Goal: Task Accomplishment & Management: Complete application form

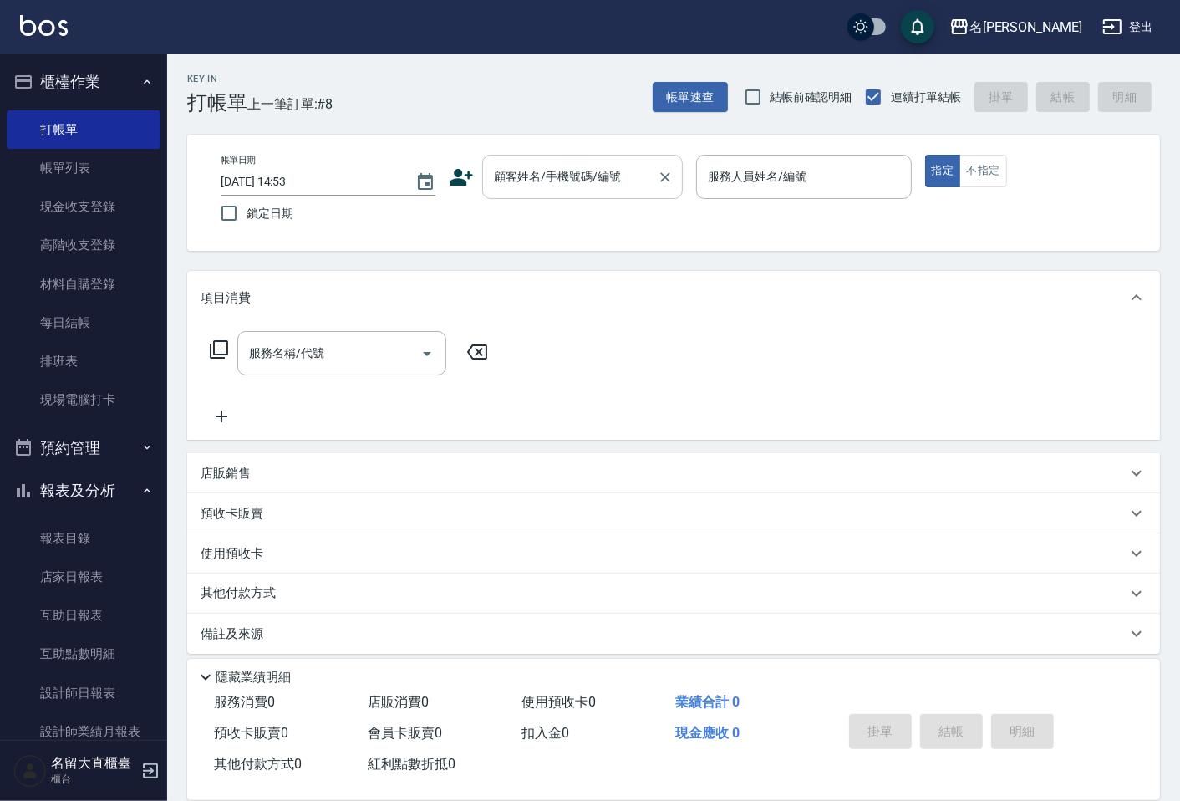
click at [532, 181] on input "顧客姓名/手機號碼/編號" at bounding box center [570, 176] width 160 height 29
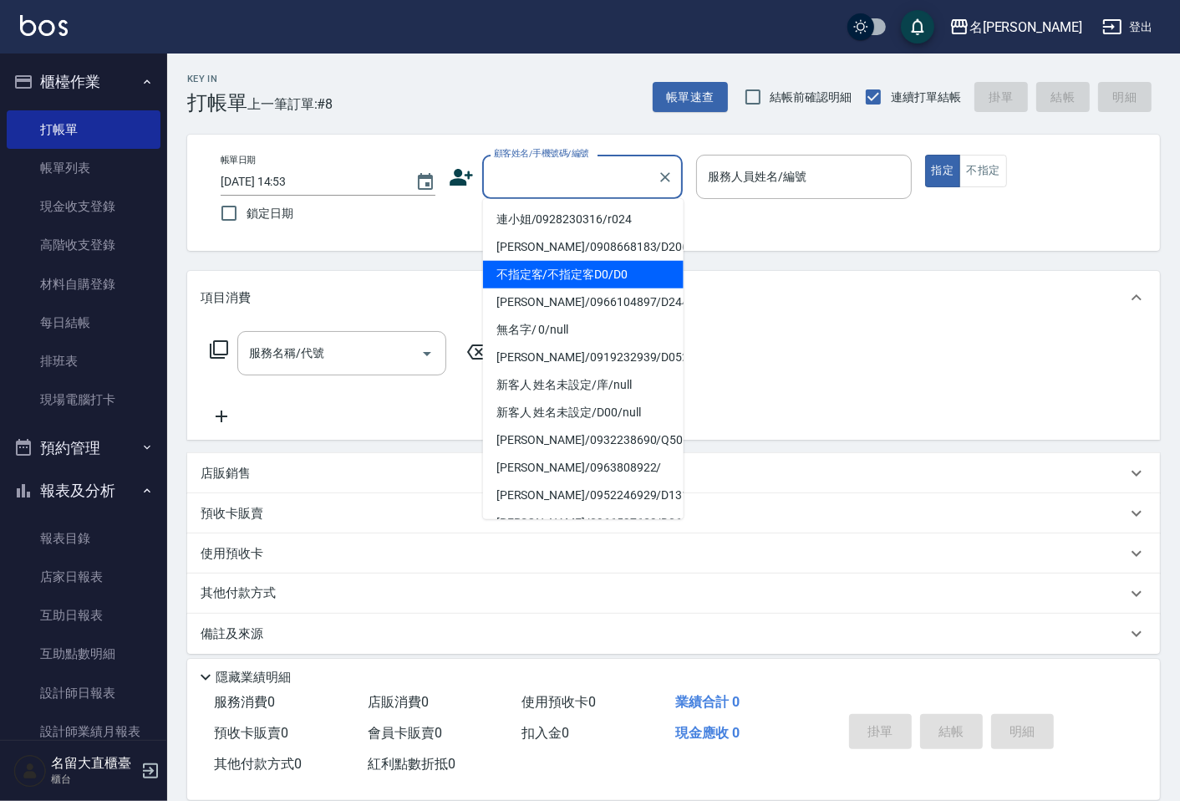
click at [547, 277] on li "不指定客/不指定客D0/D0" at bounding box center [583, 275] width 201 height 28
type input "不指定客/不指定客D0/D0"
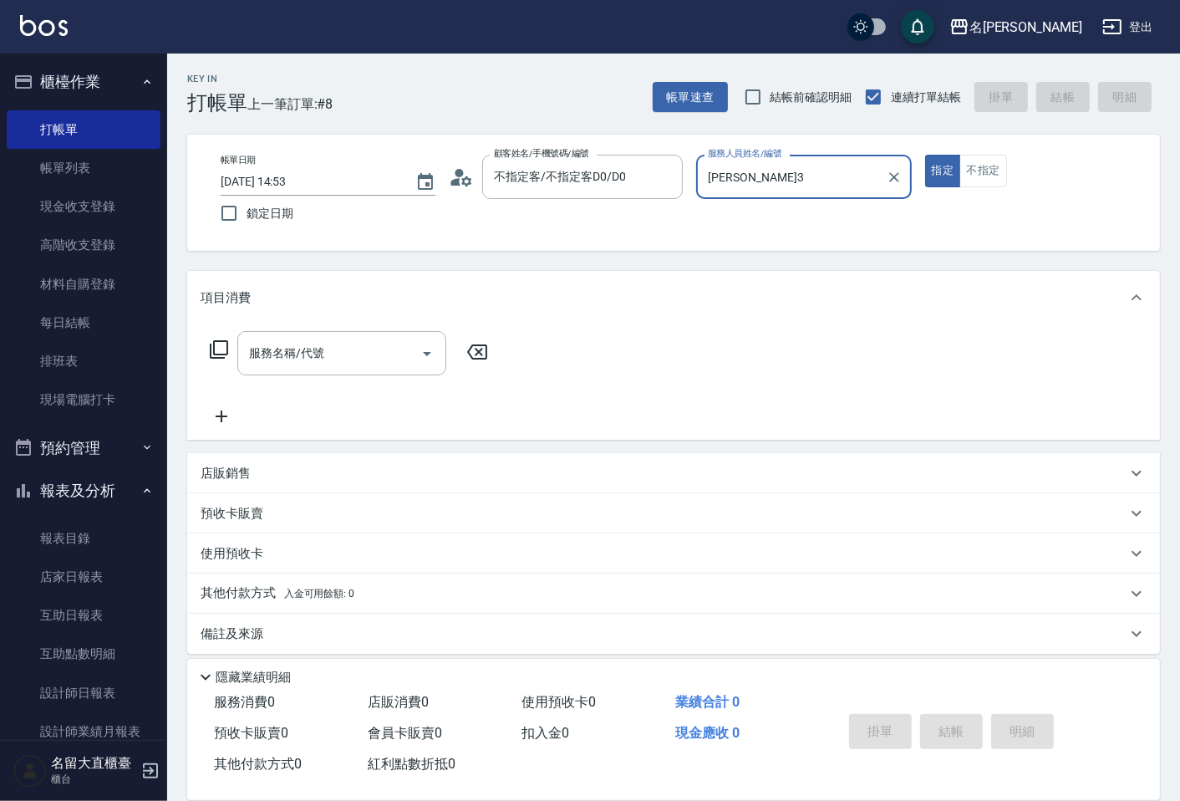
click at [742, 198] on div "[PERSON_NAME]-3 服務人員姓名/編號" at bounding box center [803, 177] width 215 height 44
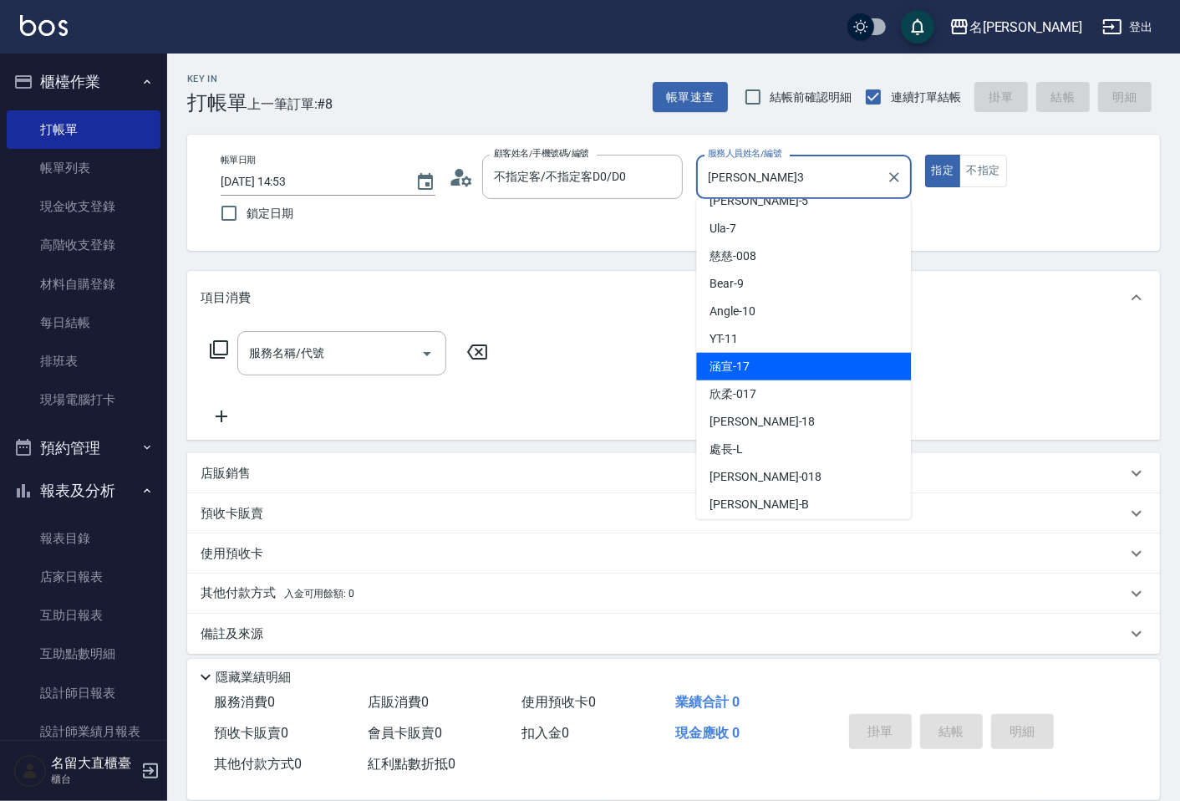
scroll to position [186, 0]
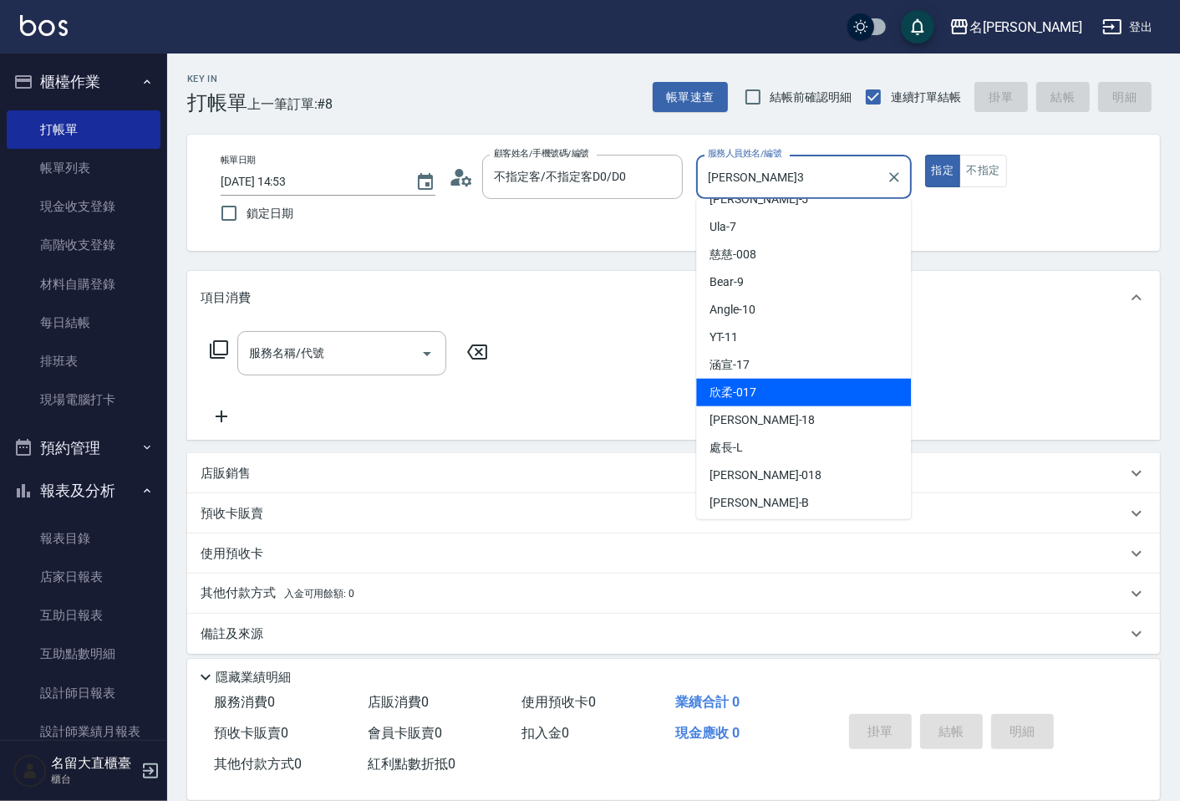
click at [739, 394] on span "欣柔 -017" at bounding box center [733, 393] width 47 height 18
type input "欣柔-017"
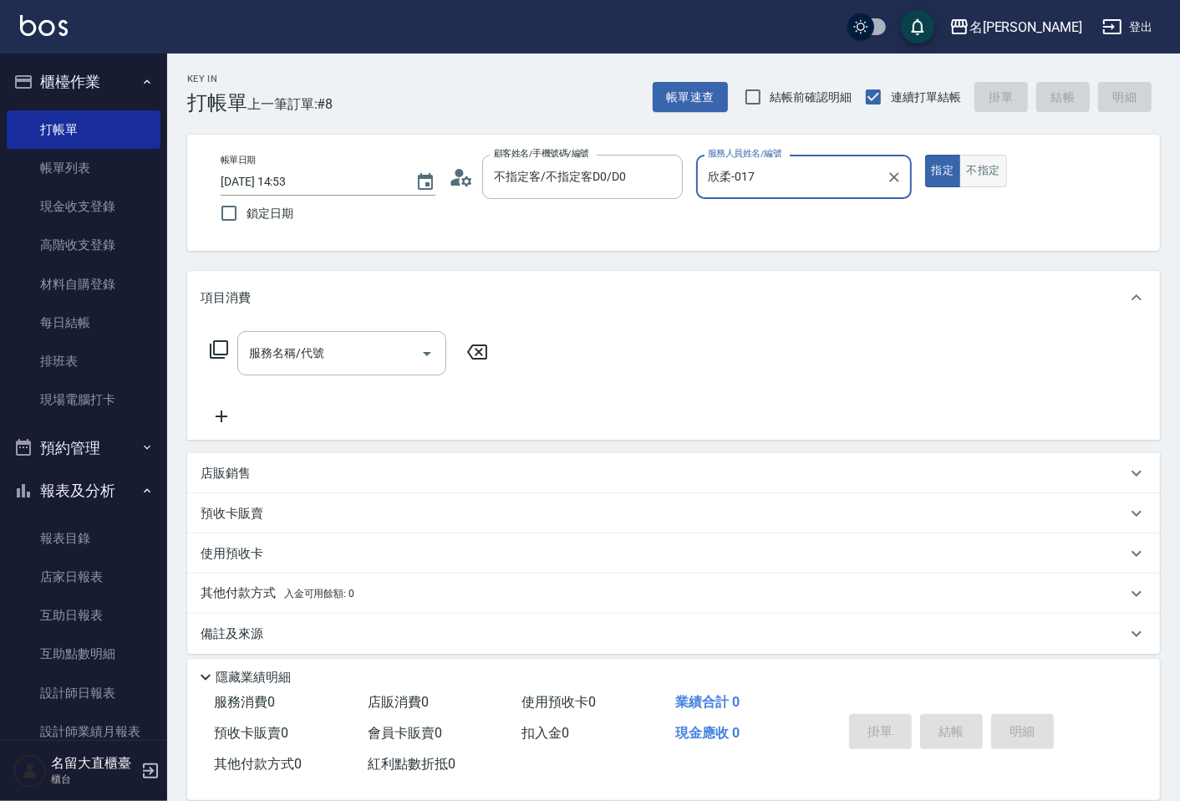
click at [990, 161] on button "不指定" at bounding box center [982, 171] width 47 height 33
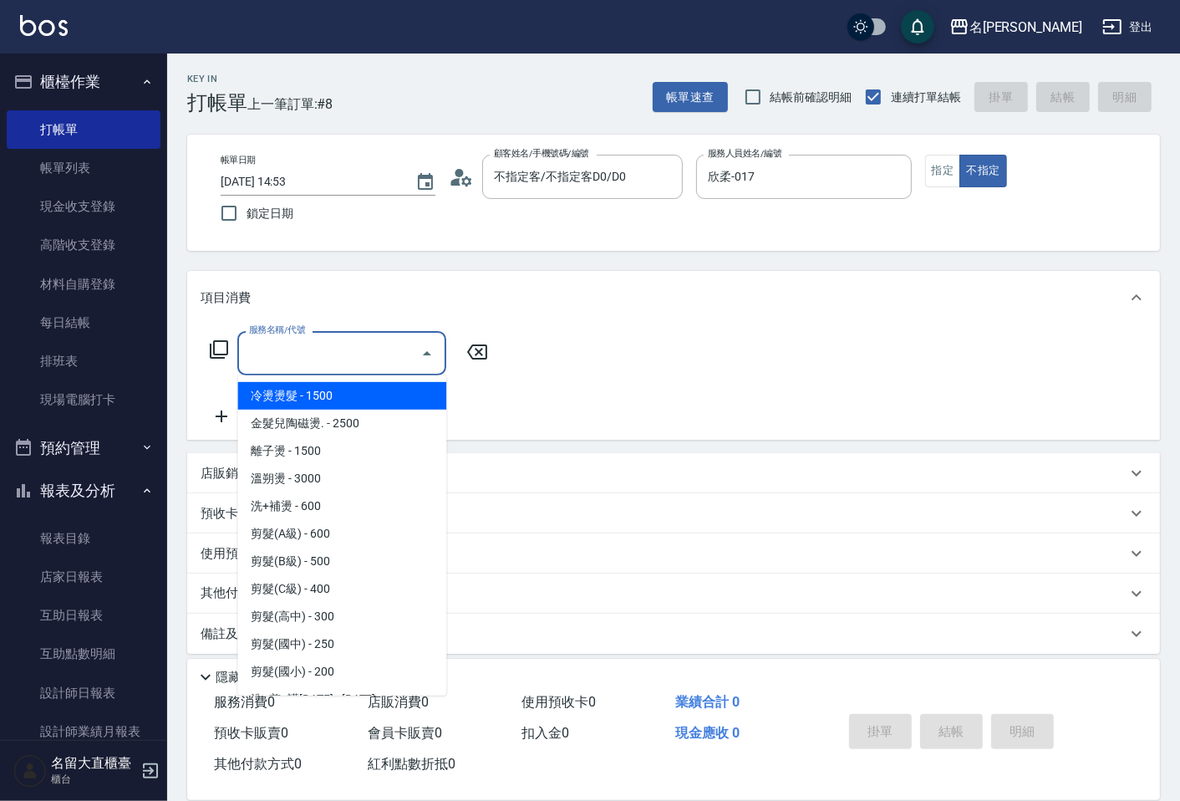
click at [369, 362] on input "服務名稱/代號" at bounding box center [329, 352] width 169 height 29
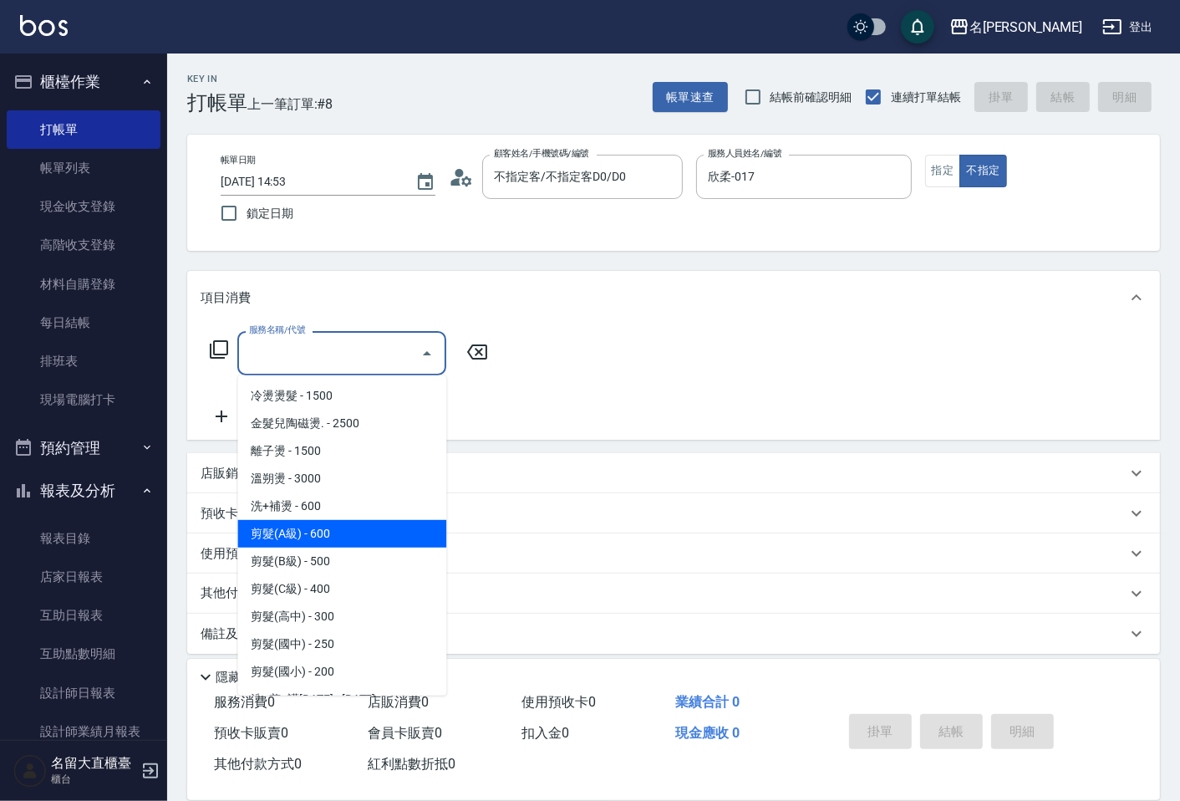
click at [332, 528] on span "剪髮(A級) - 600" at bounding box center [341, 534] width 209 height 28
type input "剪髮(A級)(301)"
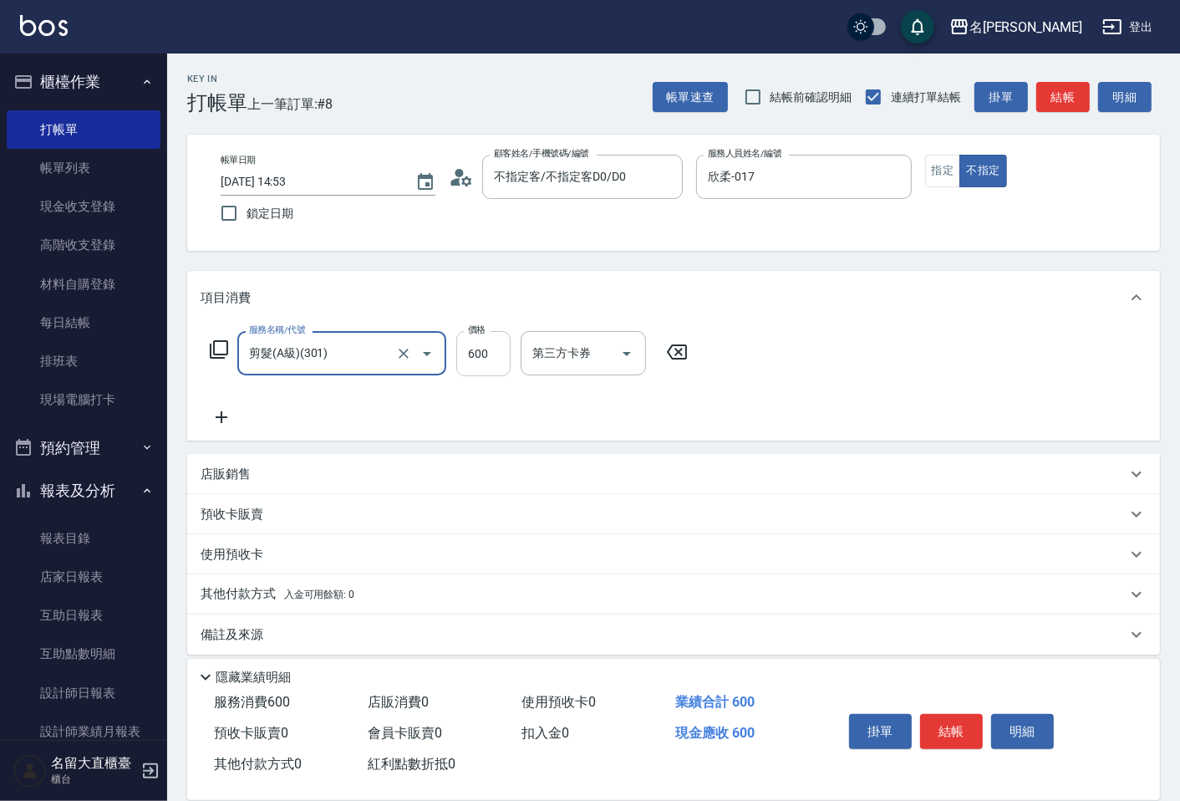
click at [505, 354] on input "600" at bounding box center [483, 353] width 54 height 45
type input "200"
click at [211, 412] on icon at bounding box center [222, 417] width 42 height 20
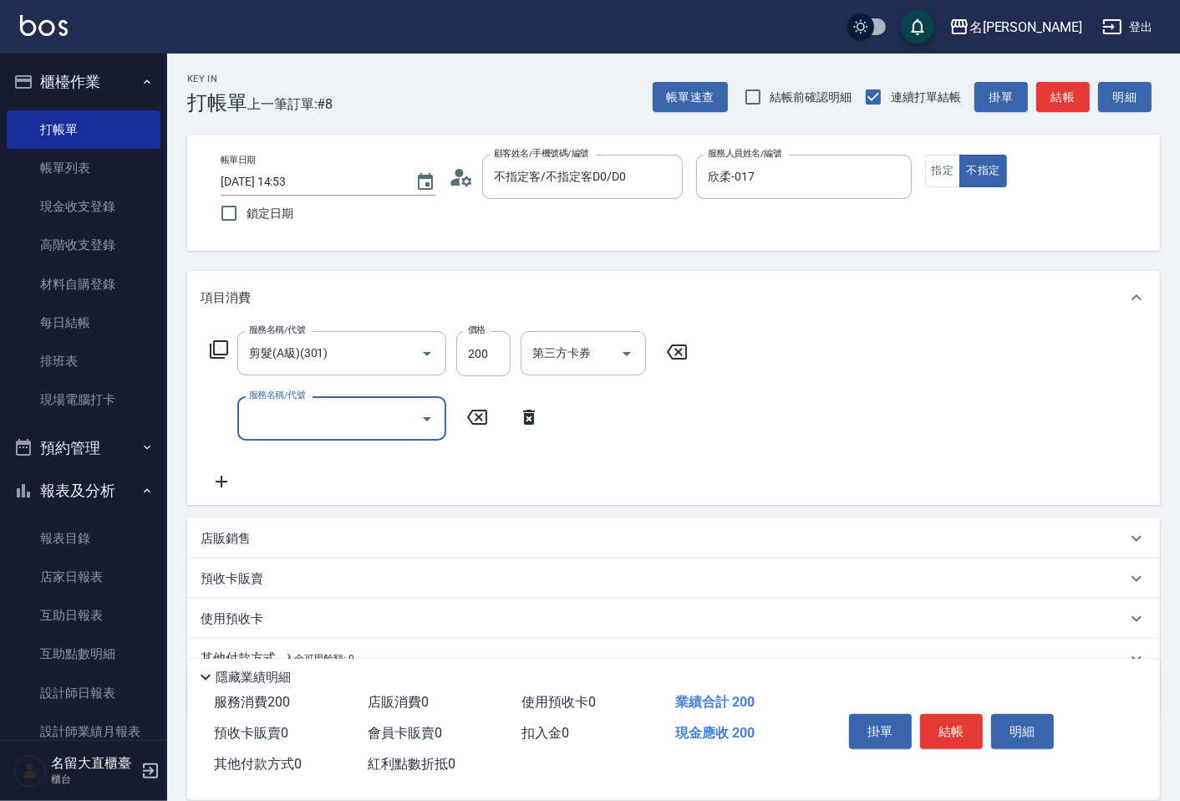
click at [243, 412] on div "服務名稱/代號" at bounding box center [341, 418] width 209 height 44
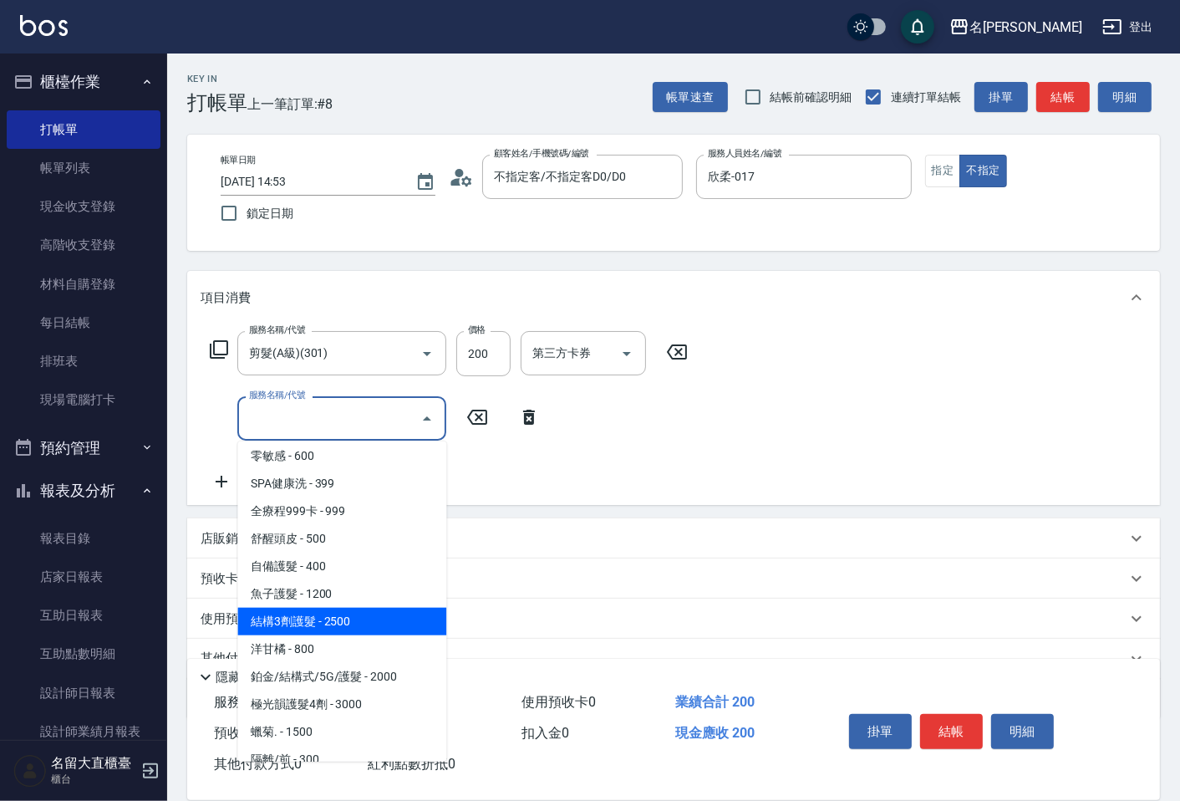
scroll to position [649, 0]
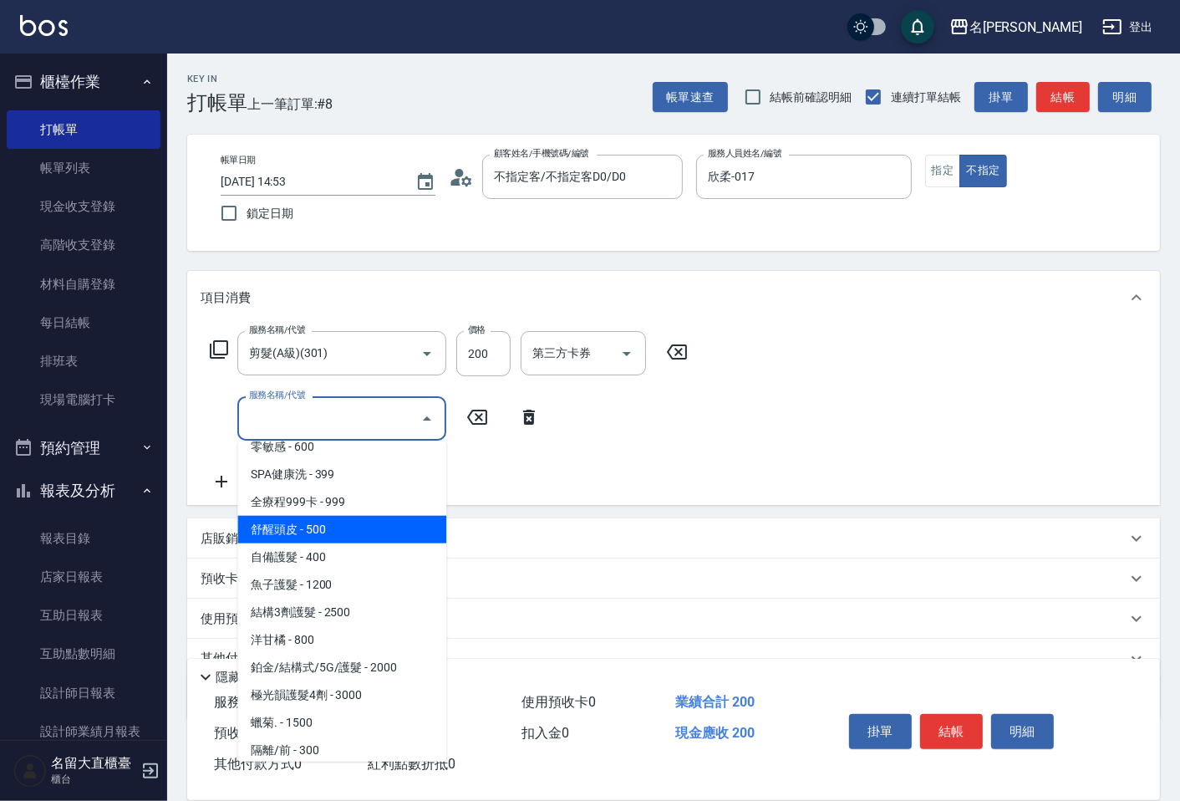
click at [327, 533] on span "舒醒頭皮 - 500" at bounding box center [341, 530] width 209 height 28
type input "舒醒頭皮(517)"
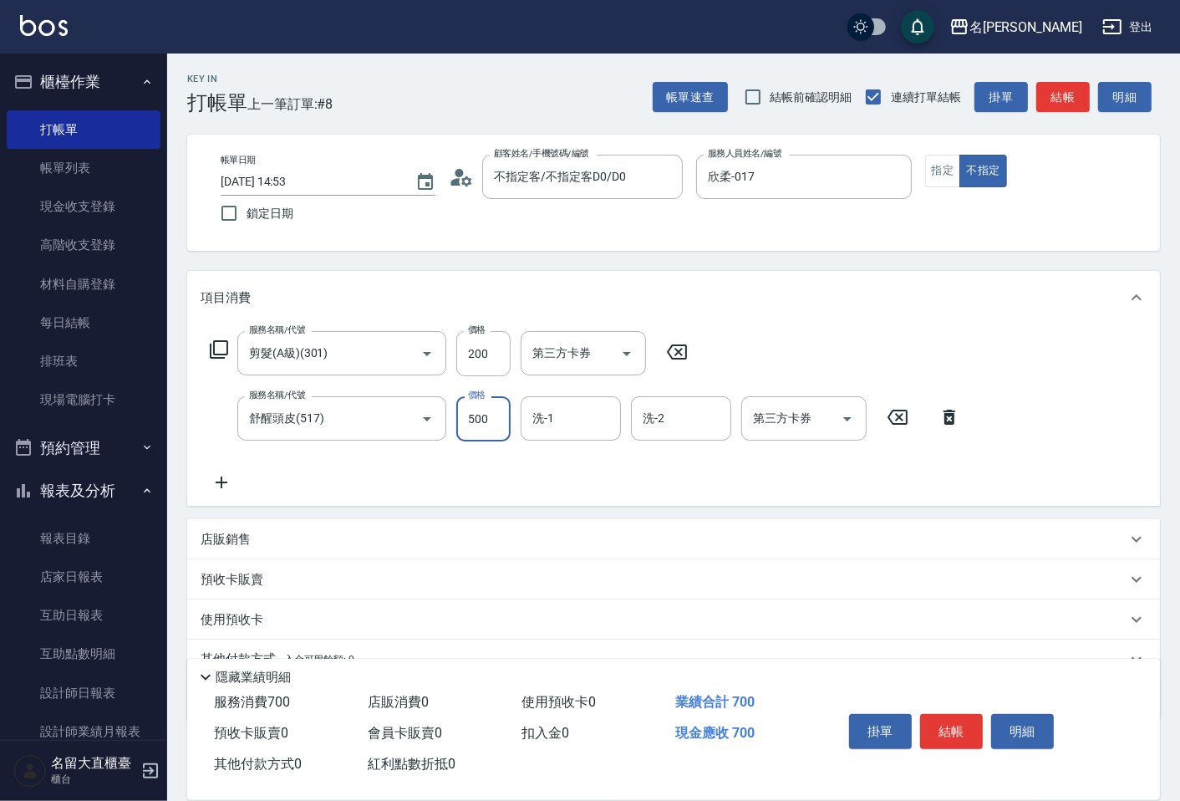
click at [479, 427] on input "500" at bounding box center [483, 418] width 54 height 45
type input "600"
click at [229, 479] on icon at bounding box center [222, 482] width 42 height 20
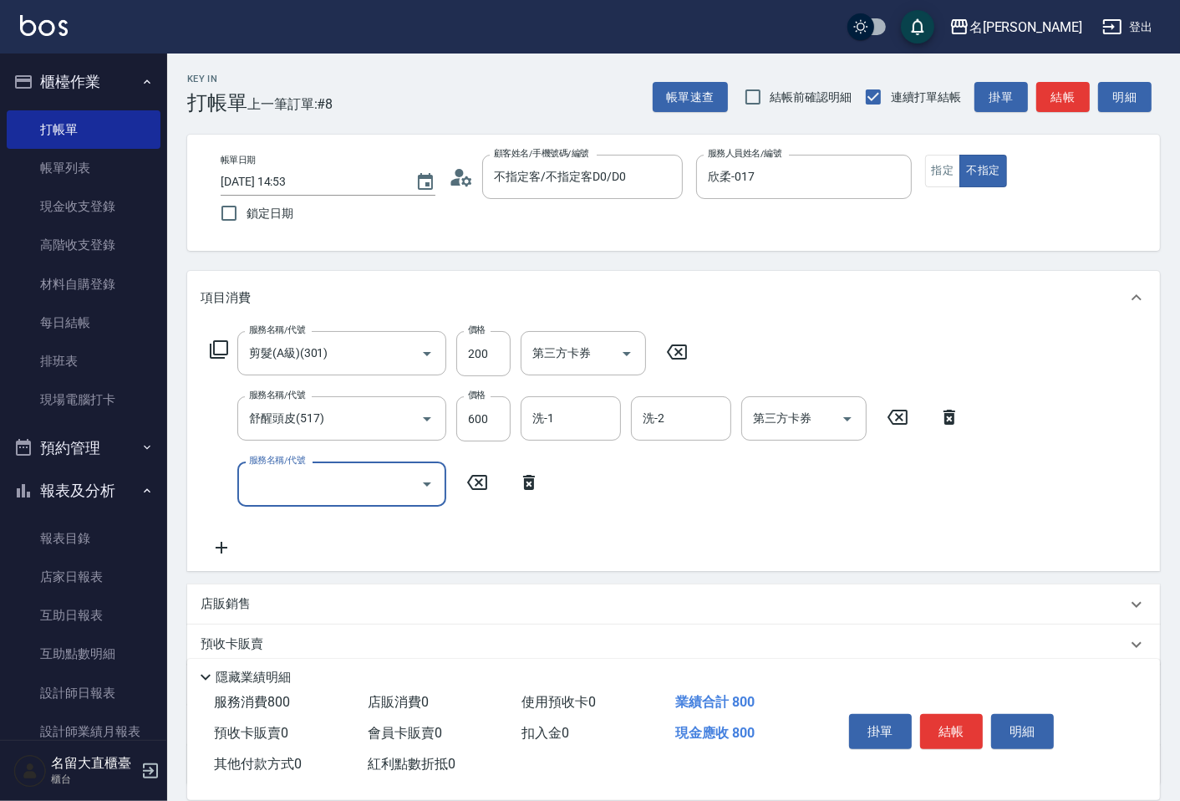
click at [257, 481] on input "服務名稱/代號" at bounding box center [329, 483] width 169 height 29
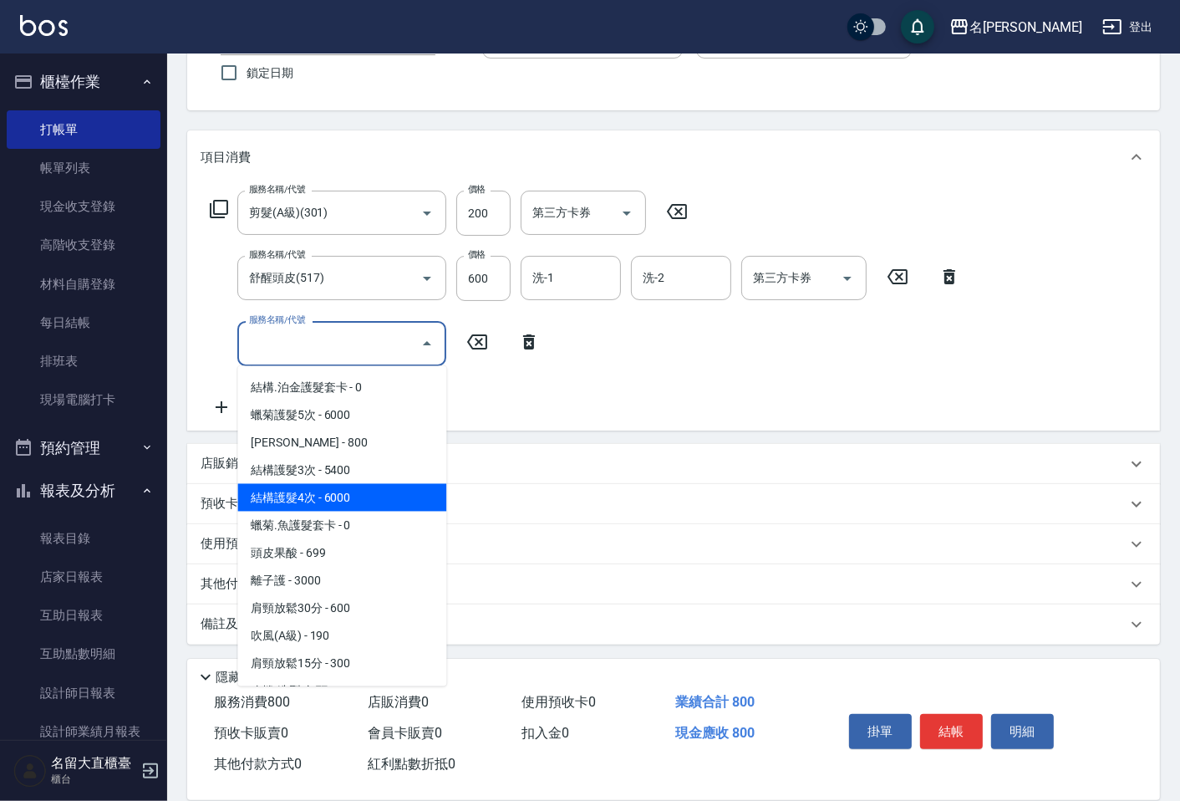
scroll to position [1485, 0]
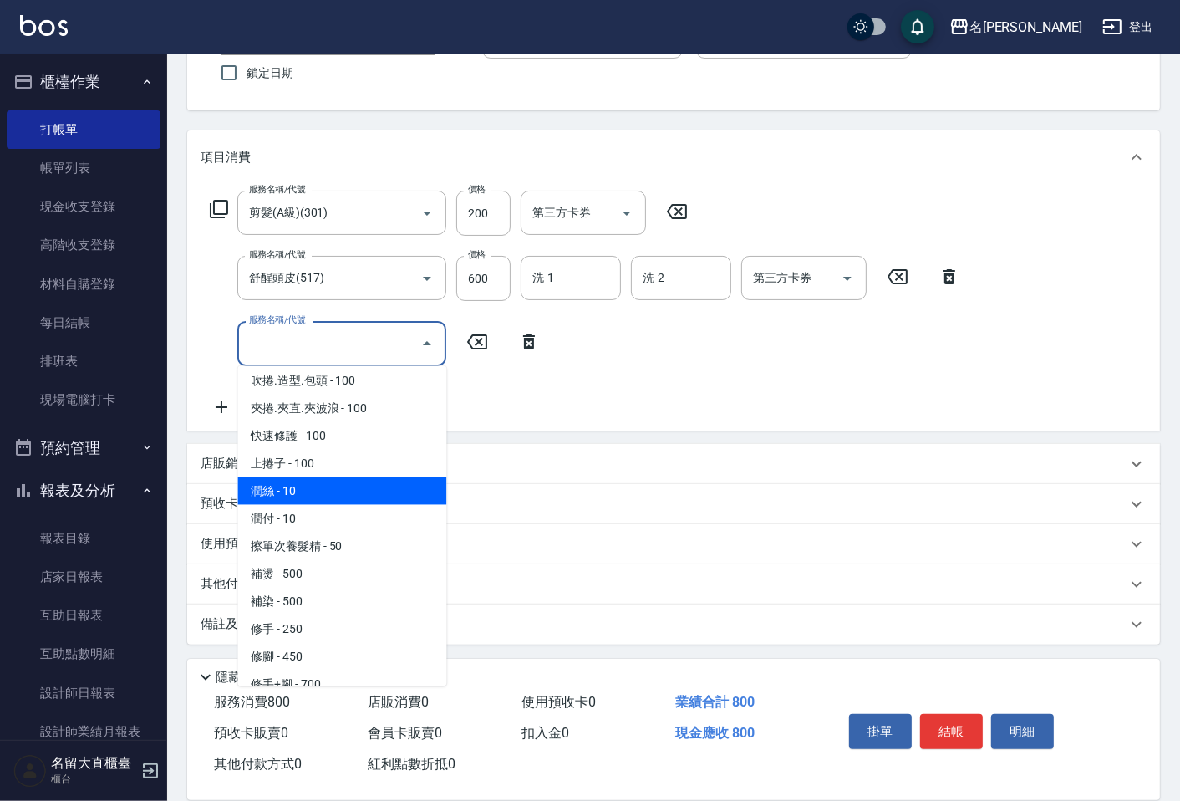
click at [328, 477] on span "潤絲 - 10" at bounding box center [341, 491] width 209 height 28
type input "潤絲(802)"
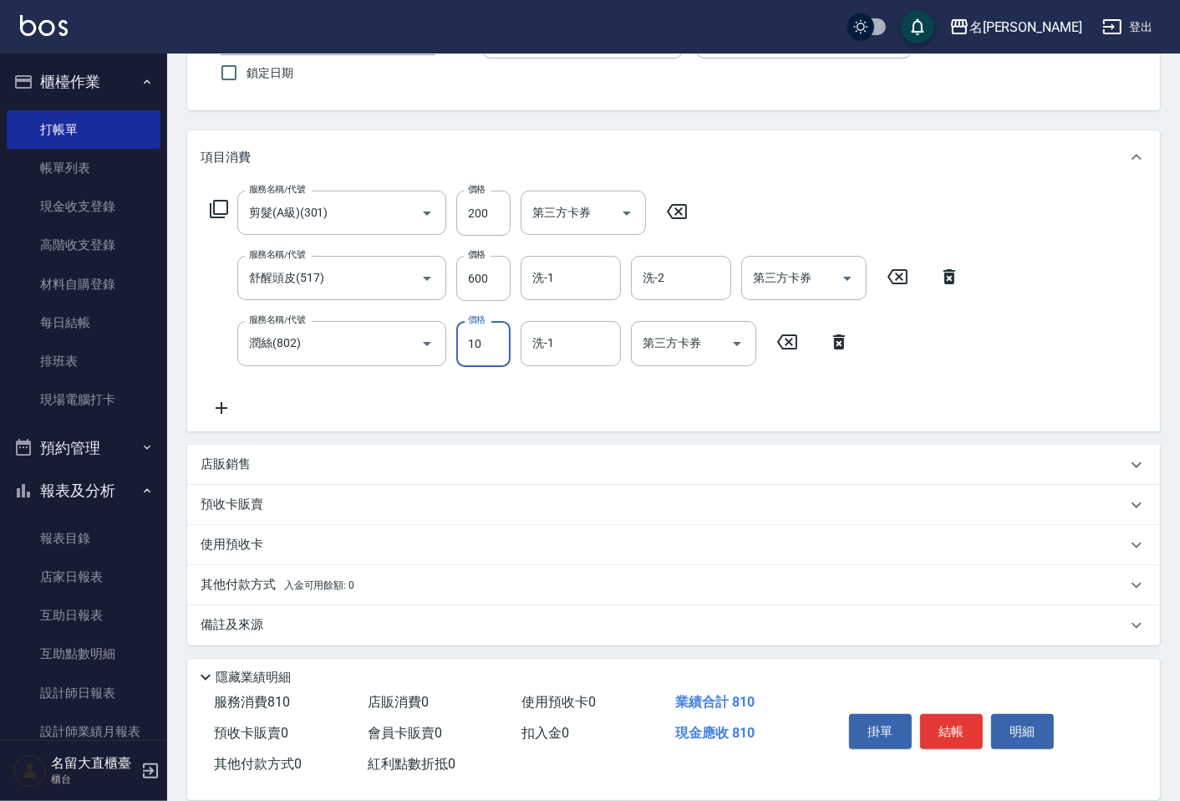
click at [474, 339] on input "10" at bounding box center [483, 343] width 54 height 45
type input "20"
click at [966, 714] on button "結帳" at bounding box center [951, 731] width 63 height 35
type input "[DATE] 15:34"
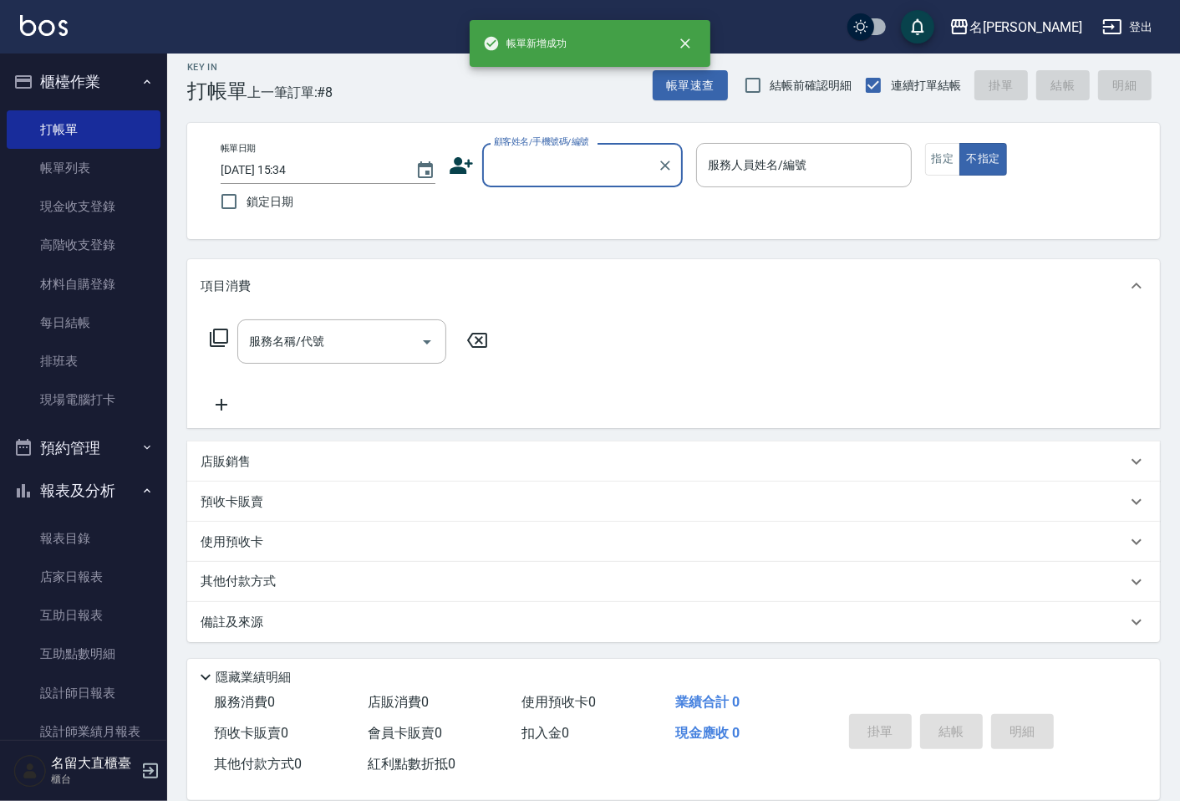
scroll to position [11, 0]
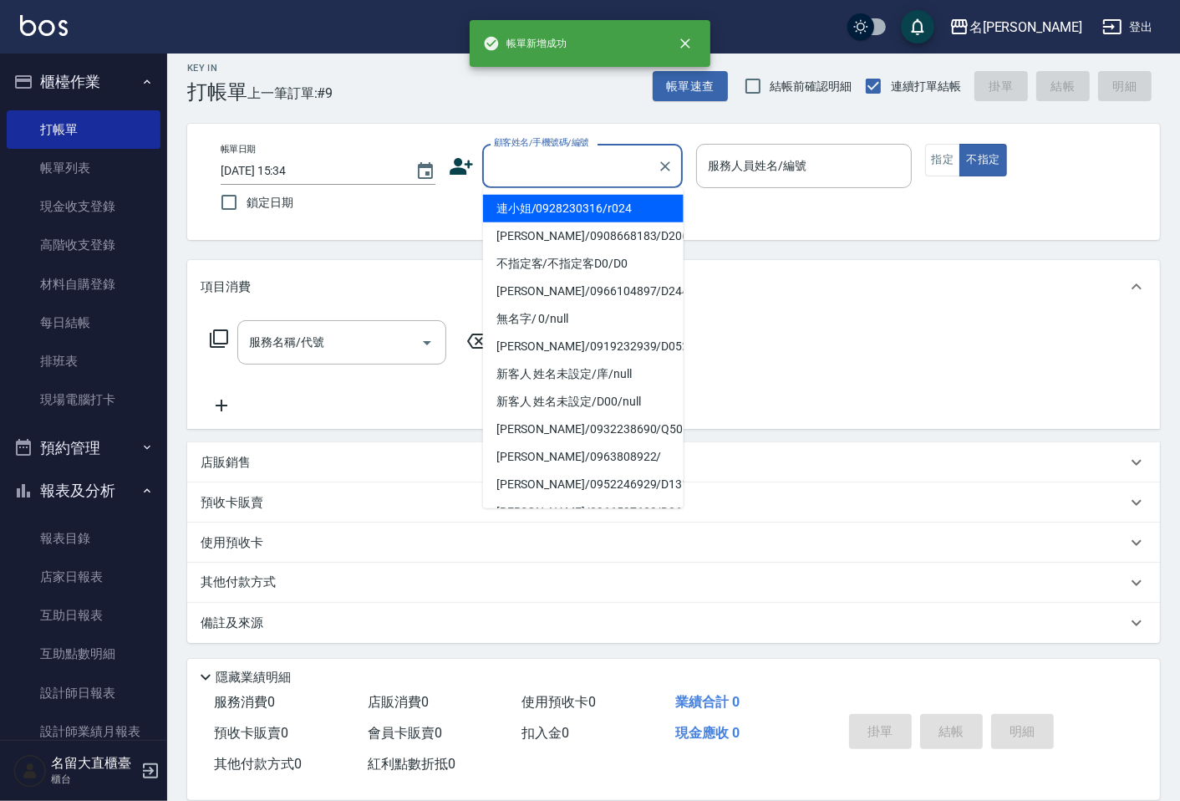
click at [583, 156] on input "顧客姓名/手機號碼/編號" at bounding box center [570, 165] width 160 height 29
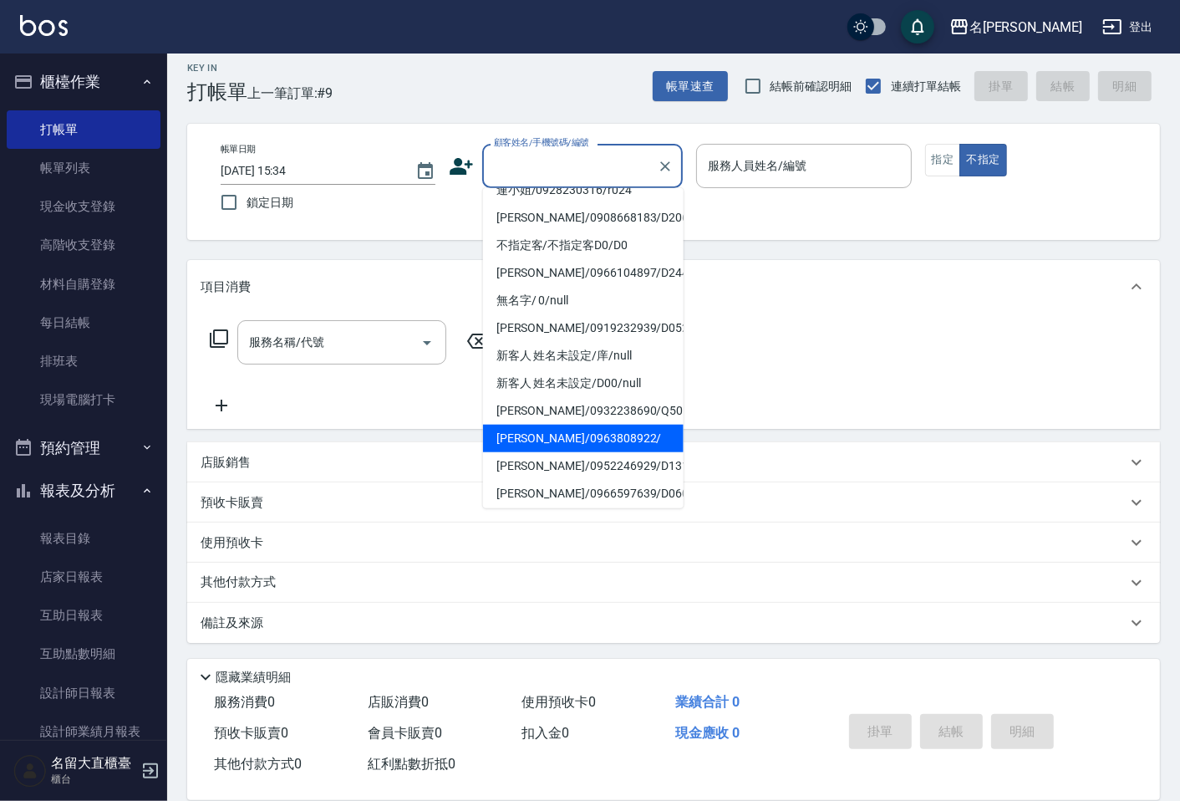
scroll to position [0, 0]
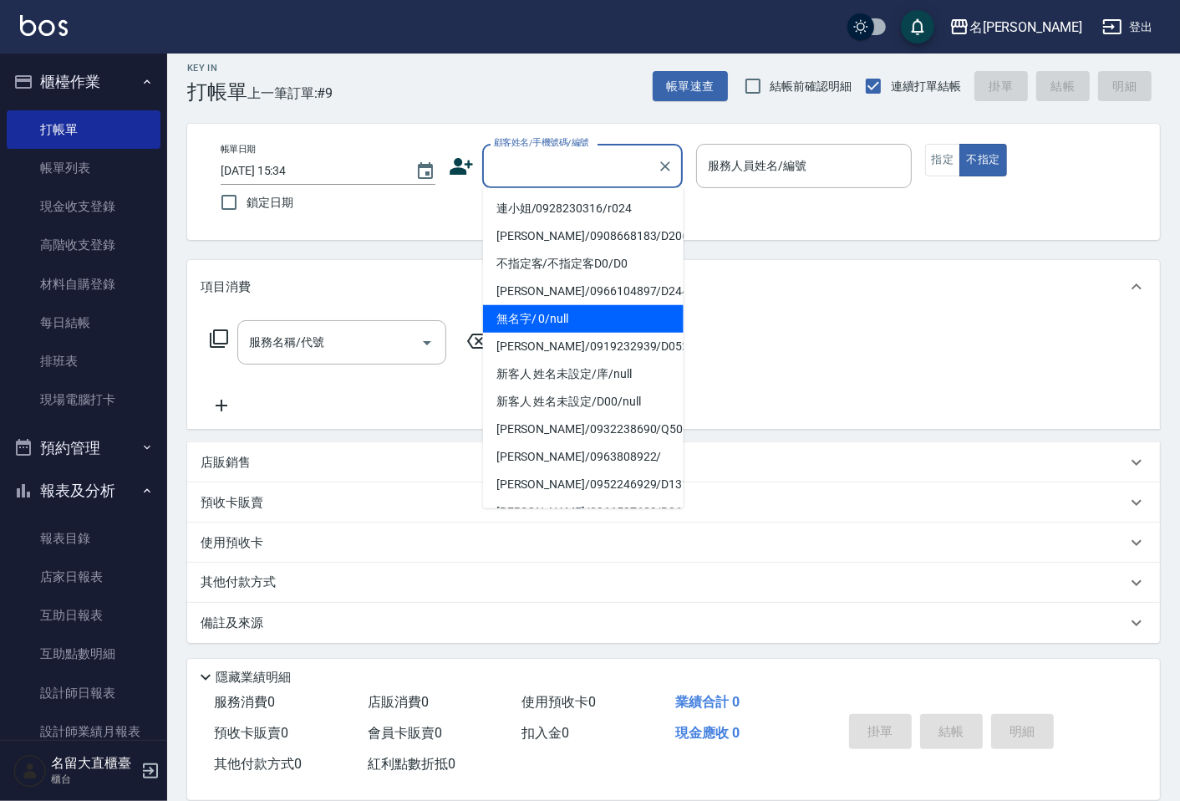
click at [578, 322] on li "無名字/ 0/null" at bounding box center [583, 319] width 201 height 28
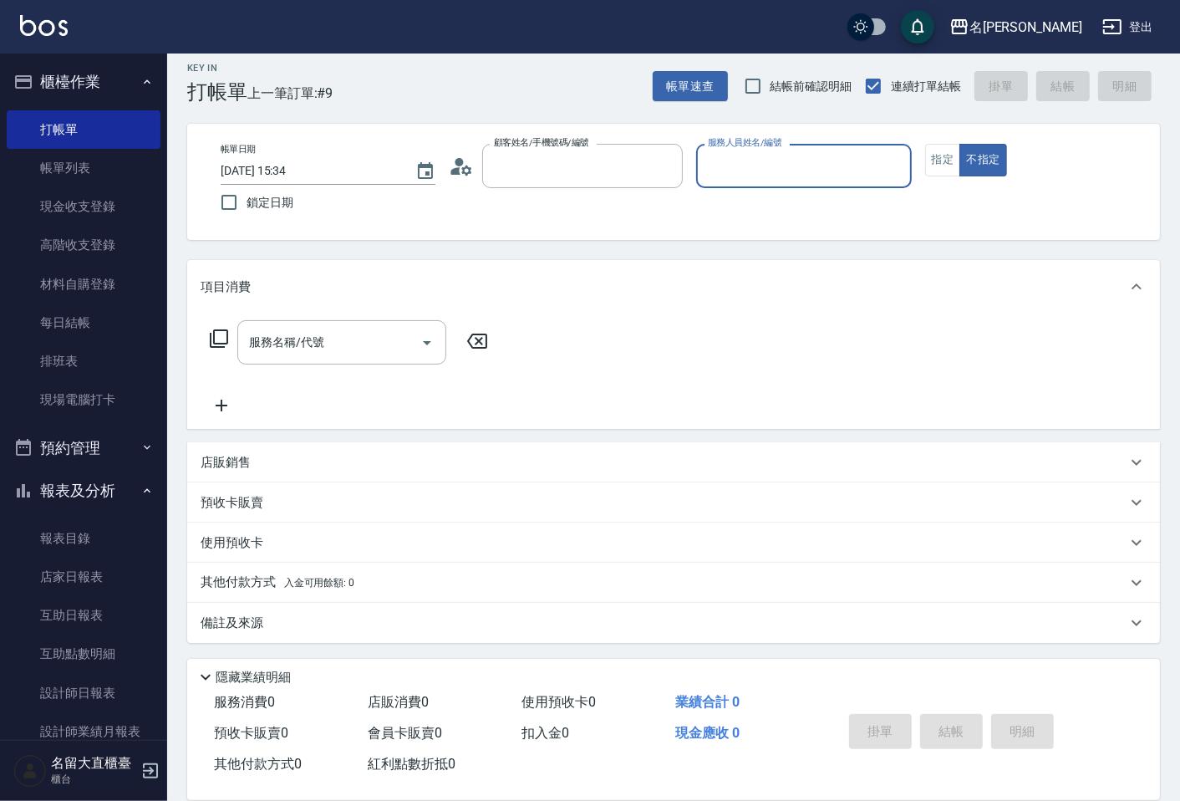
type input "無名字/ 0/null"
click at [733, 165] on input "服務人員姓名/編號" at bounding box center [804, 165] width 200 height 29
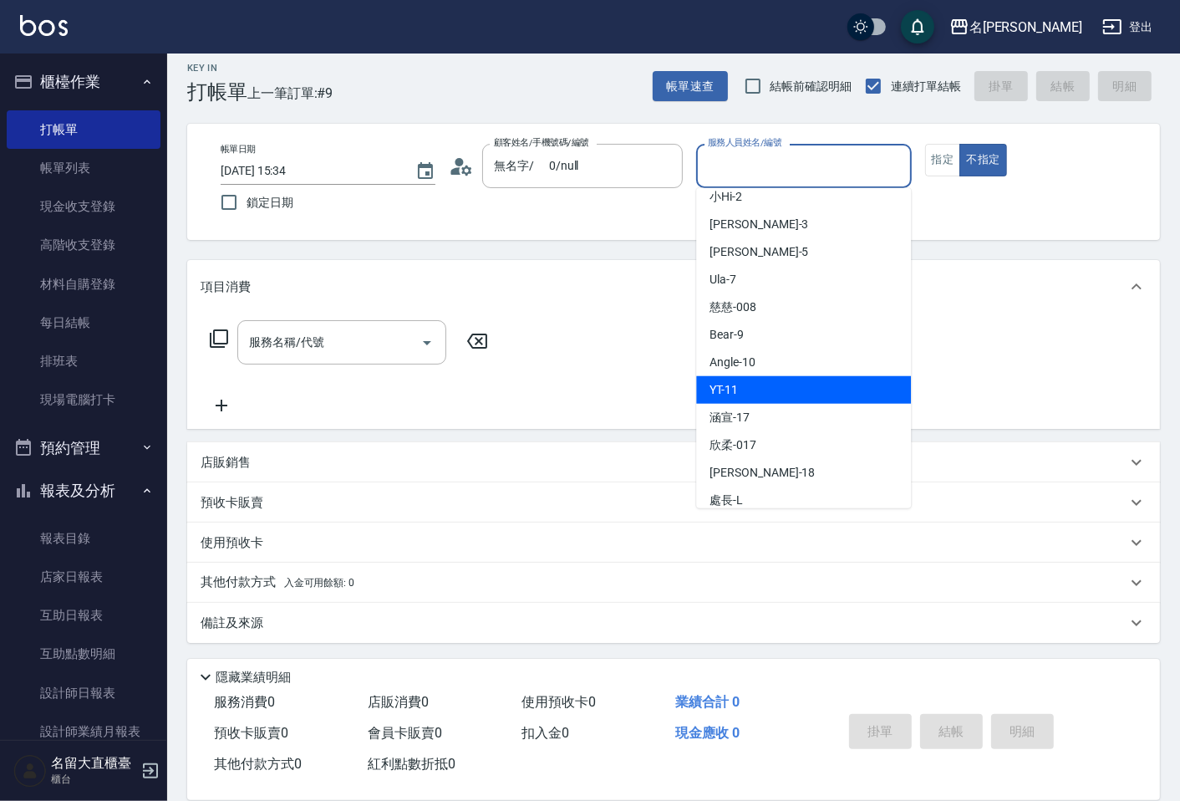
scroll to position [244, 0]
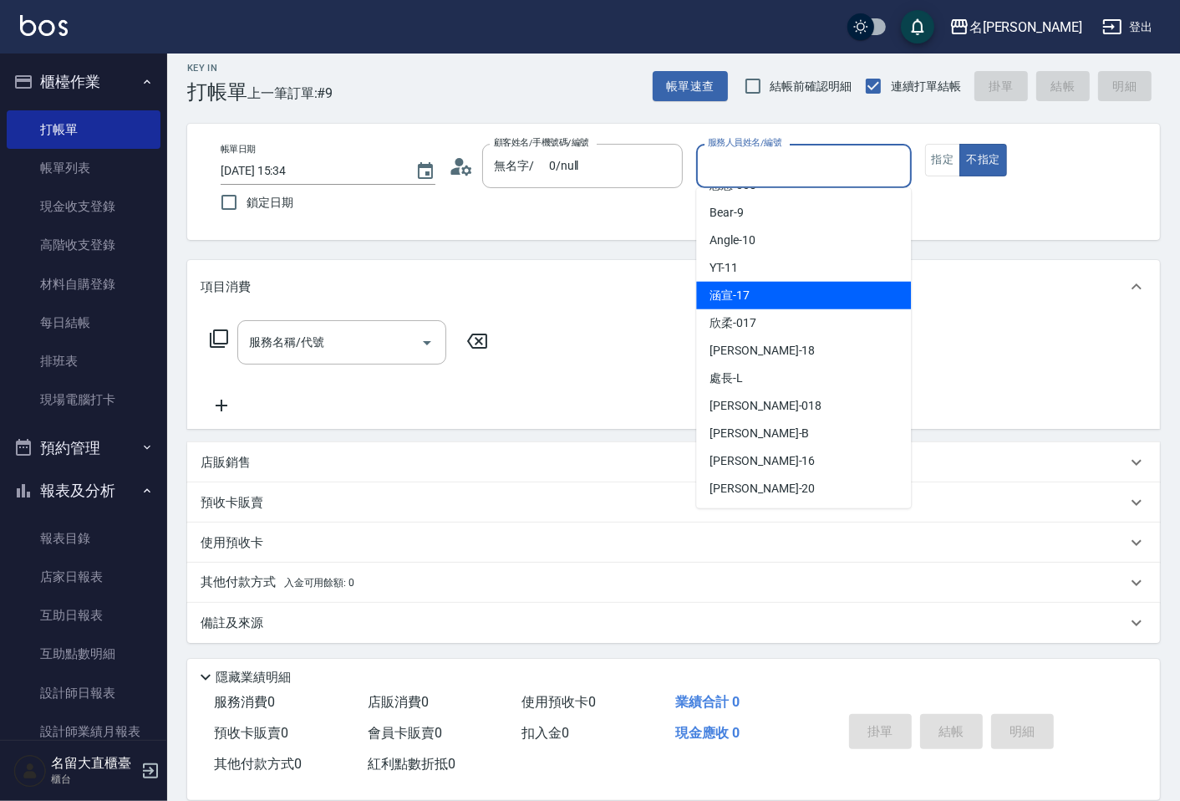
click at [744, 306] on div "涵宣 -17" at bounding box center [803, 296] width 215 height 28
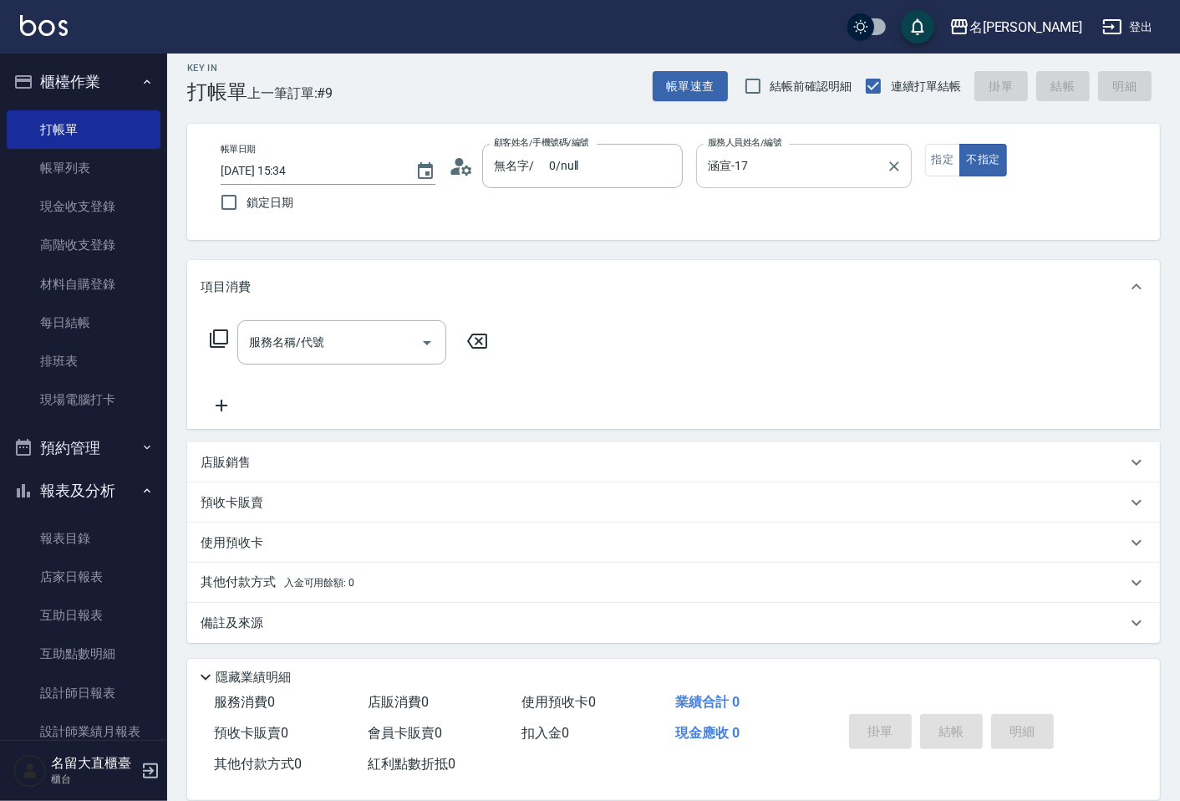
click at [759, 185] on div "服務人員姓名/編號 涵宣-17 服務人員姓名/編號" at bounding box center [803, 175] width 215 height 62
click at [757, 181] on div "涵宣-17 服務人員姓名/編號" at bounding box center [803, 166] width 215 height 44
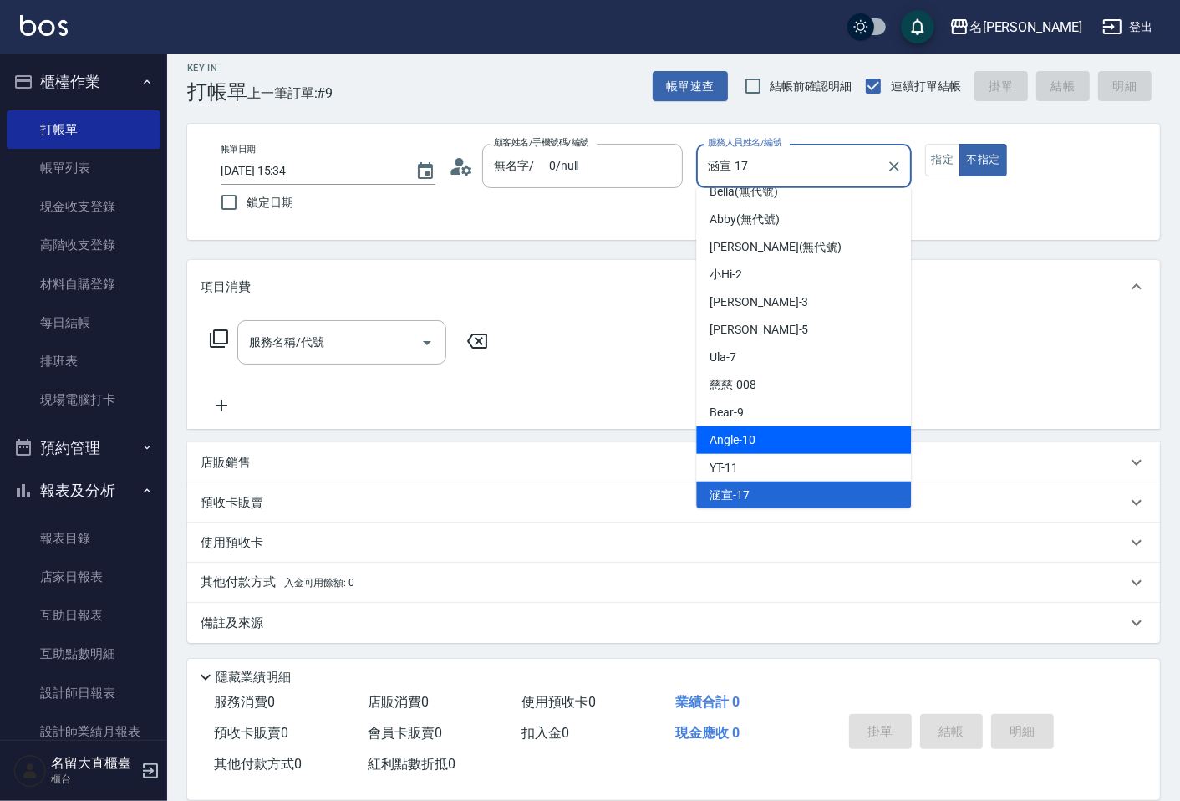
scroll to position [137, 0]
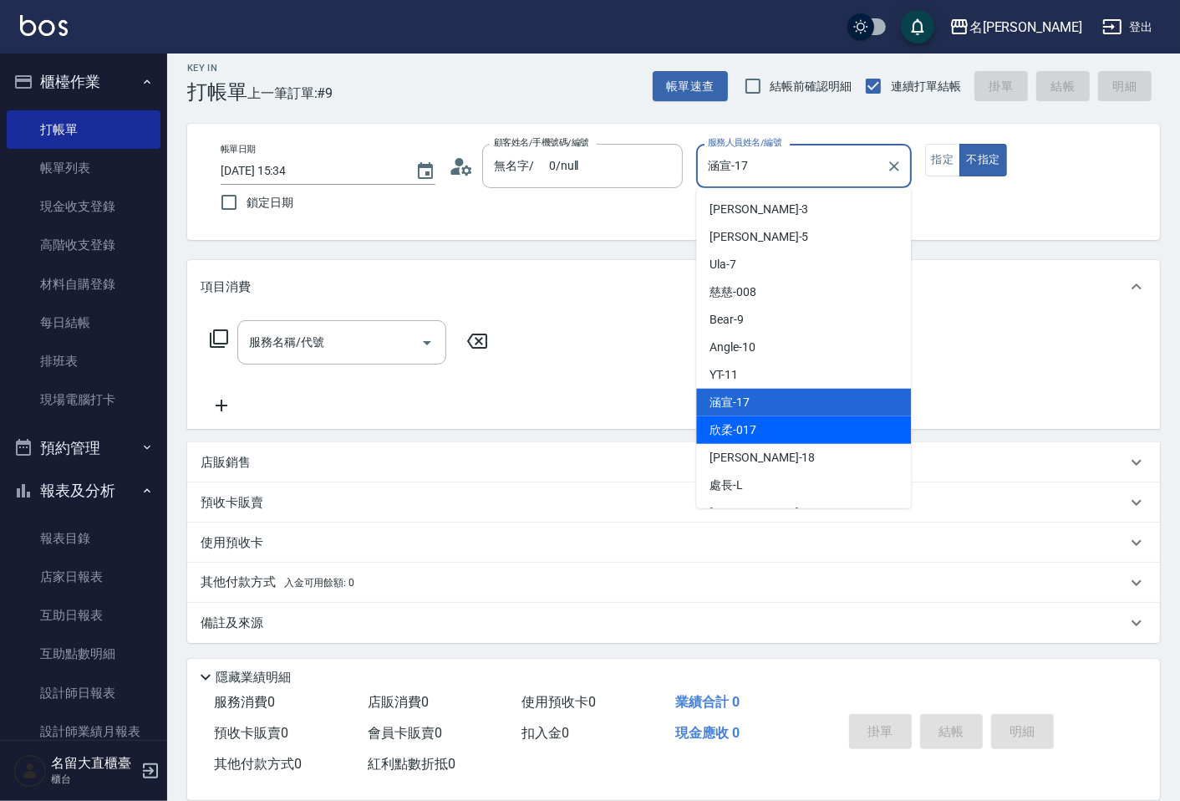
click at [776, 435] on div "欣柔 -017" at bounding box center [803, 430] width 215 height 28
type input "欣柔-017"
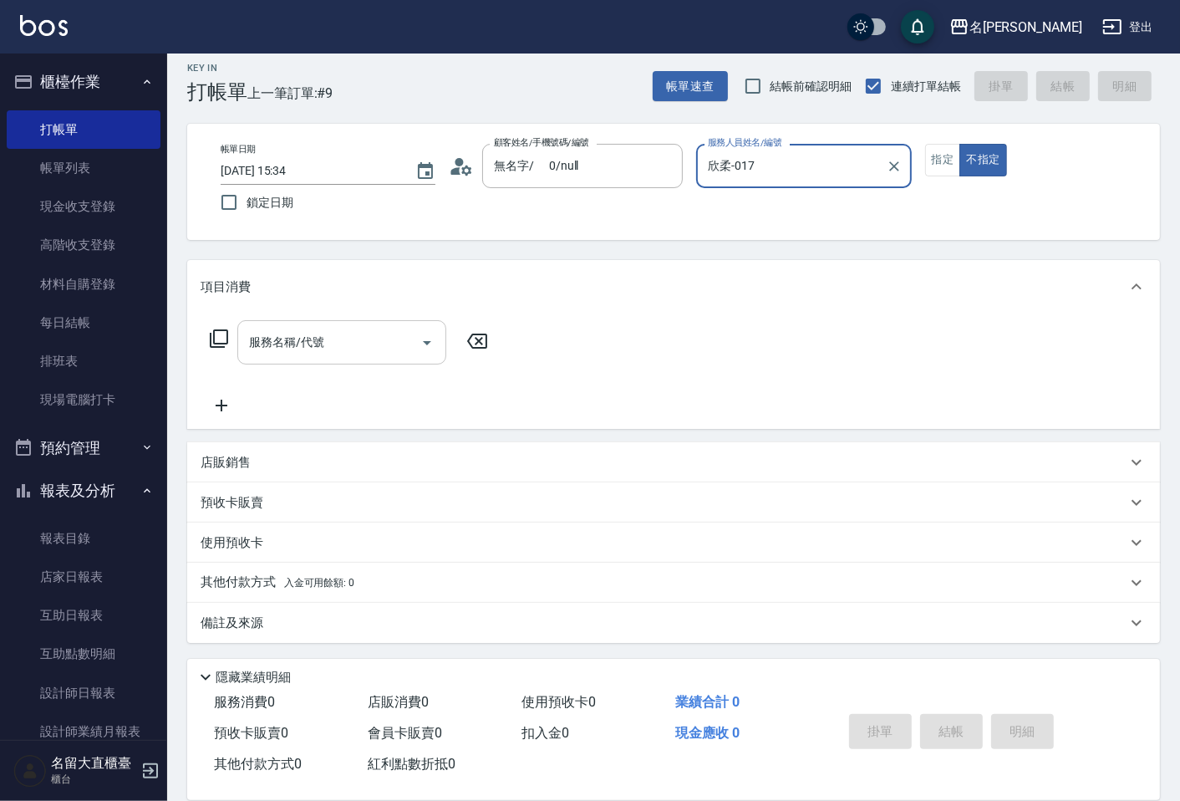
click at [287, 330] on input "服務名稱/代號" at bounding box center [329, 342] width 169 height 29
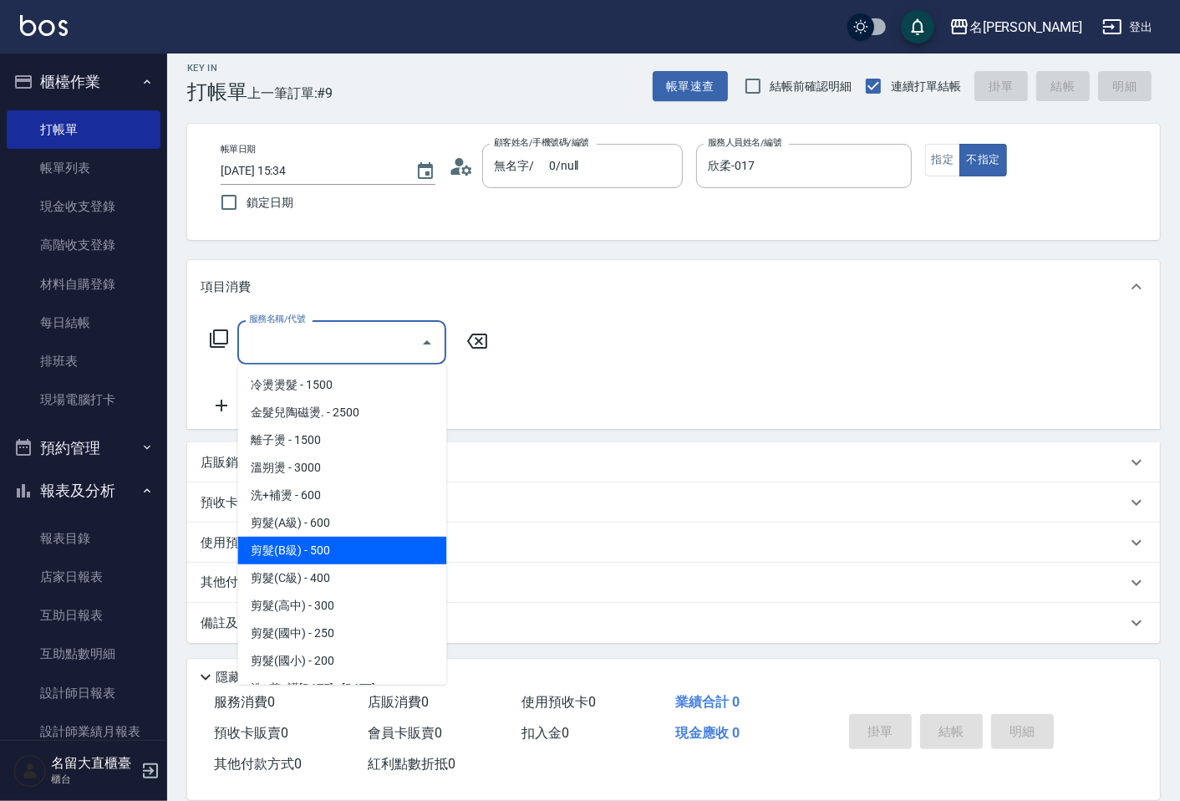
click at [353, 548] on span "剪髮(B級) - 500" at bounding box center [341, 551] width 209 height 28
type input "剪髮(B級)(302)"
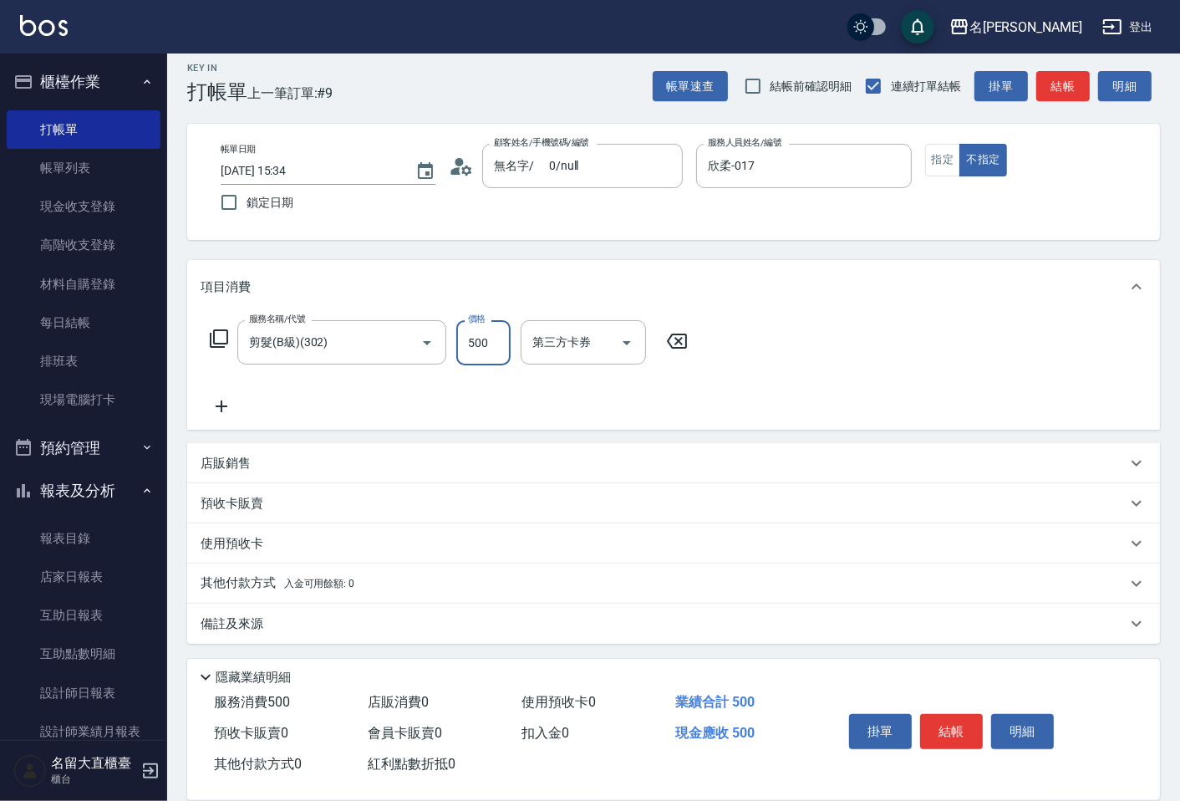
click at [483, 354] on input "500" at bounding box center [483, 342] width 54 height 45
type input "200"
click at [226, 401] on icon at bounding box center [222, 406] width 42 height 20
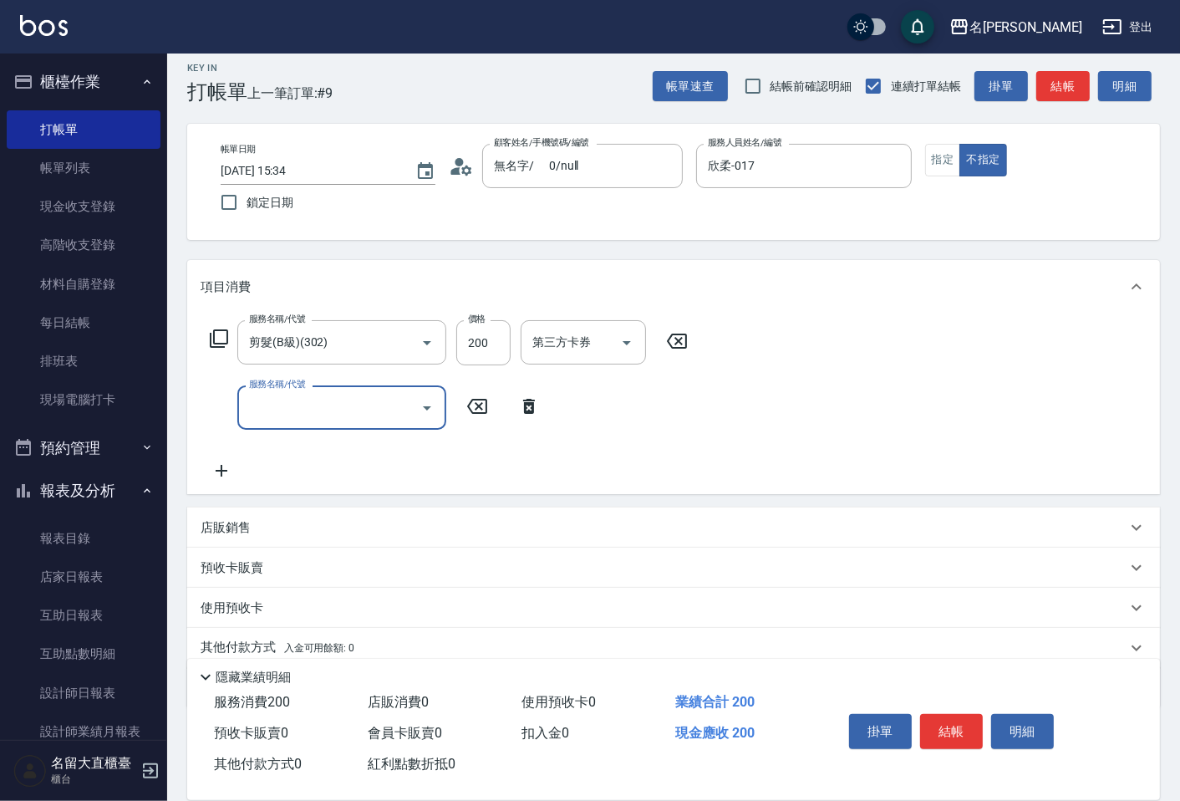
click at [281, 399] on input "服務名稱/代號" at bounding box center [329, 407] width 169 height 29
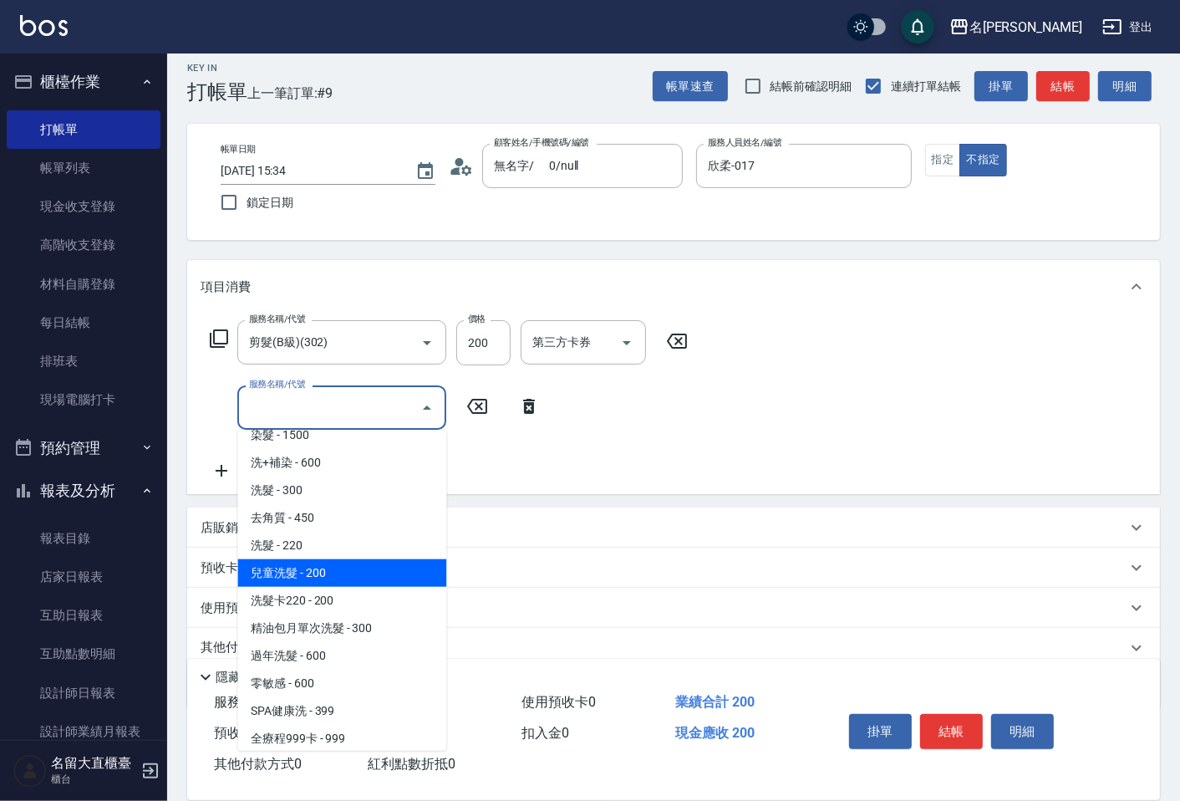
scroll to position [371, 0]
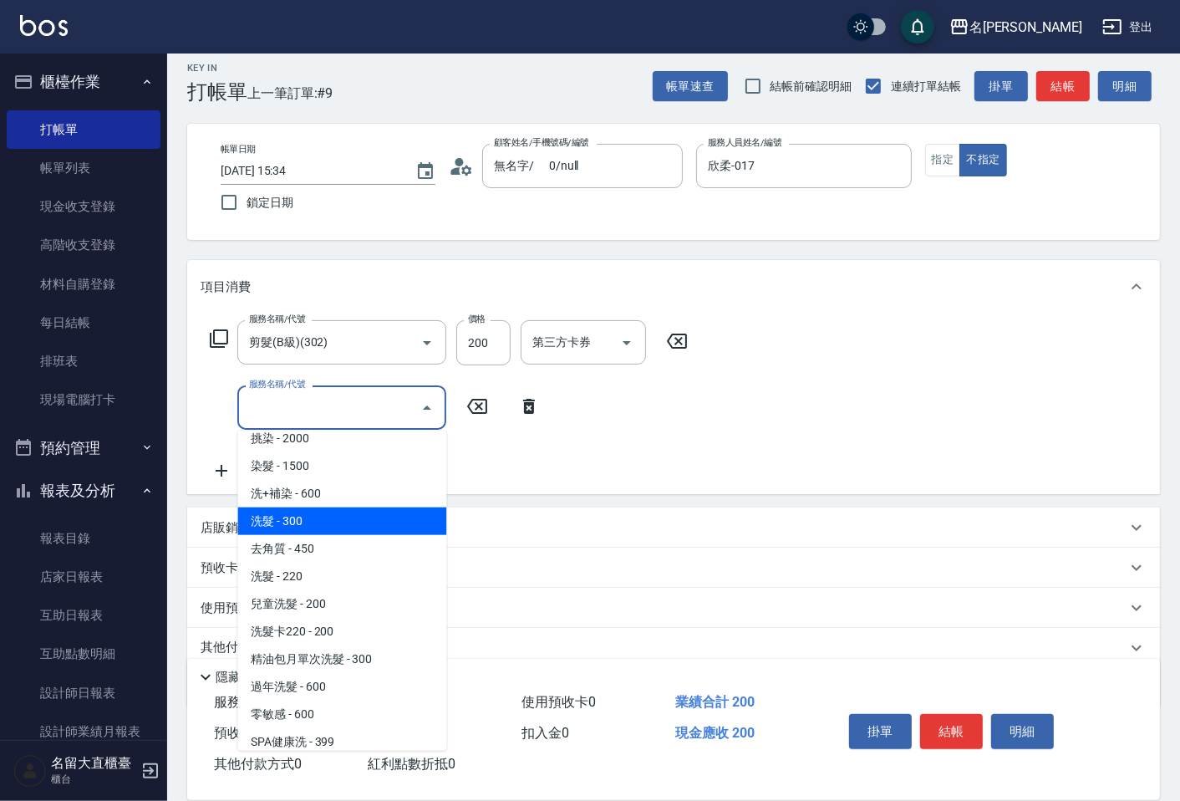
click at [313, 518] on span "洗髮 - 300" at bounding box center [341, 521] width 209 height 28
type input "洗髮(500)"
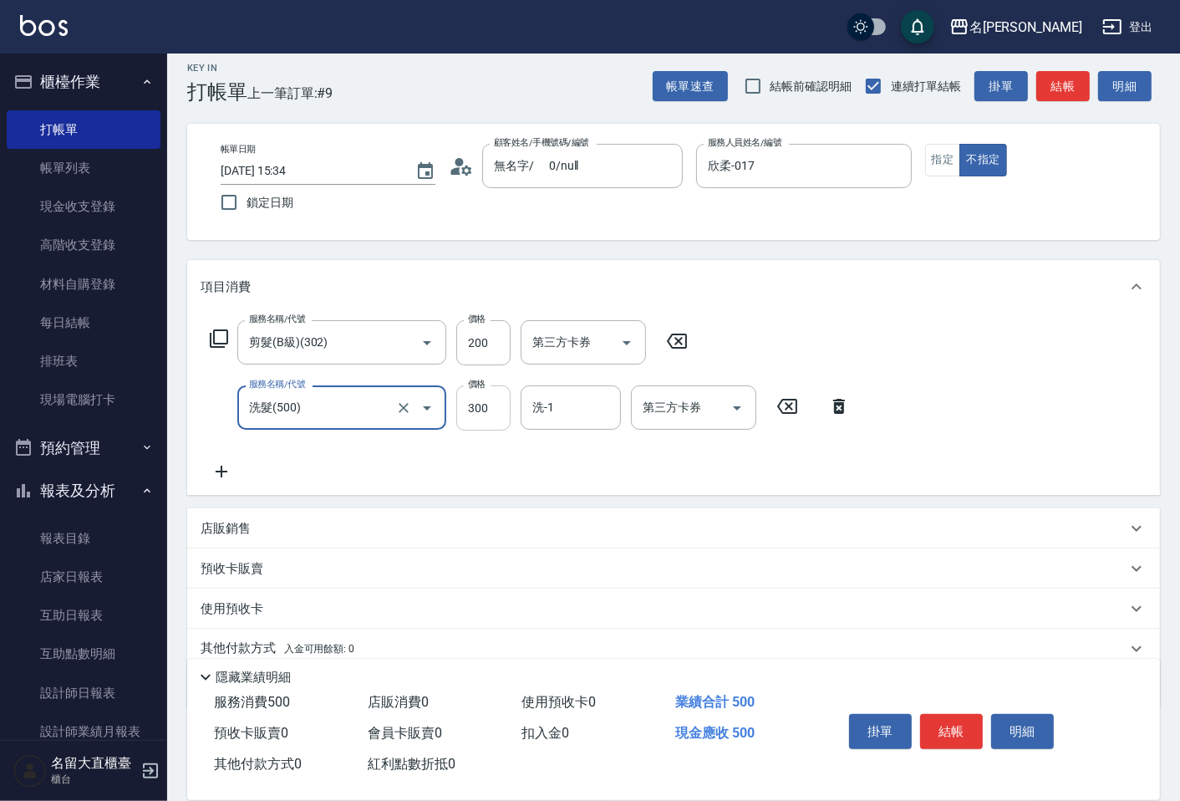
click at [485, 420] on input "300" at bounding box center [483, 407] width 54 height 45
type input "350"
click at [930, 715] on button "結帳" at bounding box center [951, 731] width 63 height 35
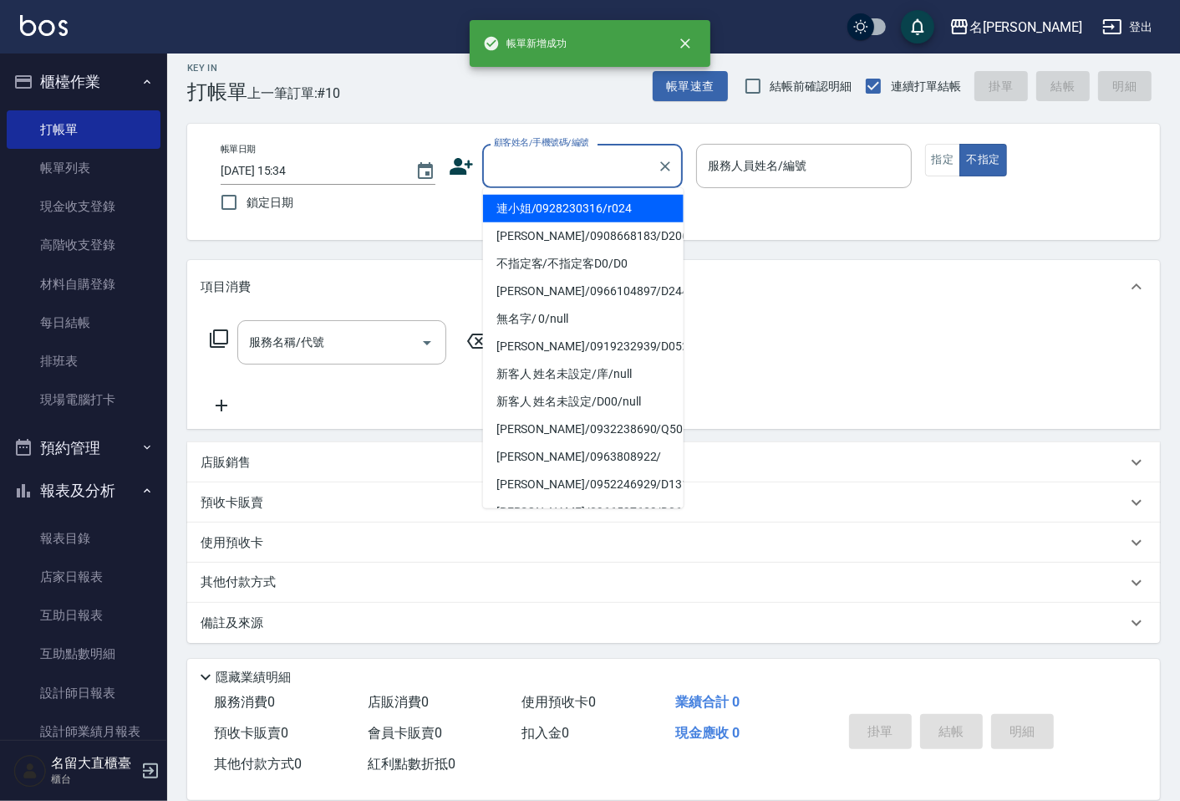
click at [554, 165] on input "顧客姓名/手機號碼/編號" at bounding box center [570, 165] width 160 height 29
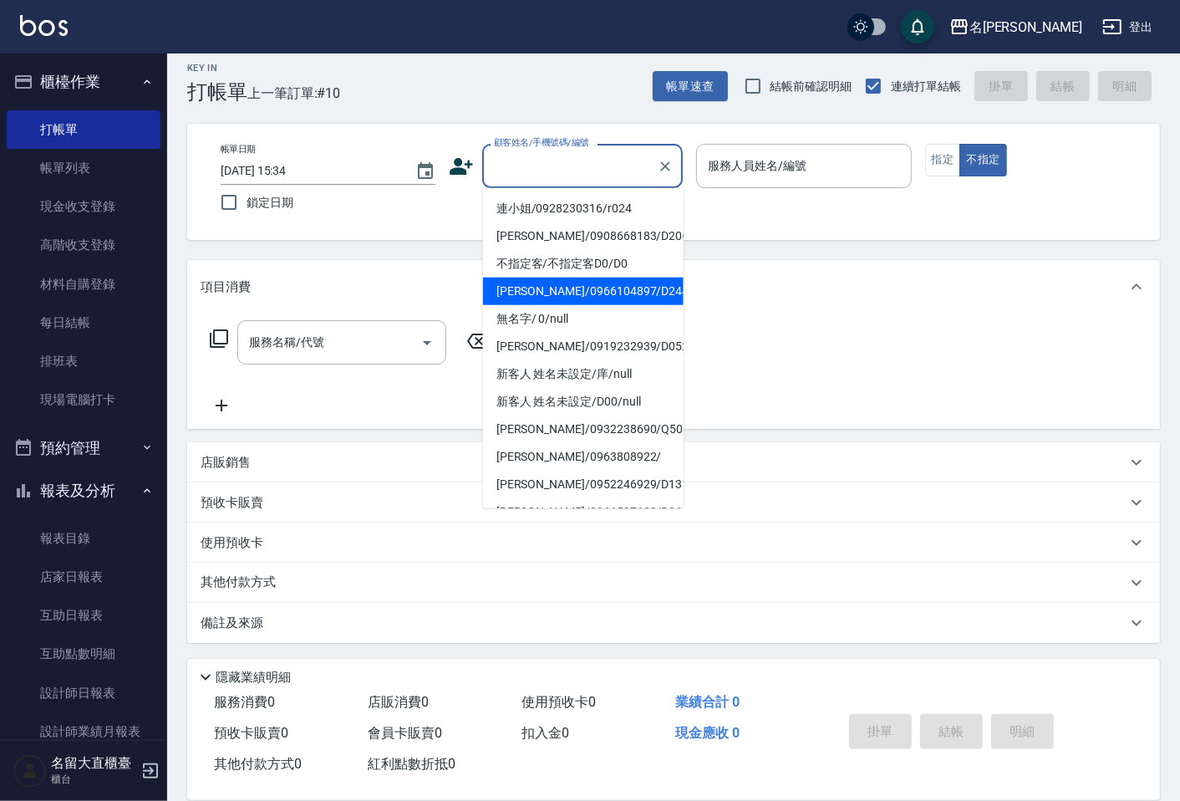
scroll to position [0, 0]
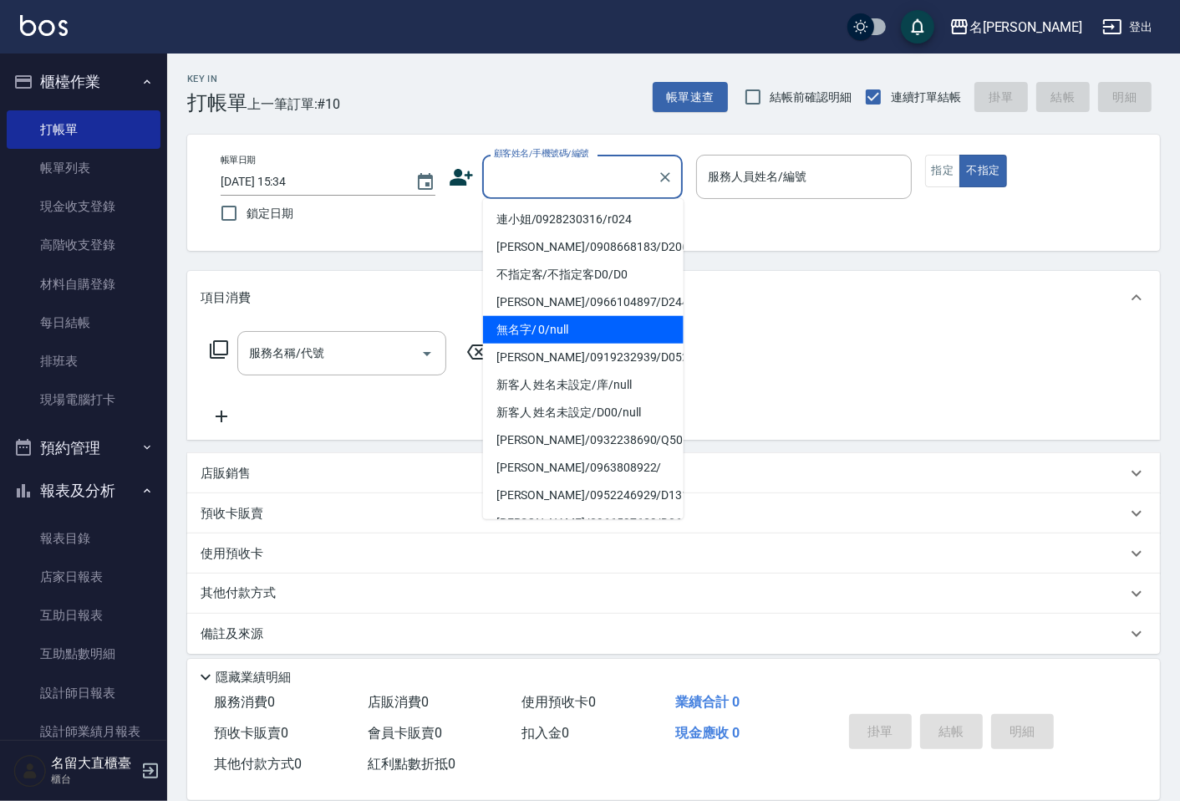
click at [572, 321] on li "無名字/ 0/null" at bounding box center [583, 330] width 201 height 28
type input "無名字/ 0/null"
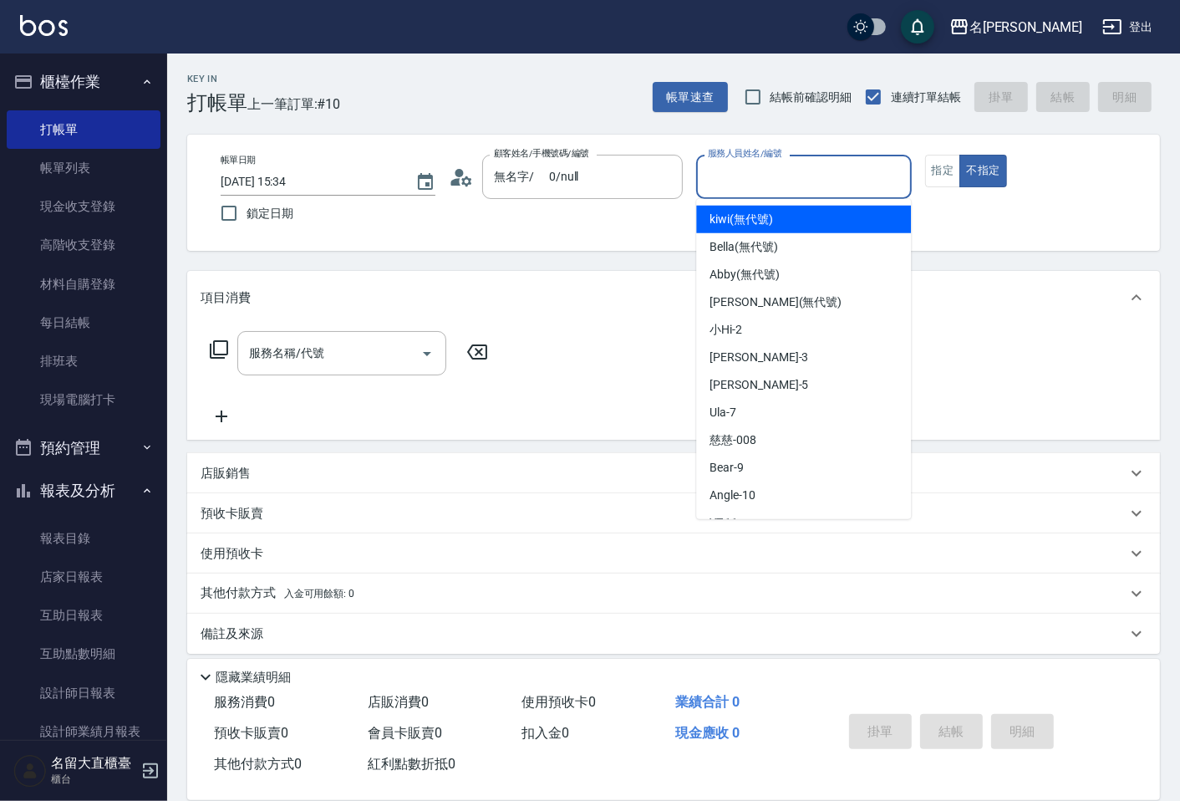
click at [778, 163] on input "服務人員姓名/編號" at bounding box center [804, 176] width 200 height 29
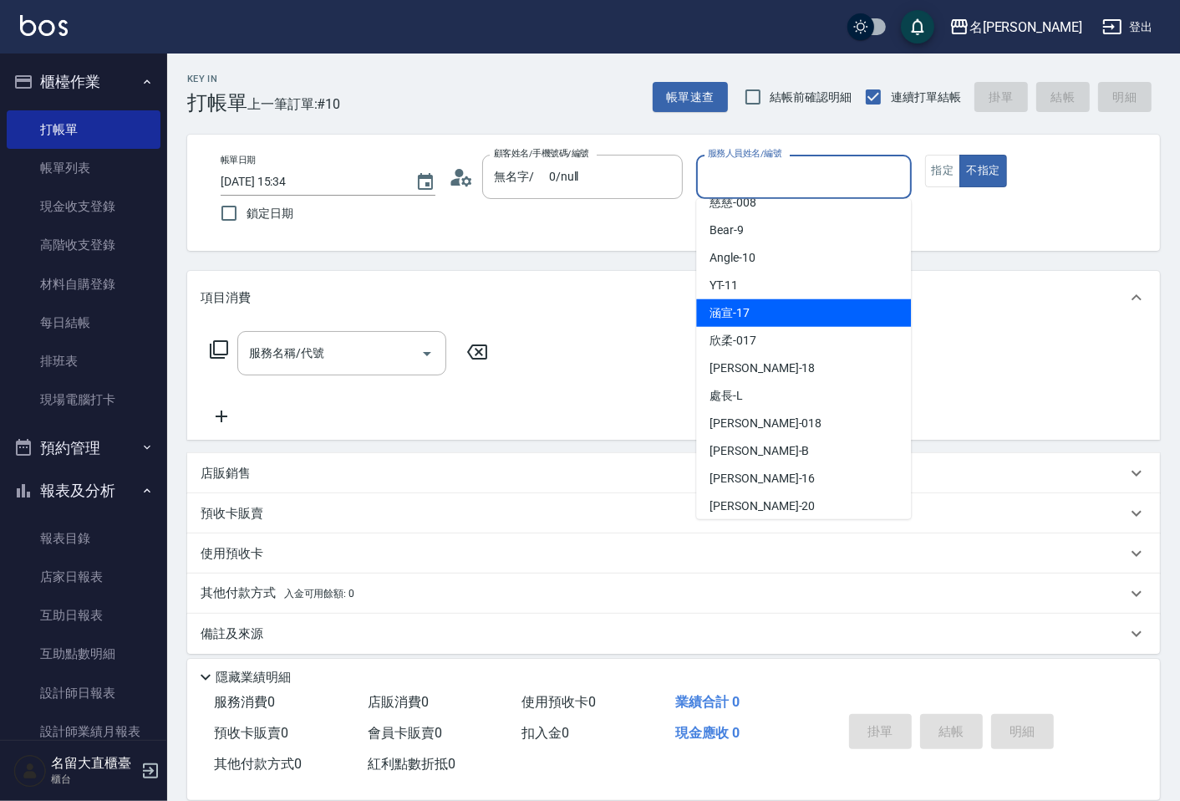
scroll to position [244, 0]
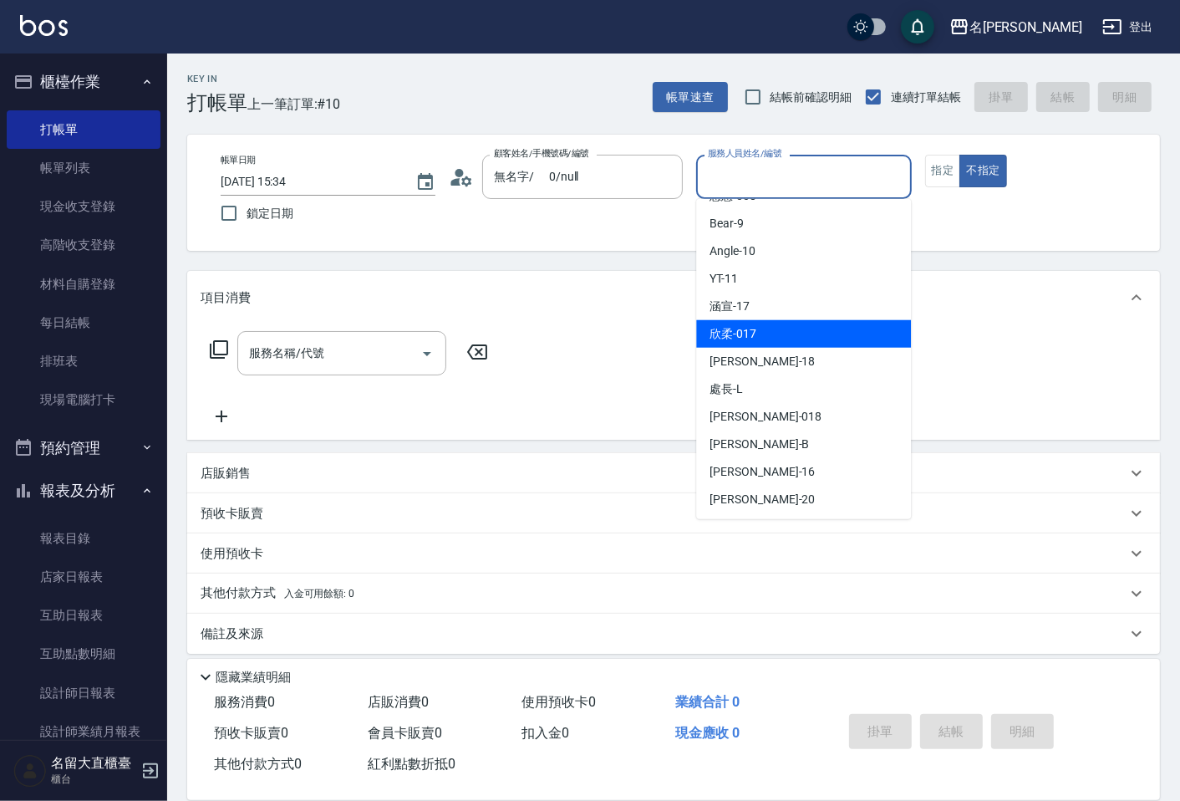
click at [796, 334] on div "欣柔 -017" at bounding box center [803, 334] width 215 height 28
type input "欣柔-017"
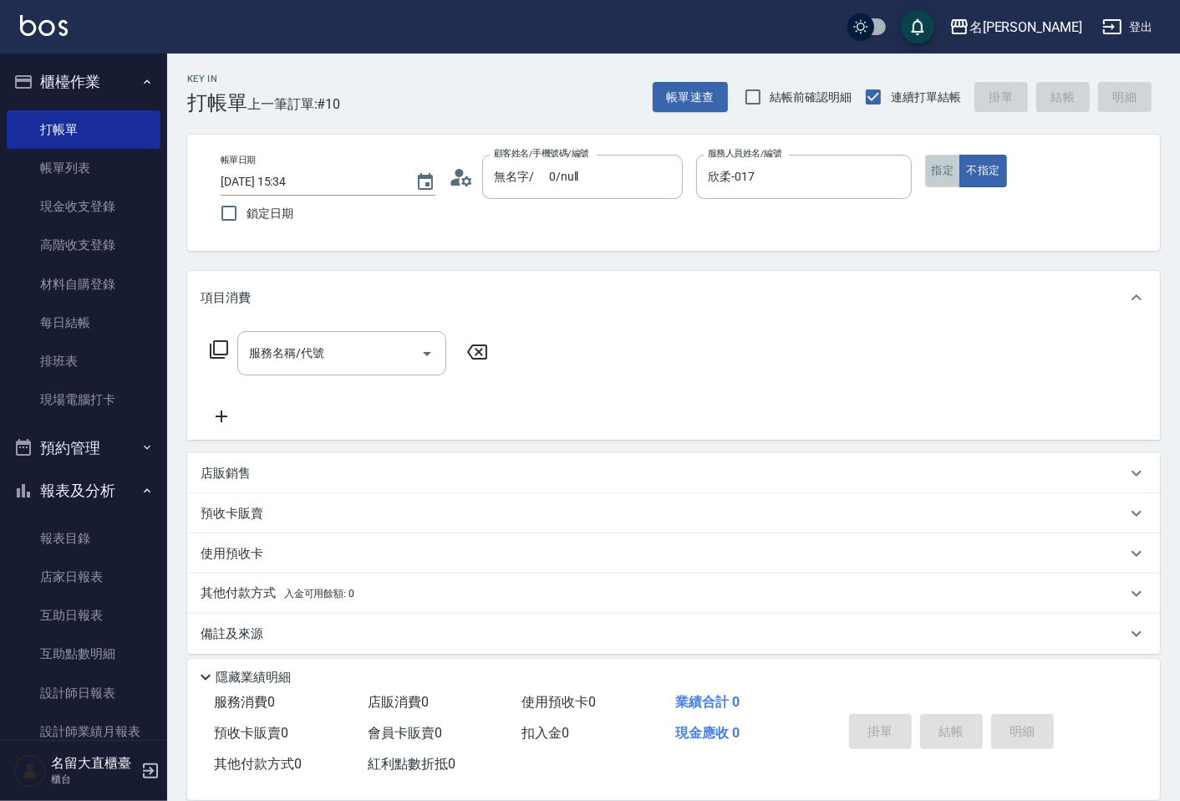
click at [929, 170] on button "指定" at bounding box center [943, 171] width 36 height 33
click at [379, 356] on input "服務名稱/代號" at bounding box center [329, 352] width 169 height 29
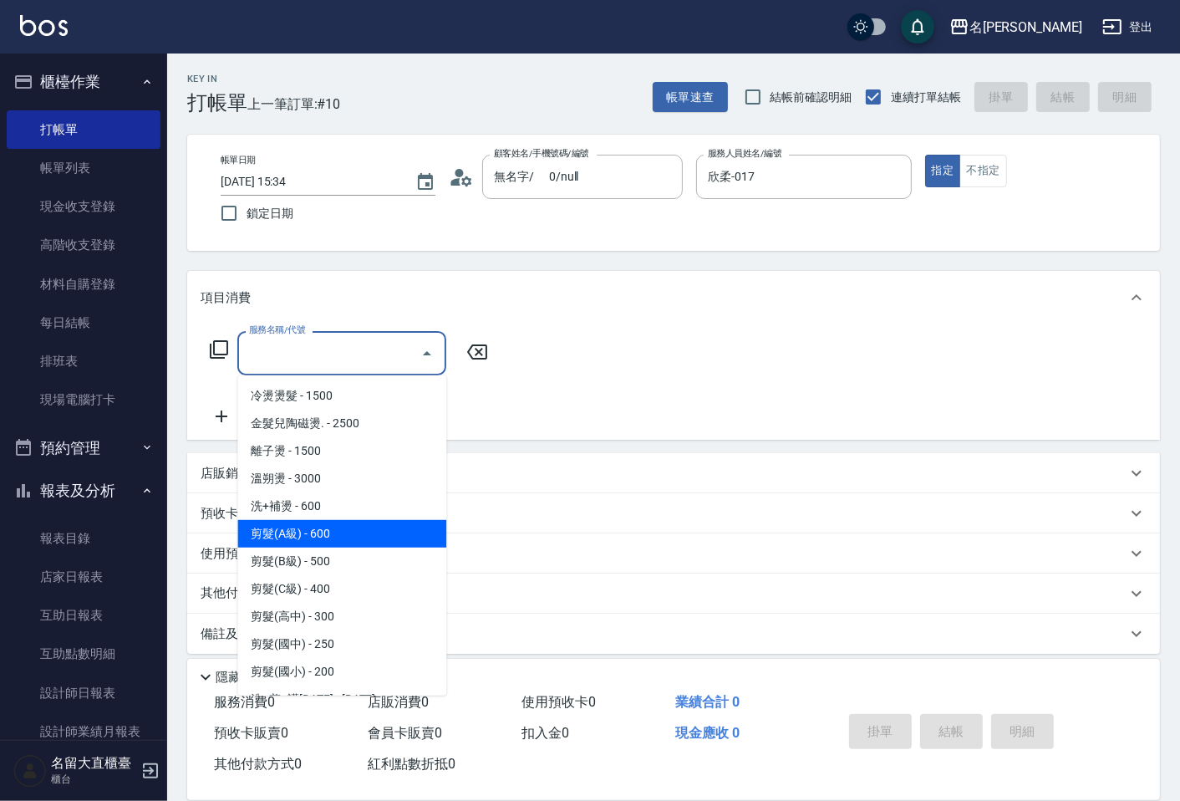
click at [323, 528] on span "剪髮(A級) - 600" at bounding box center [341, 534] width 209 height 28
type input "剪髮(A級)(301)"
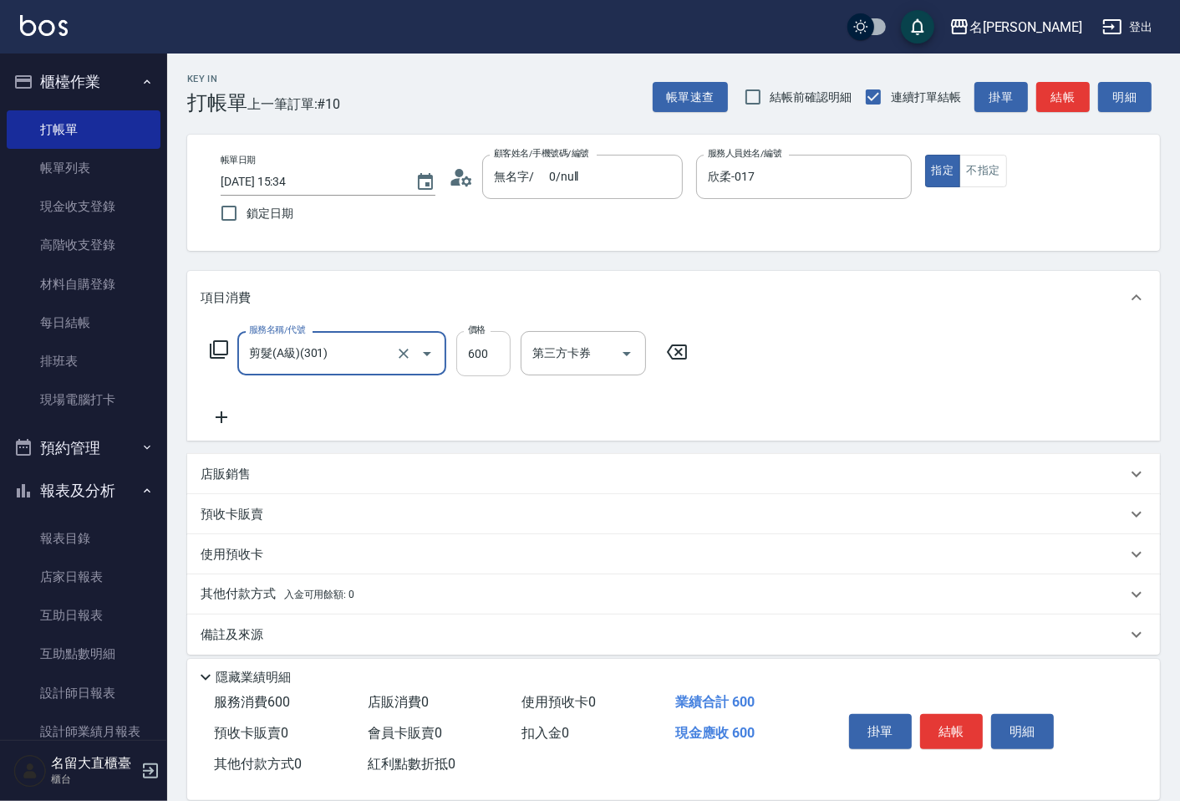
click at [490, 351] on input "600" at bounding box center [483, 353] width 54 height 45
click at [491, 361] on input "11" at bounding box center [483, 353] width 54 height 45
type input "200"
click at [222, 420] on icon at bounding box center [222, 417] width 42 height 20
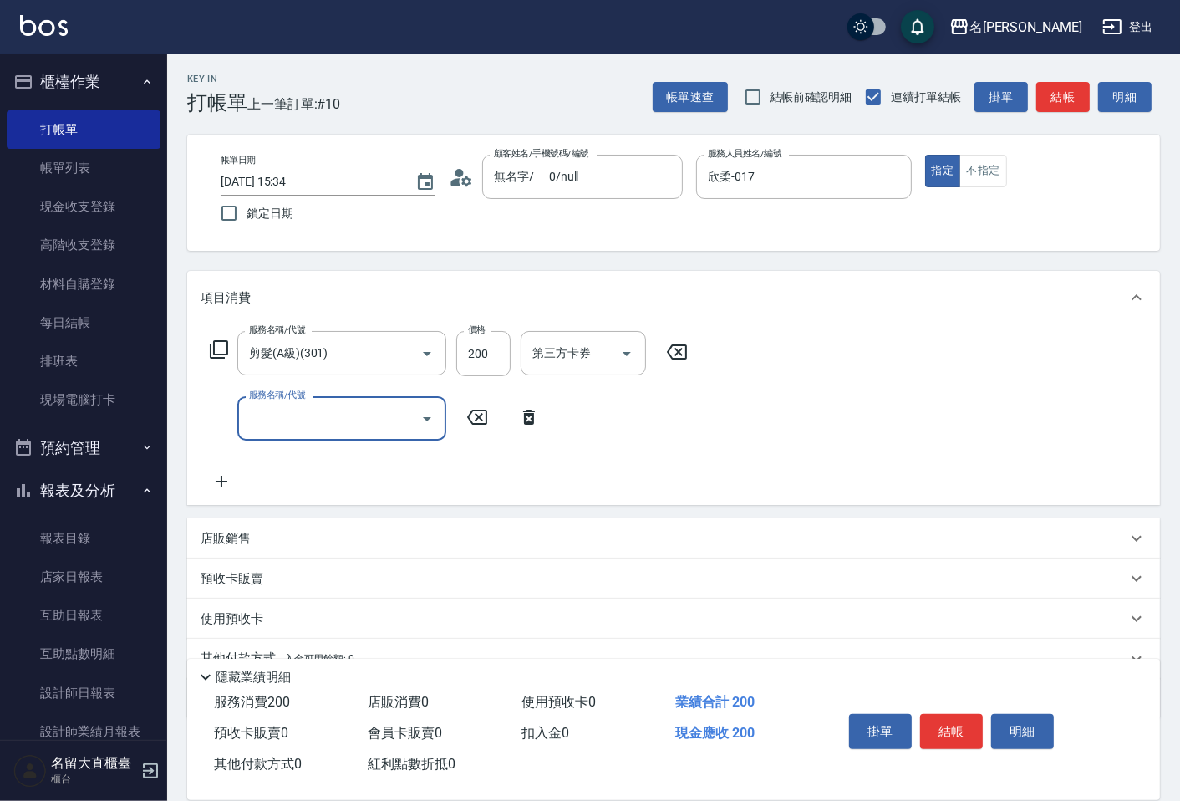
click at [274, 415] on input "服務名稱/代號" at bounding box center [329, 418] width 169 height 29
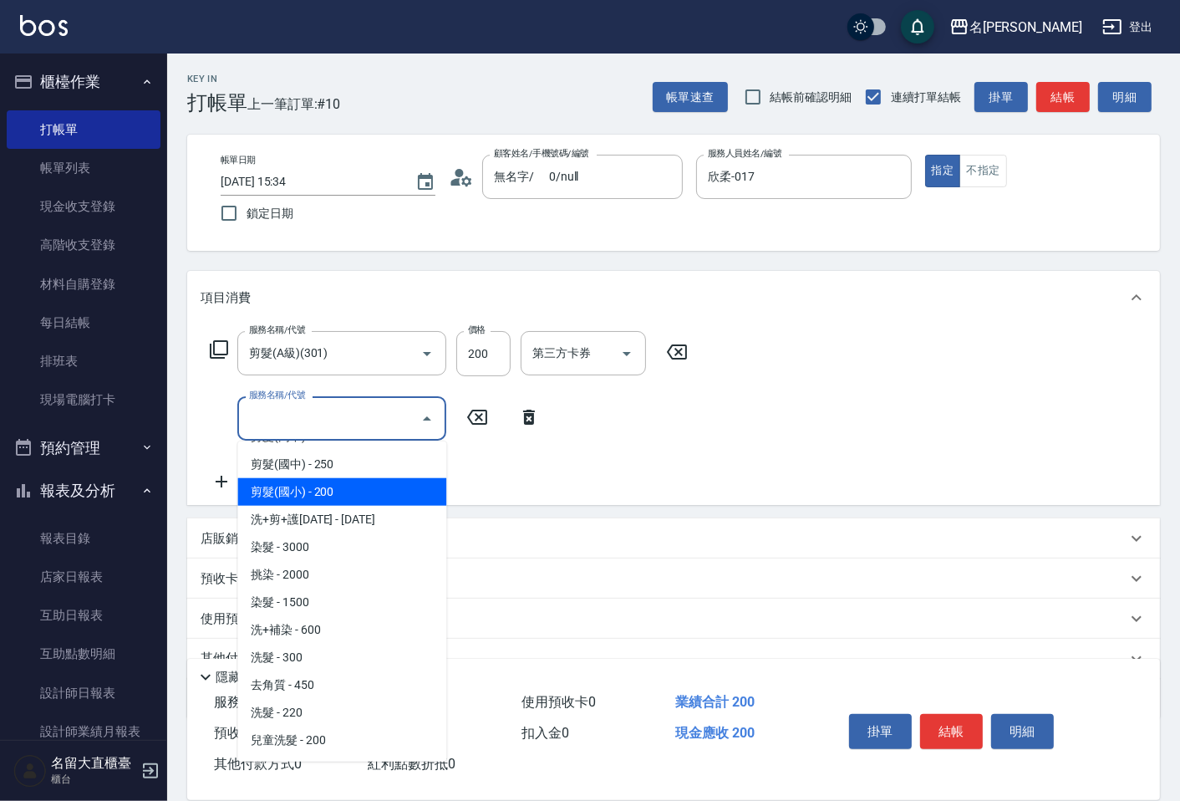
scroll to position [278, 0]
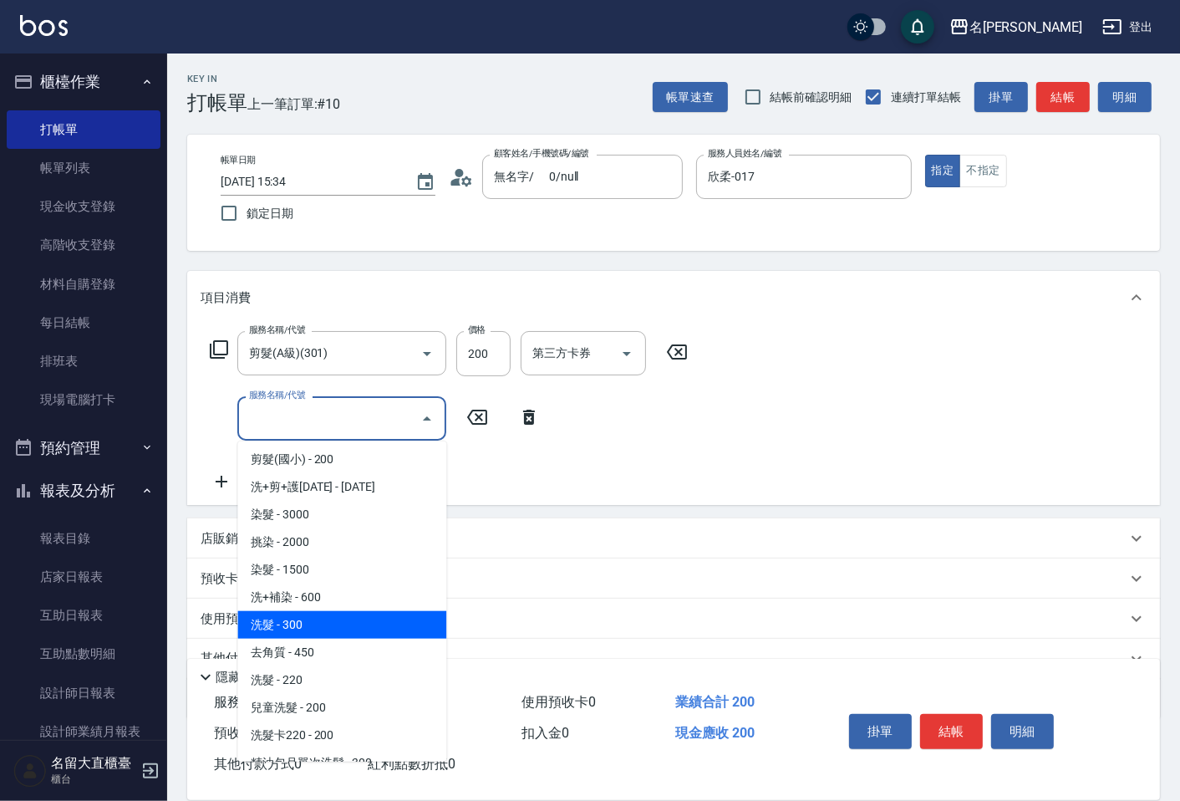
click at [321, 628] on span "洗髮 - 300" at bounding box center [341, 625] width 209 height 28
type input "洗髮(500)"
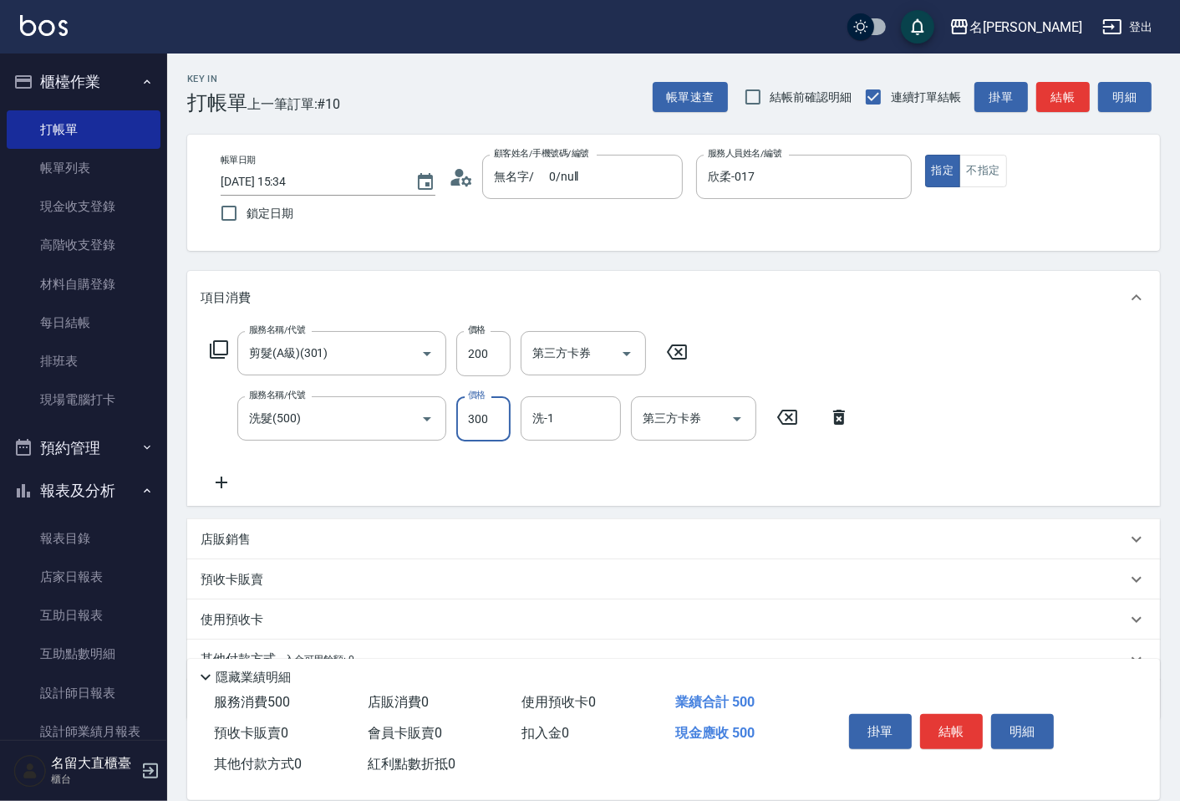
click at [498, 427] on input "300" at bounding box center [483, 418] width 54 height 45
type input "350"
click at [217, 481] on icon at bounding box center [222, 482] width 42 height 20
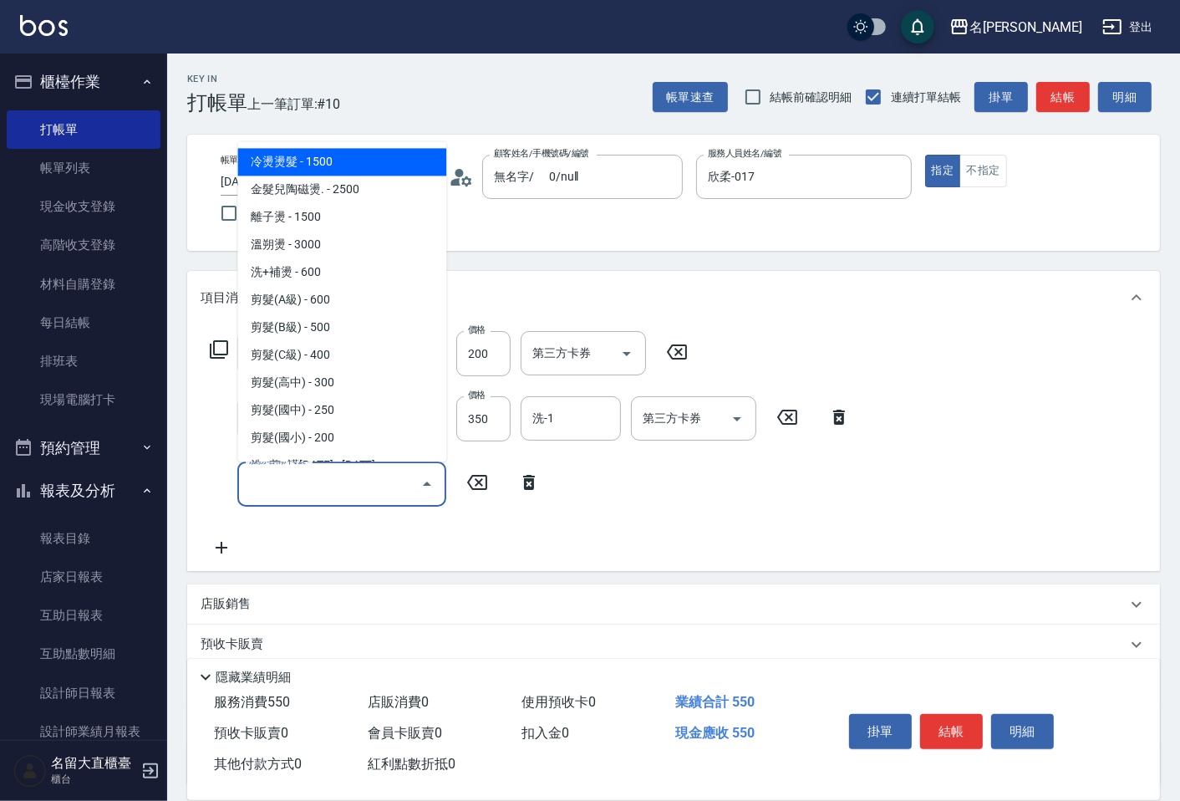
click at [272, 475] on input "服務名稱/代號" at bounding box center [329, 483] width 169 height 29
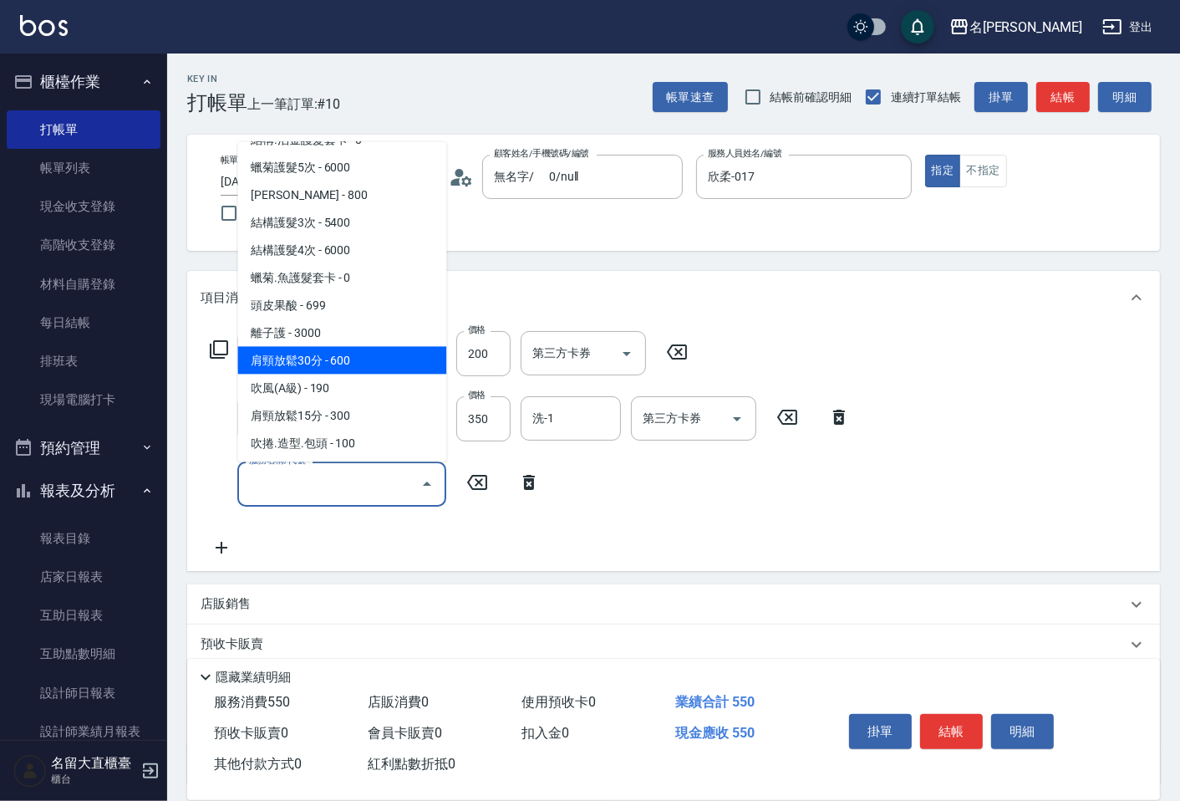
scroll to position [1392, 0]
click at [318, 346] on span "潤絲 - 10" at bounding box center [341, 359] width 209 height 28
type input "潤絲(802)"
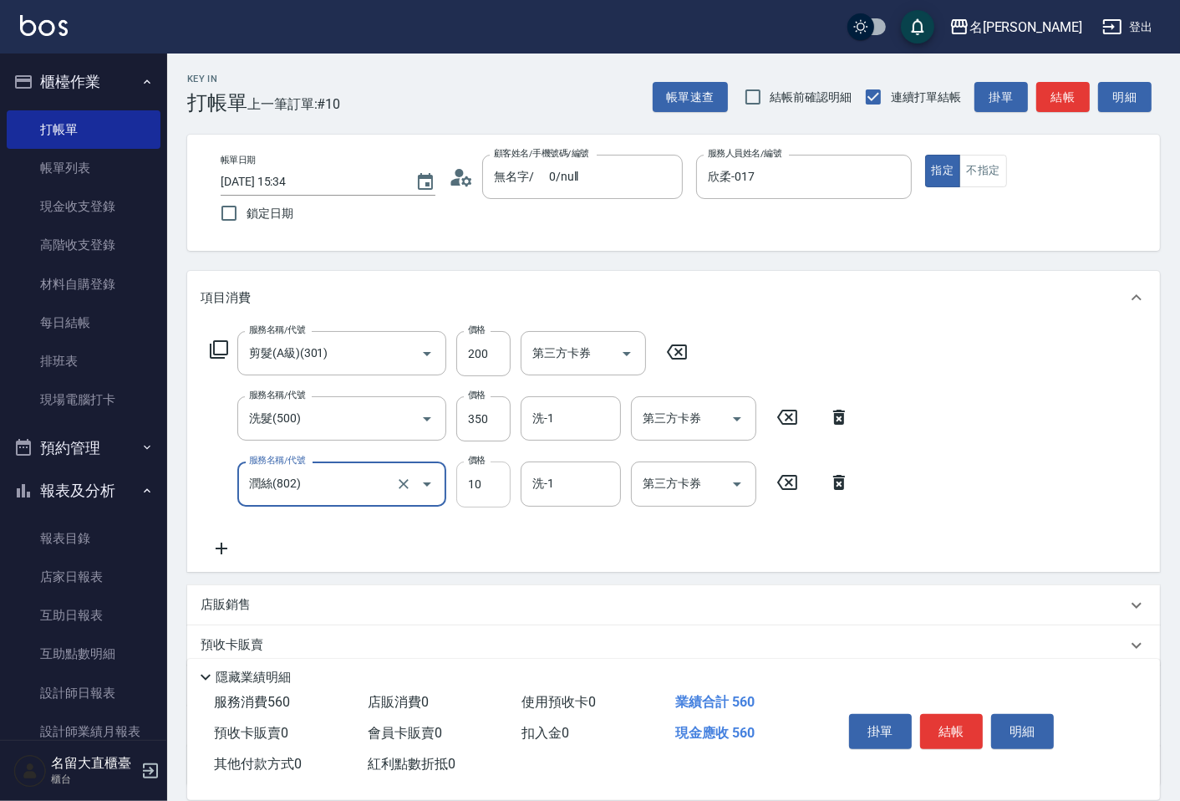
click at [487, 491] on input "10" at bounding box center [483, 483] width 54 height 45
type input "20"
click at [708, 323] on div "項目消費" at bounding box center [673, 297] width 973 height 53
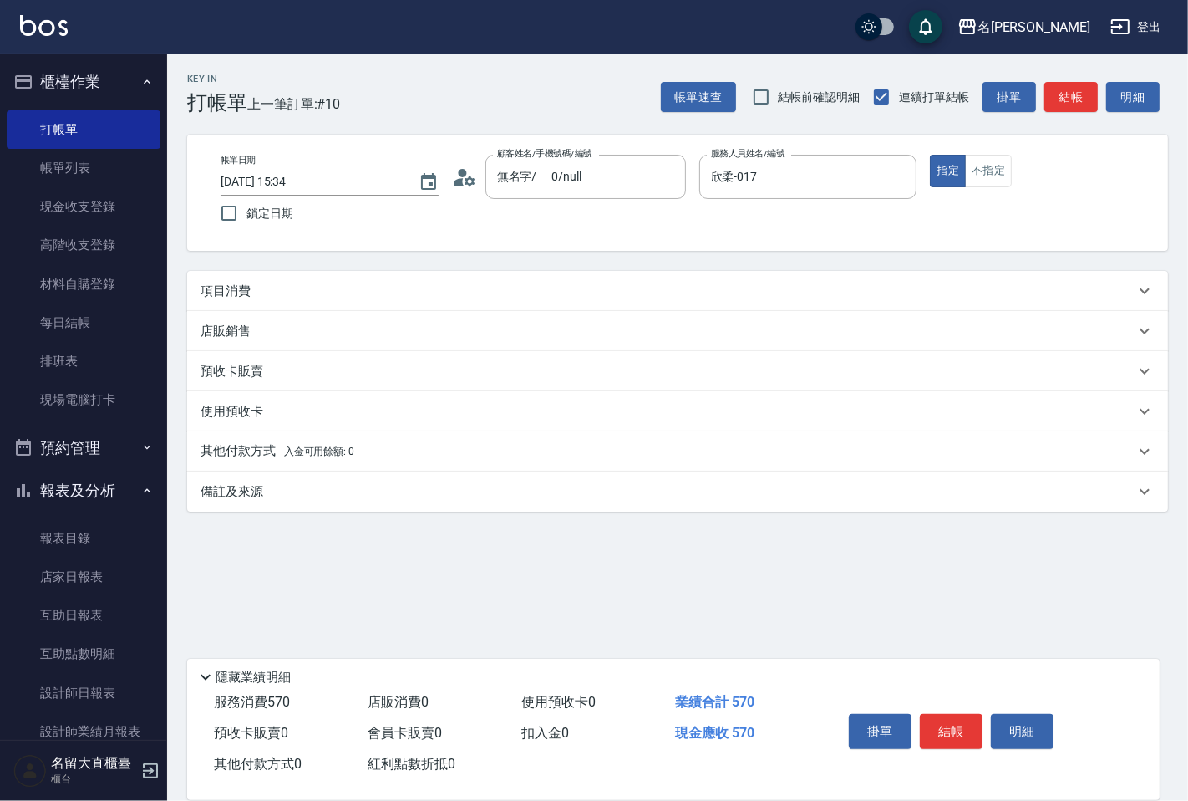
click at [381, 299] on div "項目消費" at bounding box center [677, 291] width 981 height 40
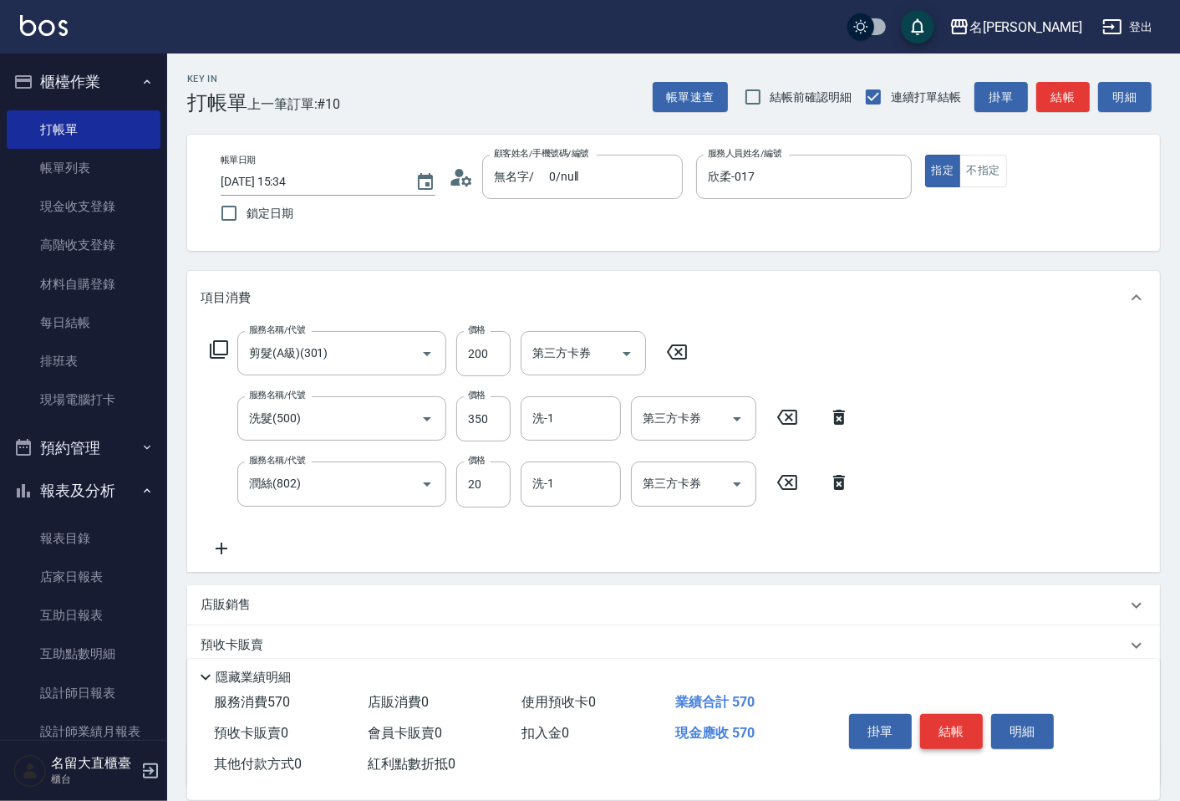
click at [953, 723] on button "結帳" at bounding box center [951, 731] width 63 height 35
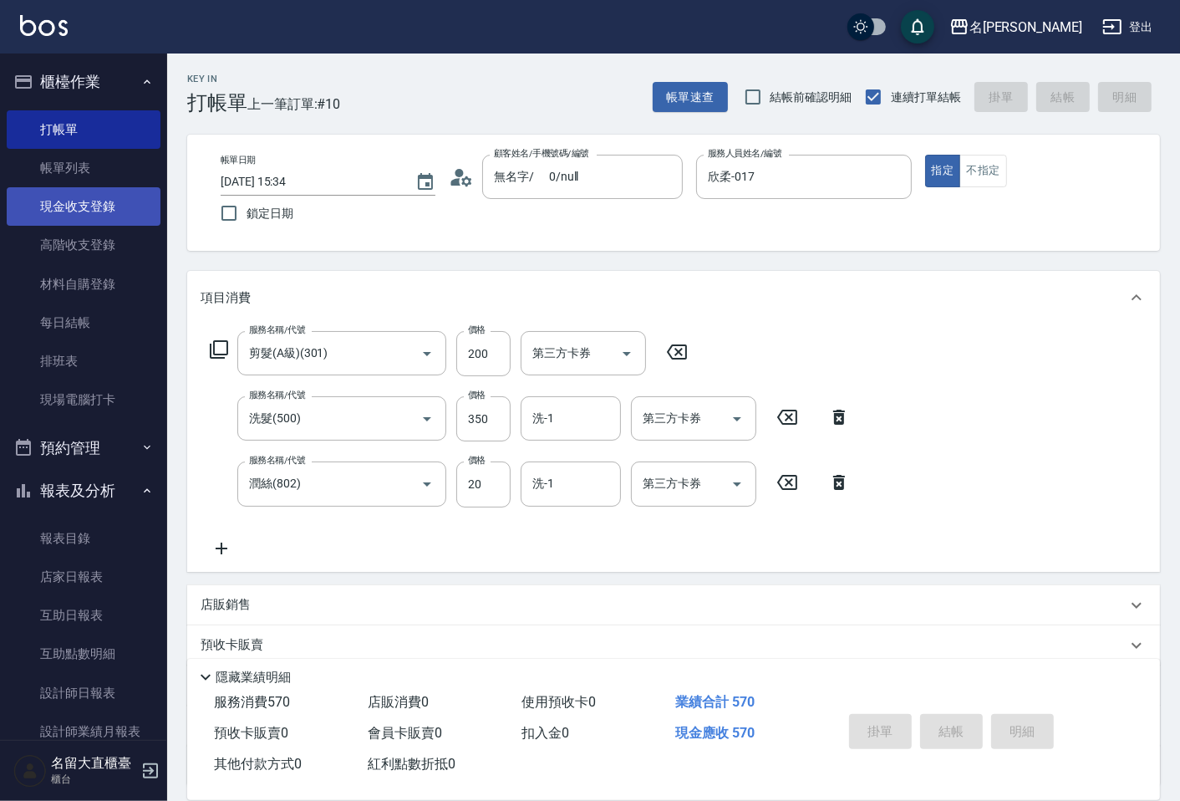
type input "[DATE] 15:35"
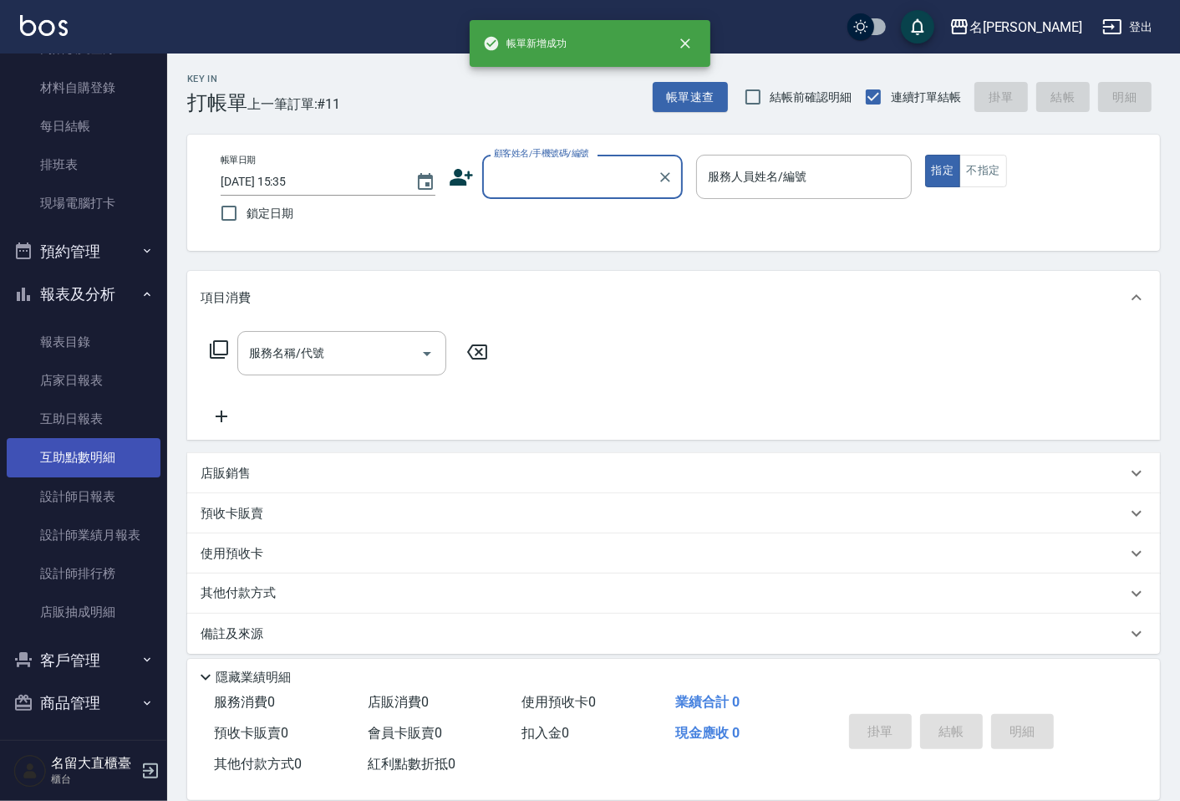
scroll to position [199, 0]
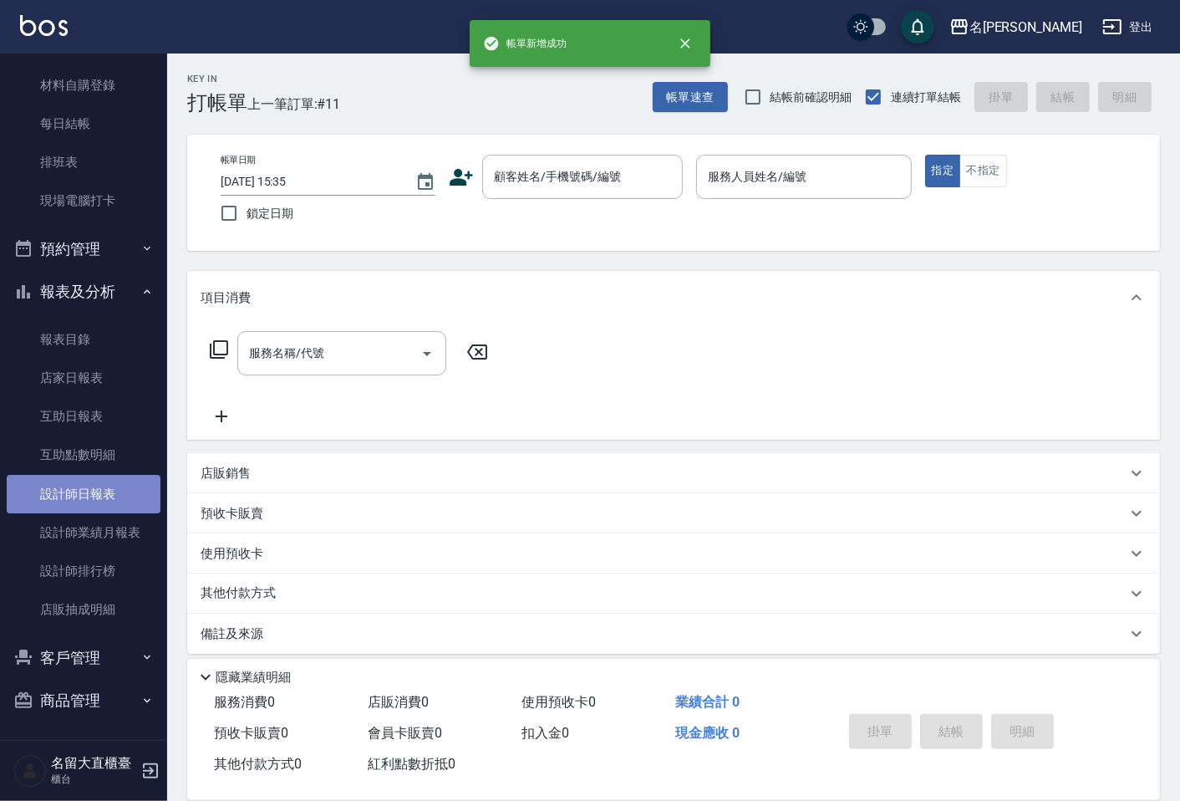
click at [95, 504] on link "設計師日報表" at bounding box center [84, 494] width 154 height 38
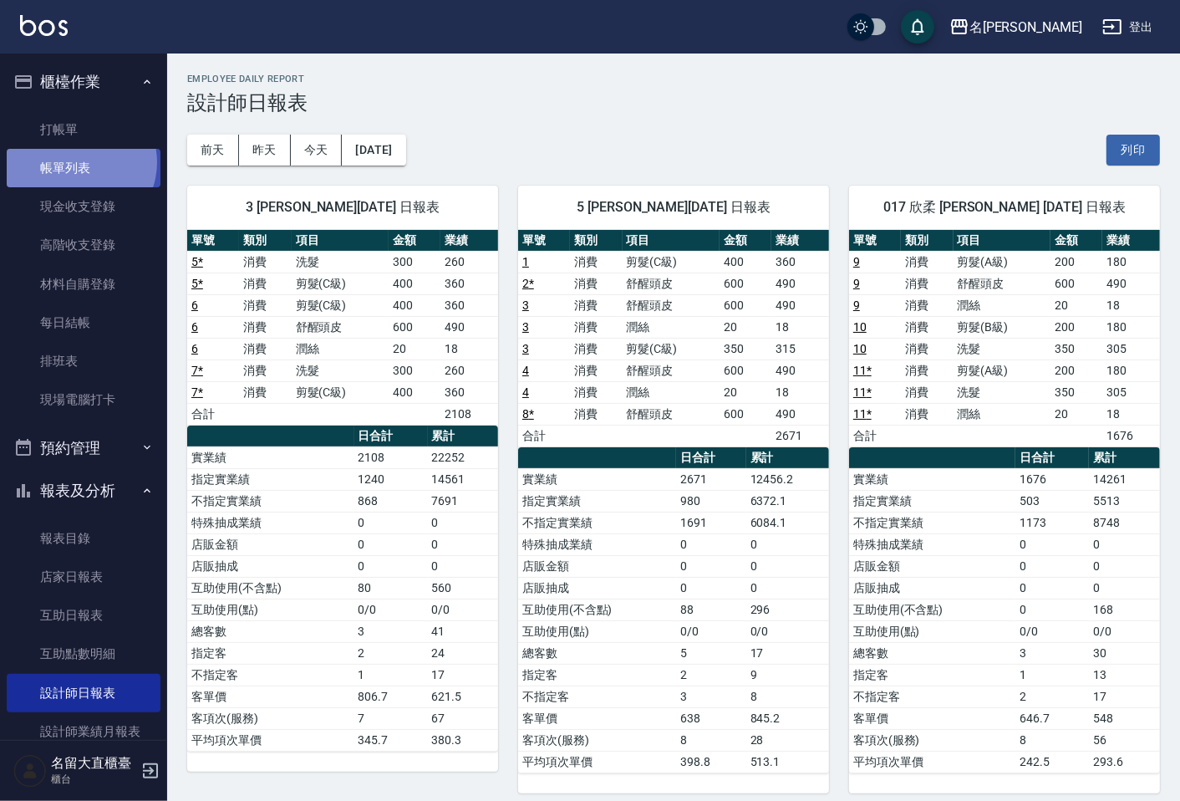
click at [77, 162] on link "帳單列表" at bounding box center [84, 168] width 154 height 38
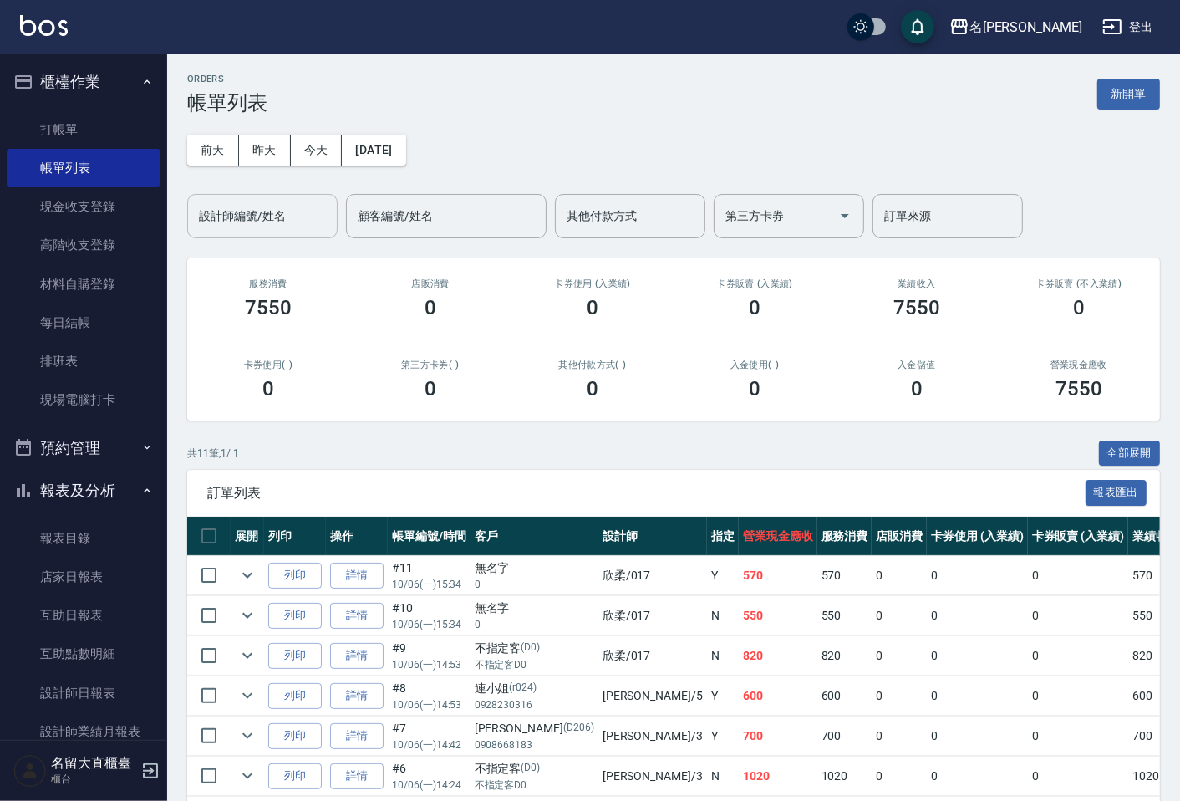
click at [254, 231] on div "設計師編號/姓名" at bounding box center [262, 216] width 150 height 44
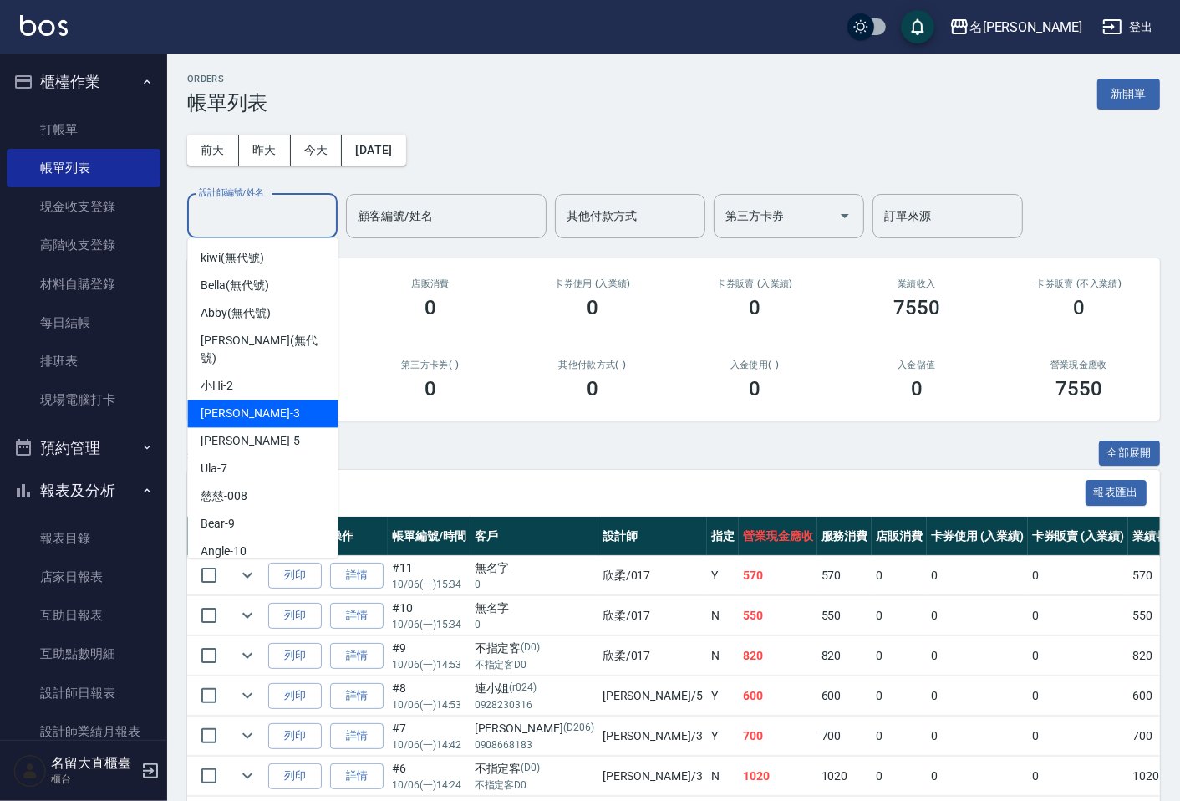
click at [282, 399] on div "[PERSON_NAME]3" at bounding box center [262, 413] width 150 height 28
type input "[PERSON_NAME]3"
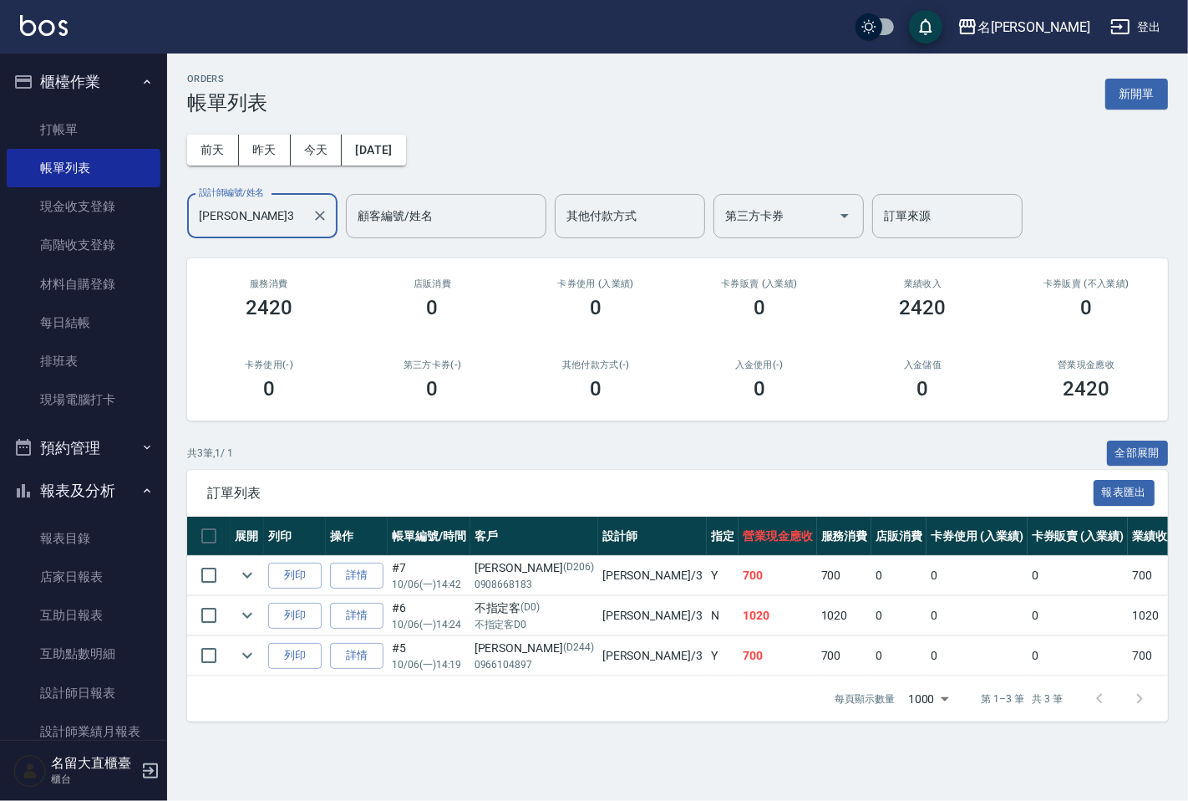
scroll to position [199, 0]
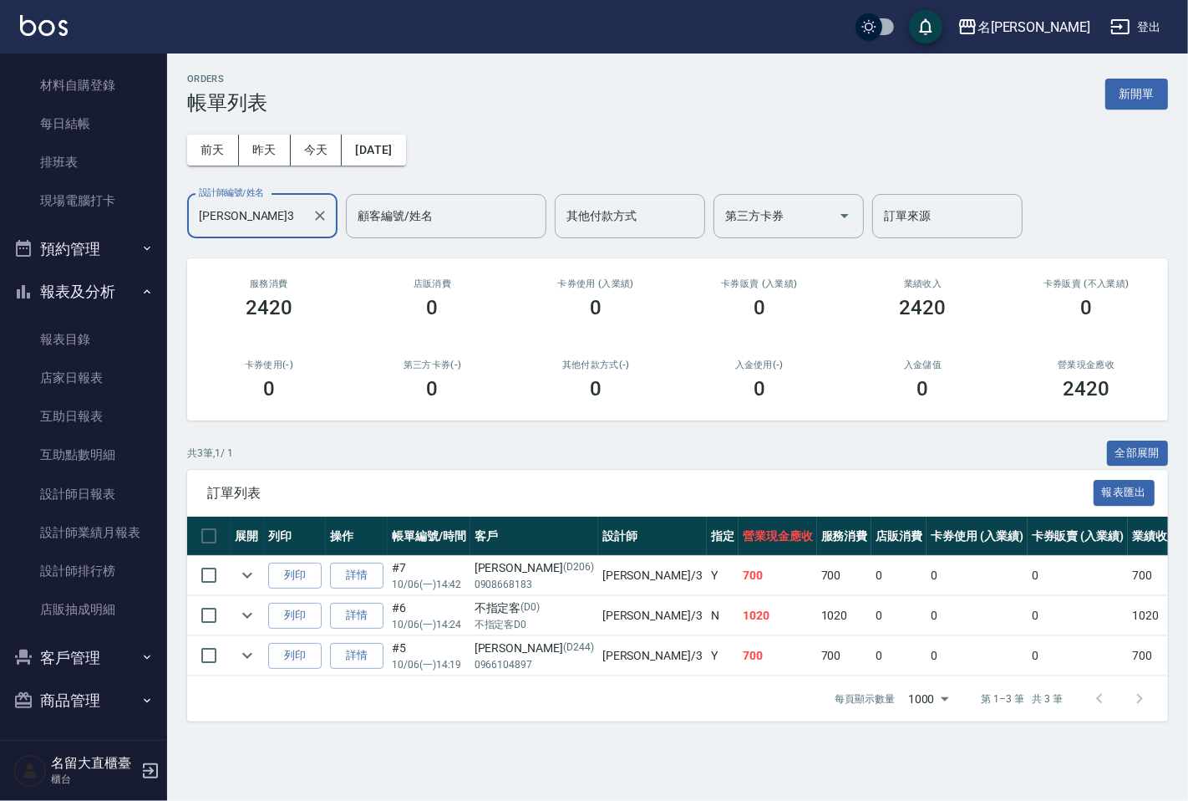
click at [98, 659] on button "客戶管理" at bounding box center [84, 657] width 154 height 43
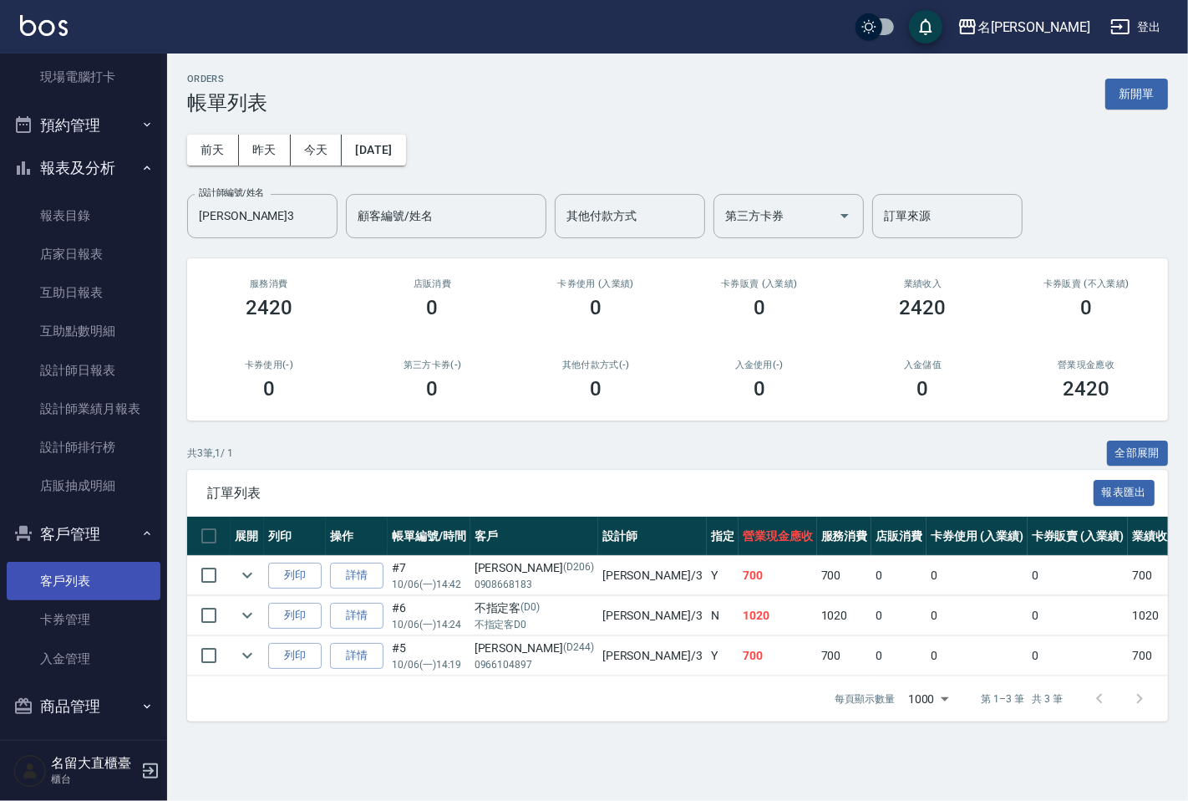
scroll to position [328, 0]
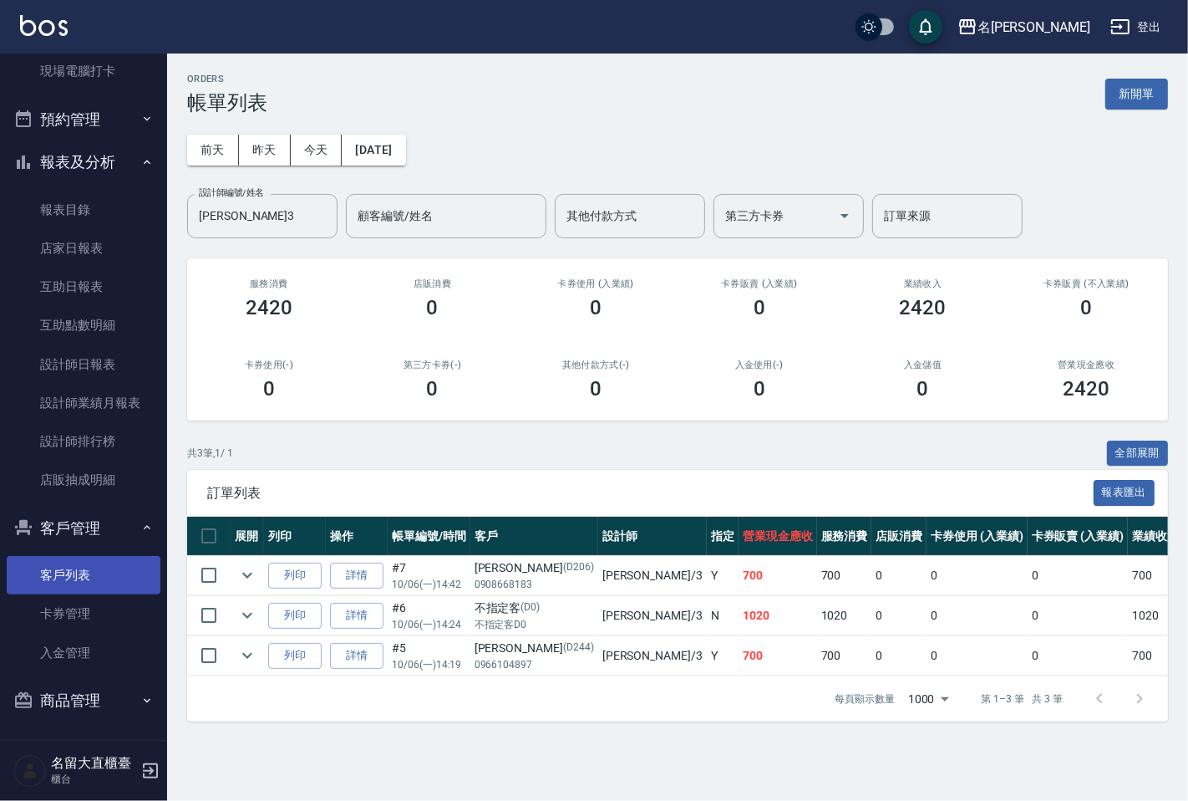
click at [85, 567] on link "客戶列表" at bounding box center [84, 575] width 154 height 38
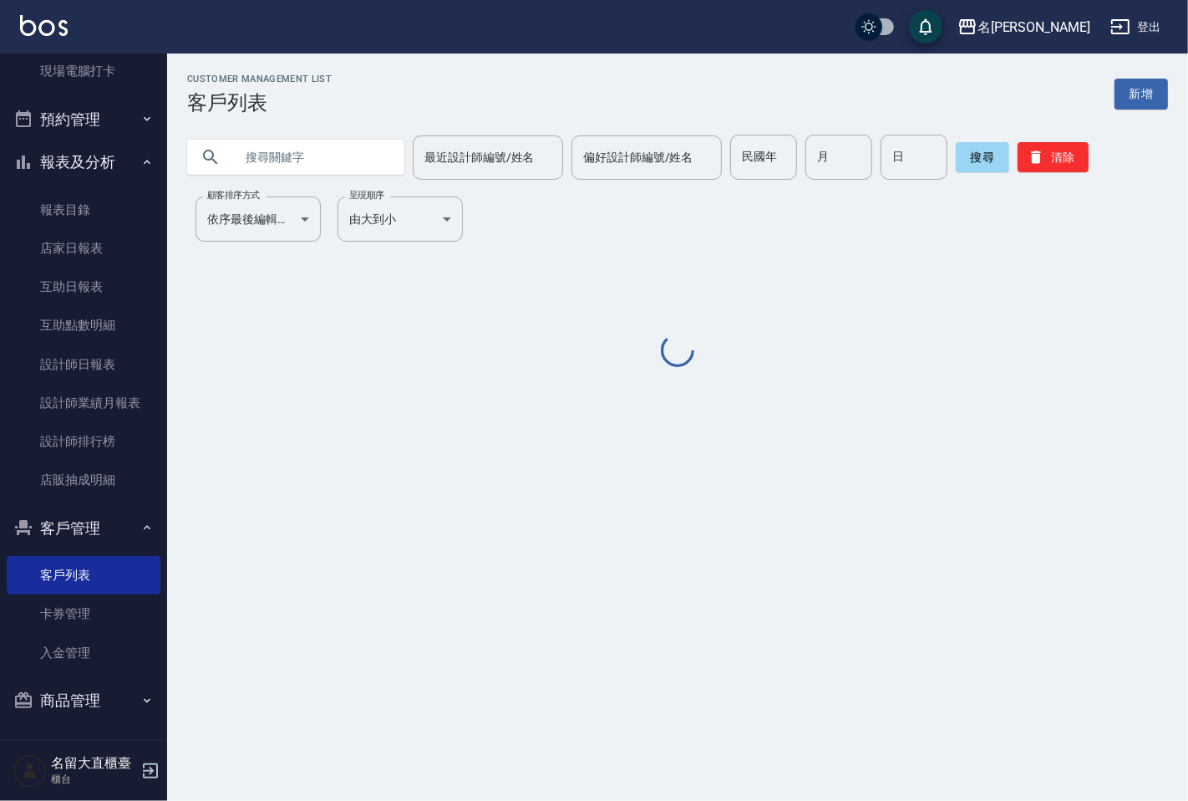
click at [323, 169] on input "text" at bounding box center [312, 157] width 157 height 45
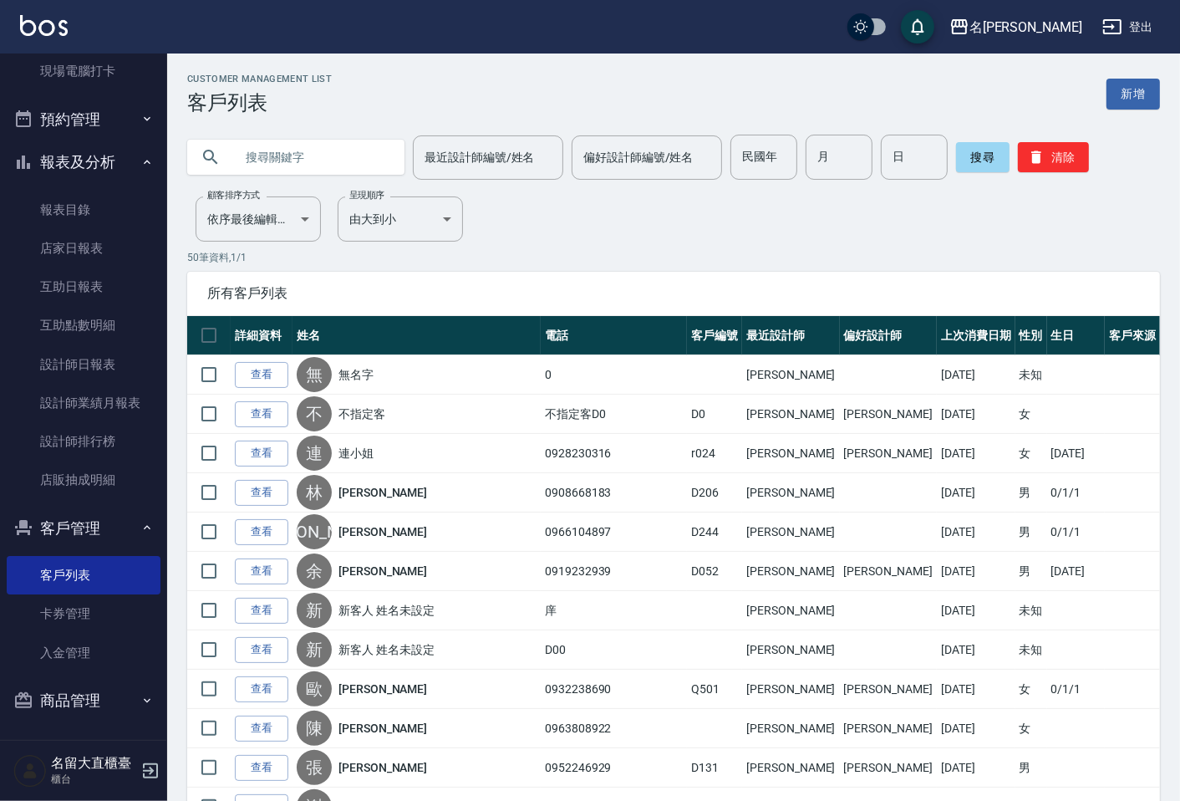
click at [322, 160] on input "text" at bounding box center [312, 157] width 157 height 45
type input "哲"
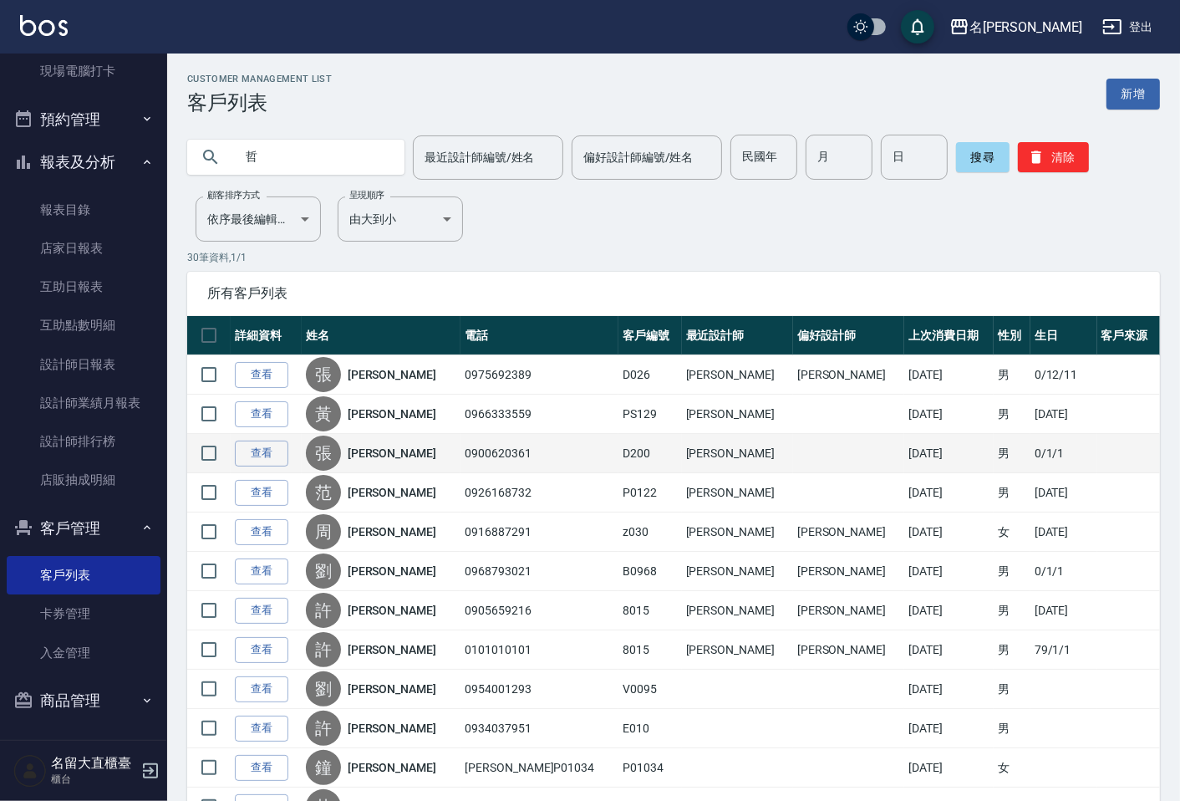
click at [395, 450] on link "[PERSON_NAME]" at bounding box center [392, 453] width 89 height 17
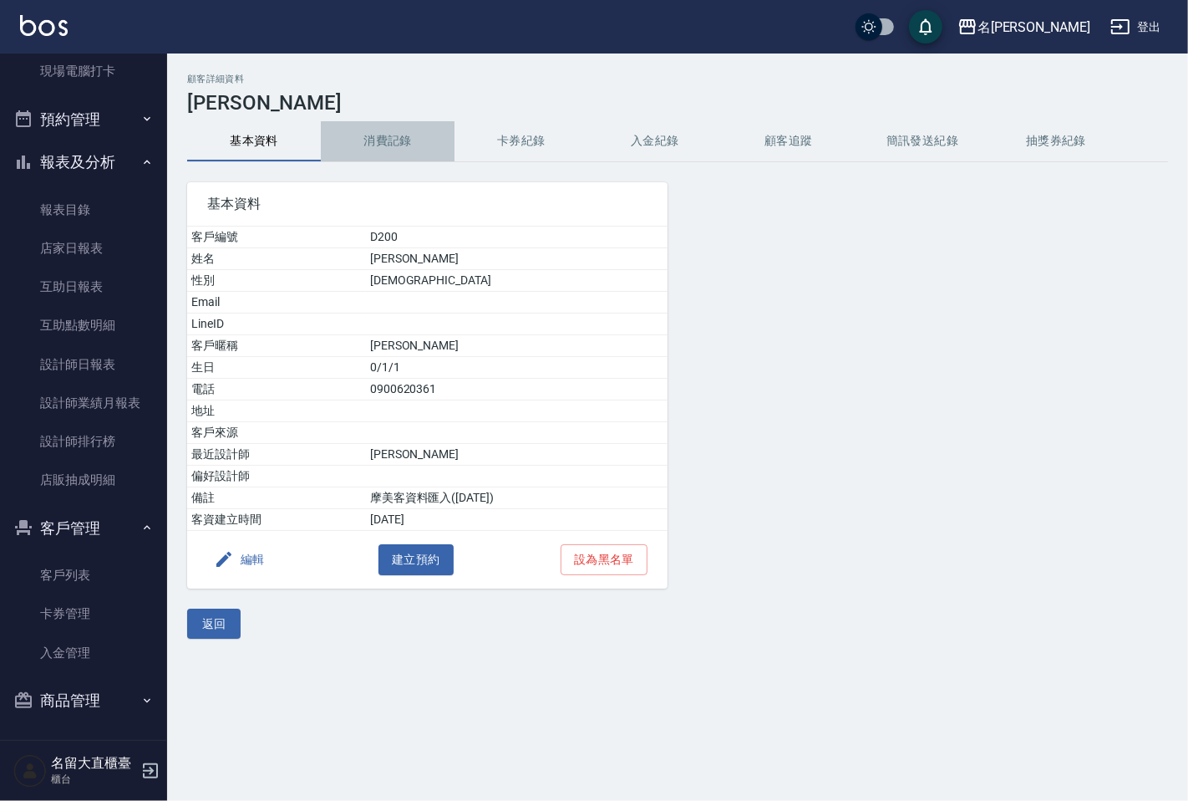
click at [396, 145] on button "消費記錄" at bounding box center [388, 141] width 134 height 40
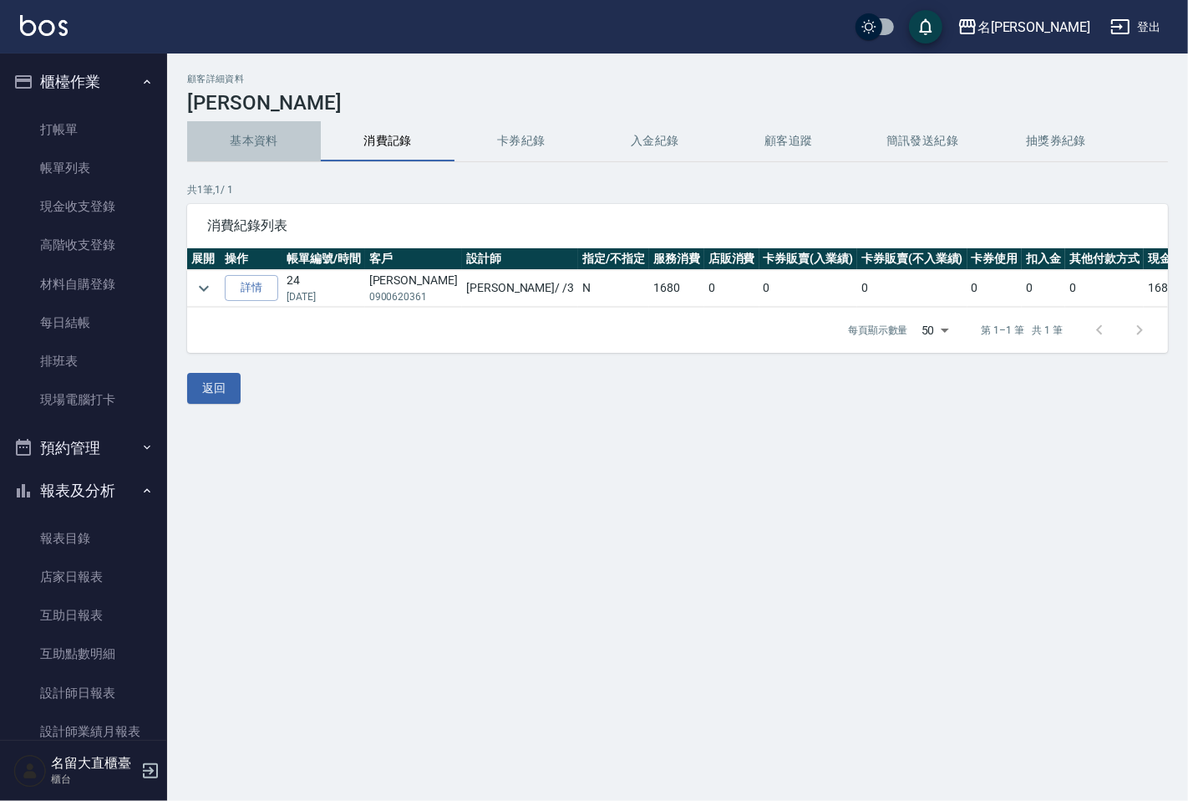
click at [252, 125] on button "基本資料" at bounding box center [254, 141] width 134 height 40
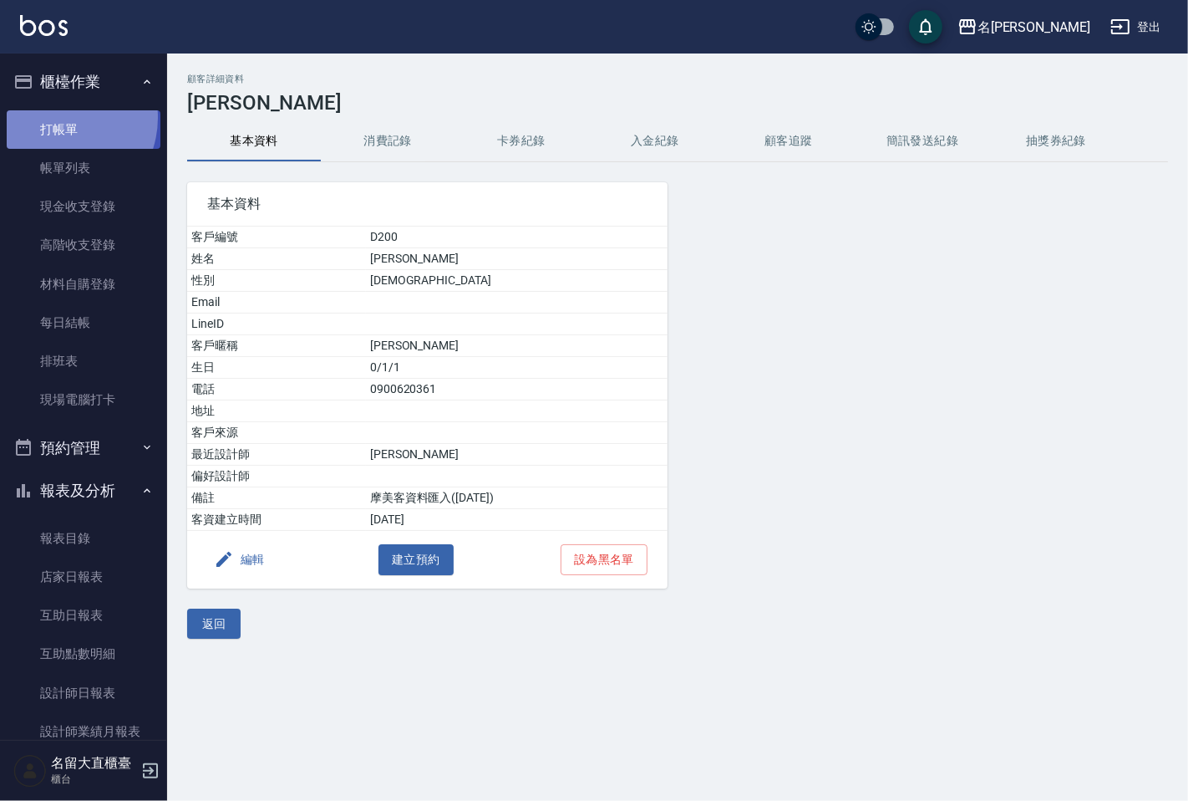
click at [57, 117] on link "打帳單" at bounding box center [84, 129] width 154 height 38
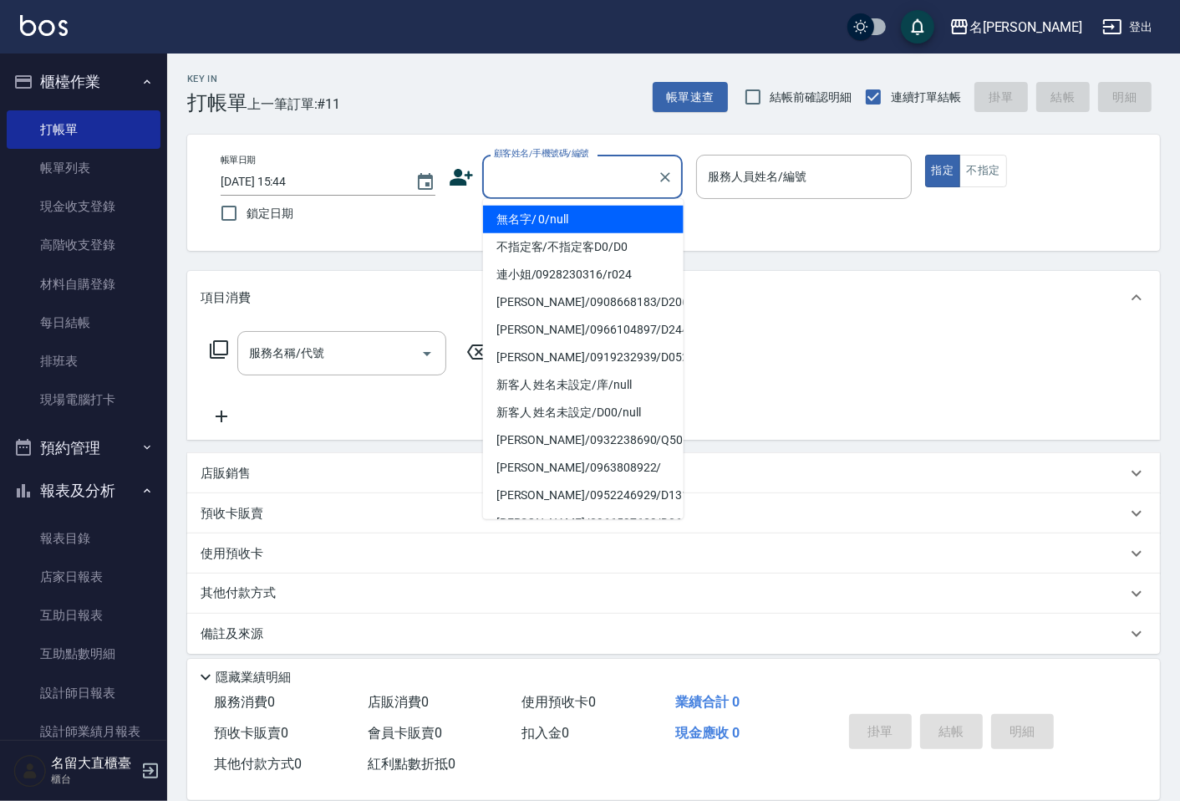
click at [541, 172] on input "顧客姓名/手機號碼/編號" at bounding box center [570, 176] width 160 height 29
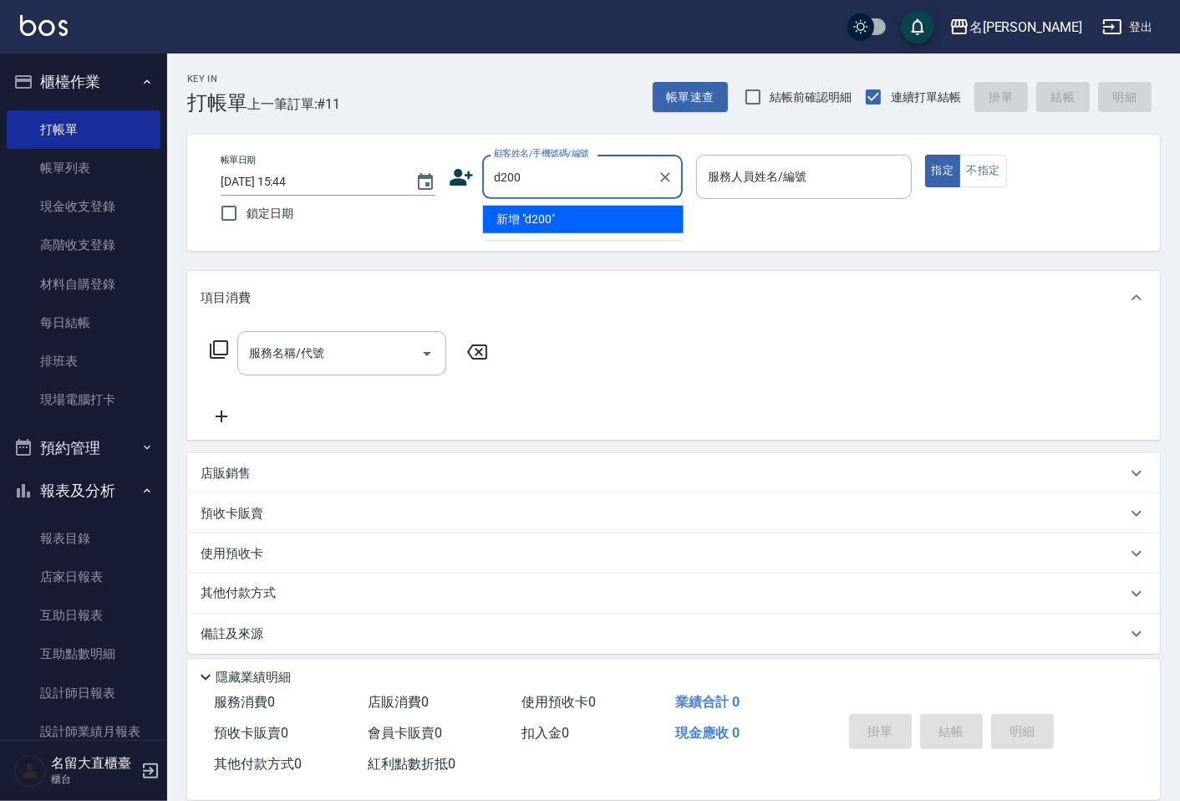
type input "d200"
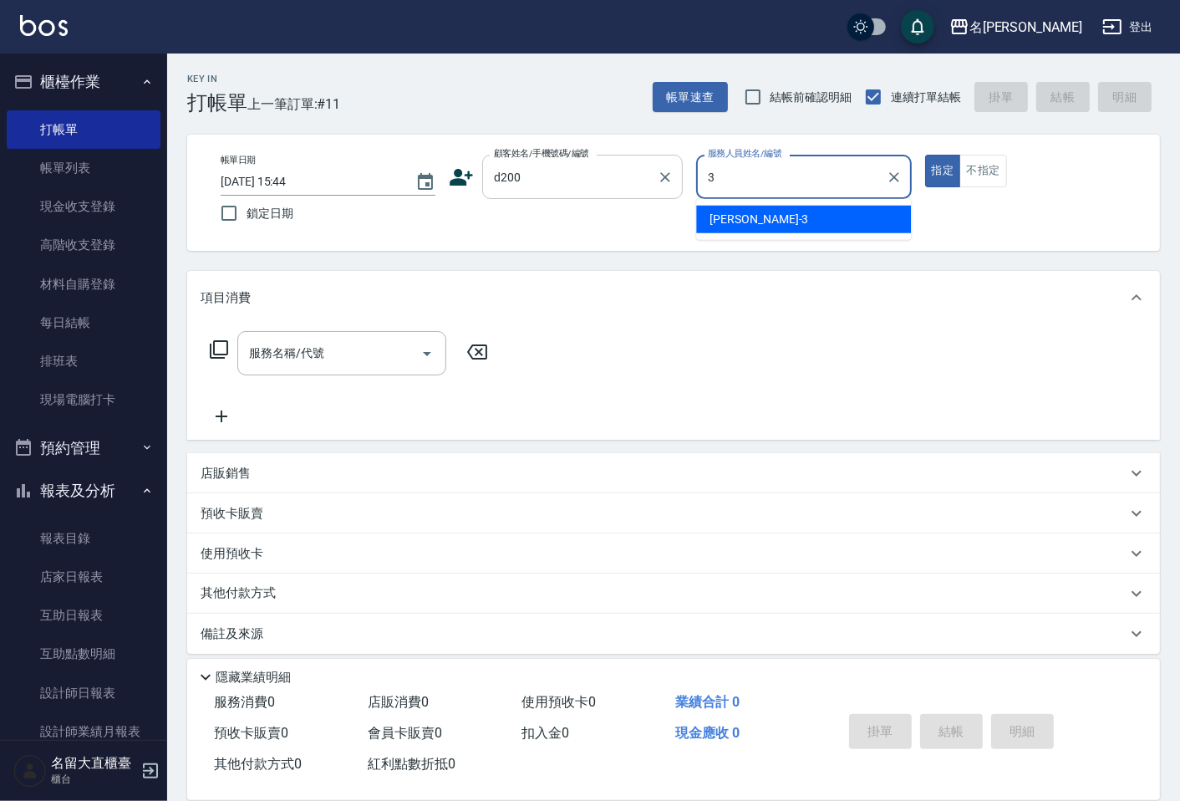
type input "[PERSON_NAME]3"
type button "true"
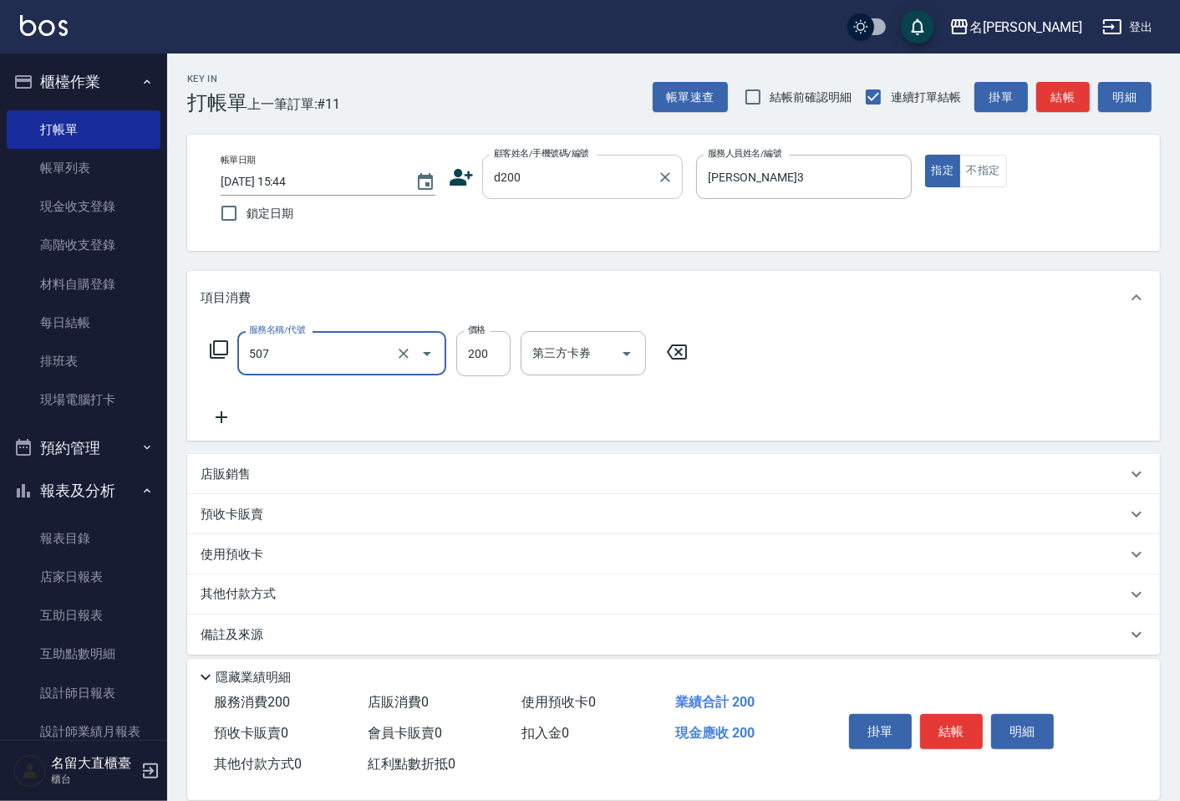
type input "兒童洗髮(507)"
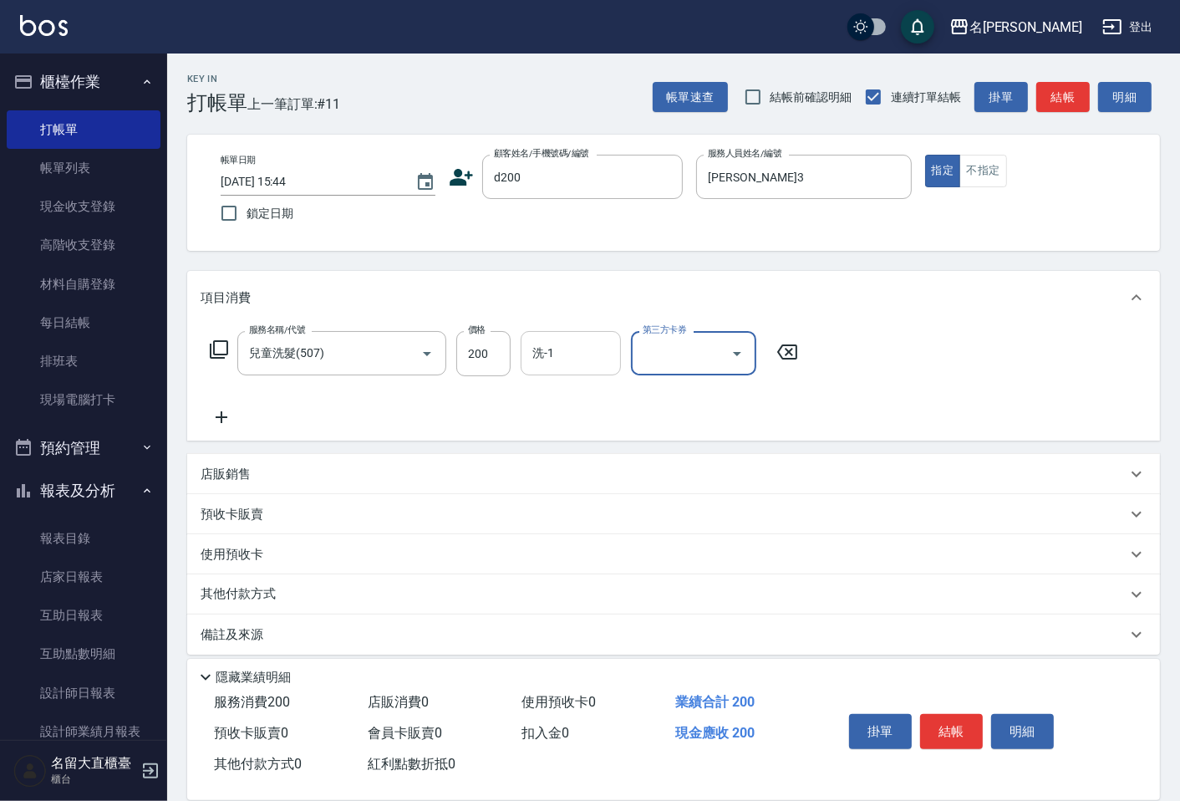
click at [565, 360] on input "洗-1" at bounding box center [570, 352] width 85 height 29
type input "詩雅-20"
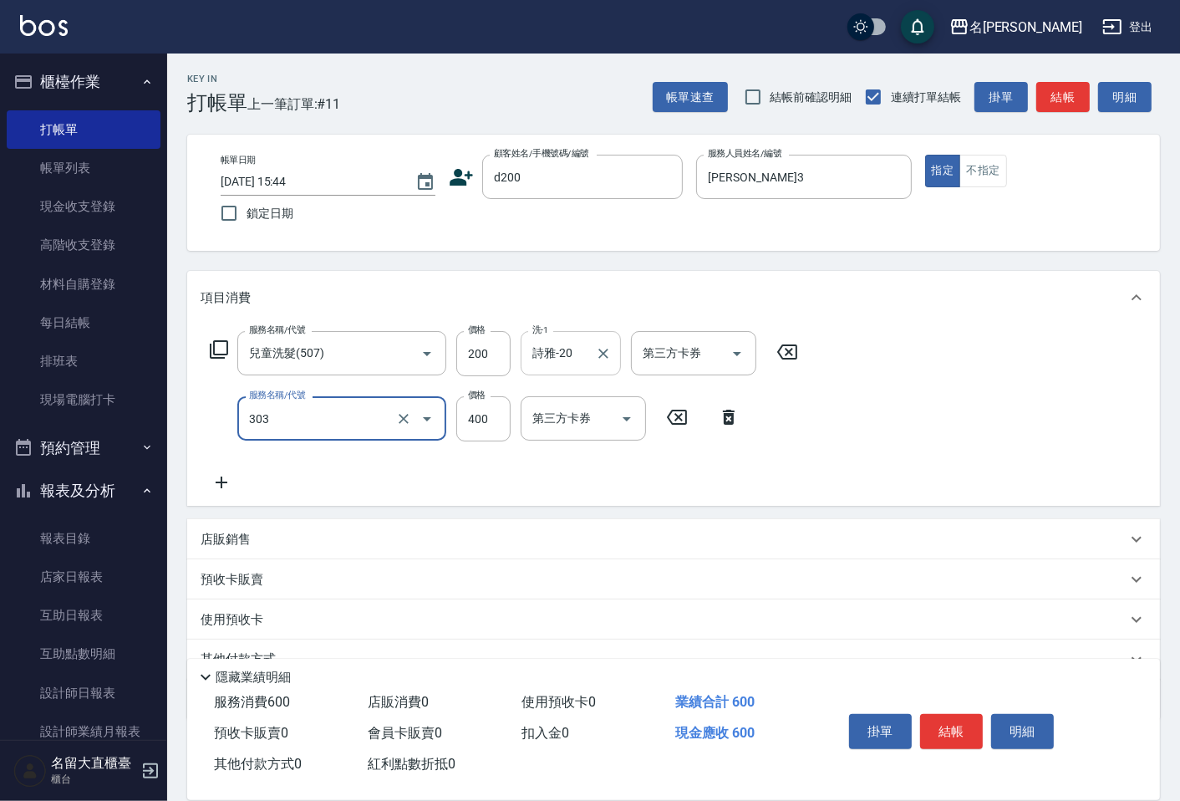
type input "剪髮(C級)(303)"
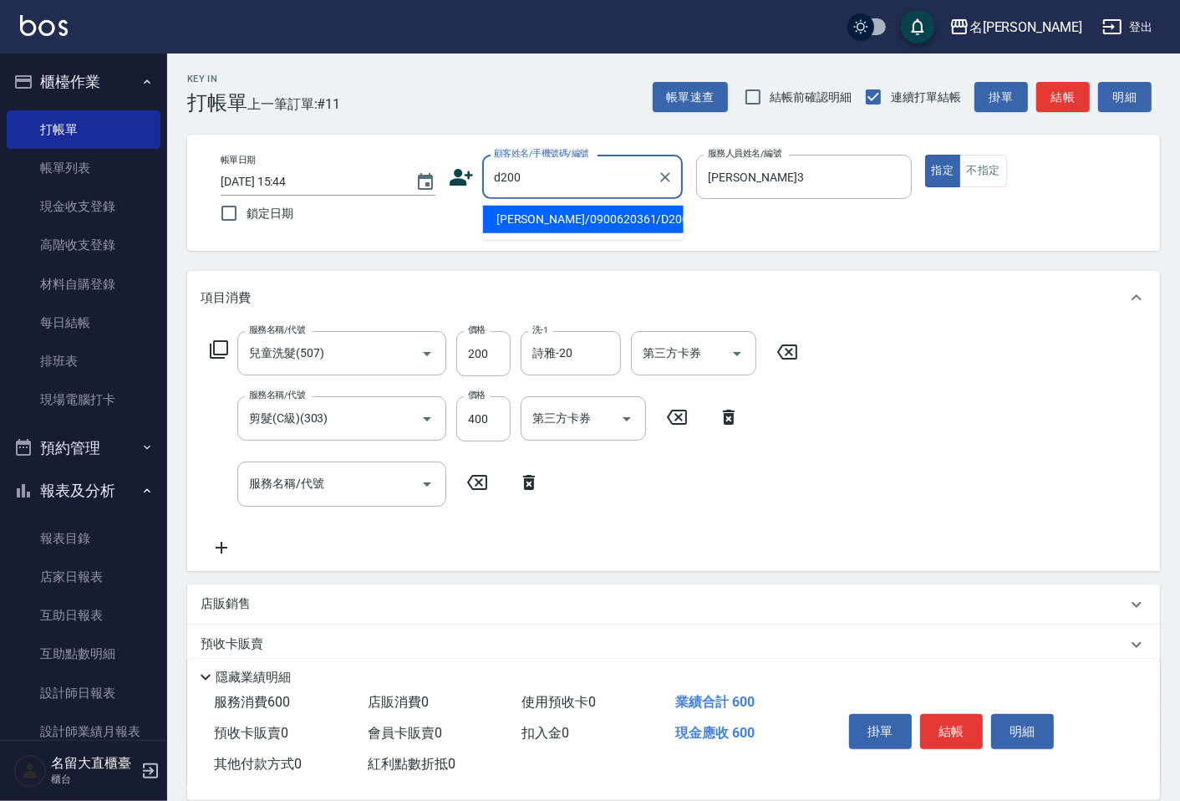
click at [571, 190] on input "d200" at bounding box center [570, 176] width 160 height 29
click at [572, 221] on li "[PERSON_NAME]/0900620361/D200" at bounding box center [583, 220] width 201 height 28
type input "[PERSON_NAME]/0900620361/D200"
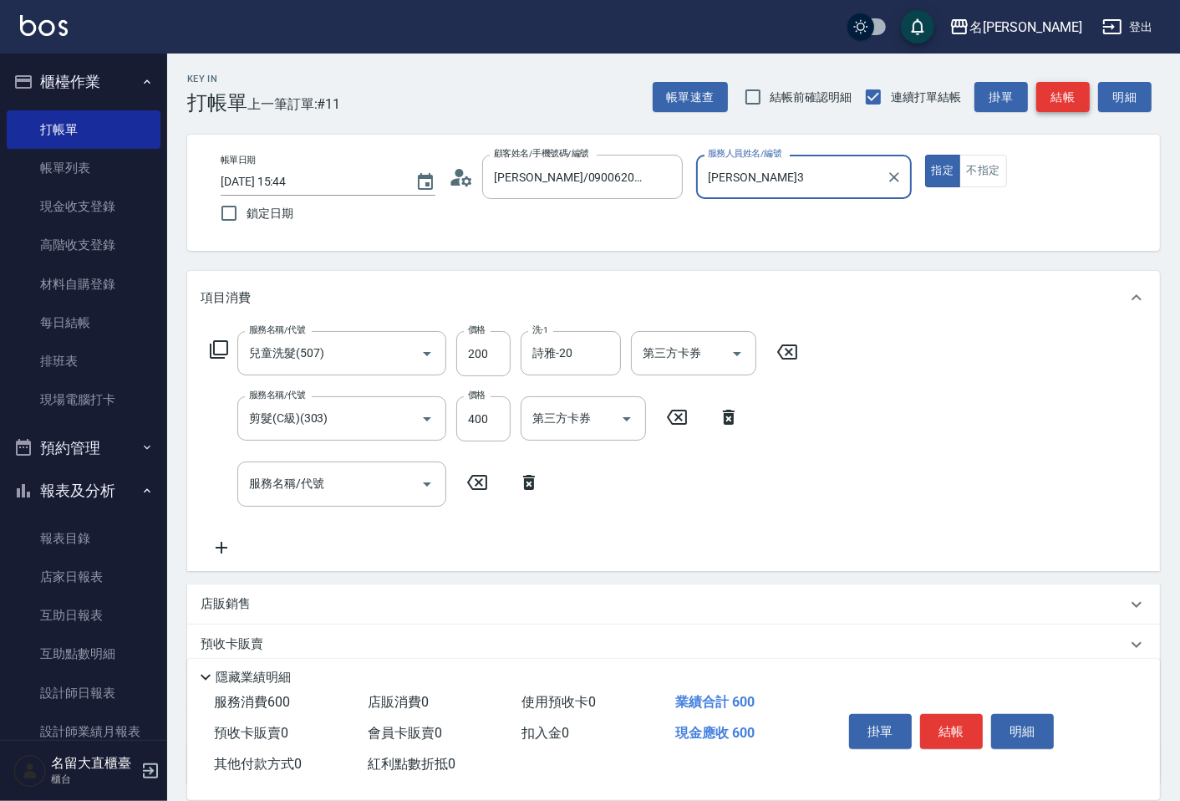
click at [1064, 101] on button "結帳" at bounding box center [1062, 97] width 53 height 31
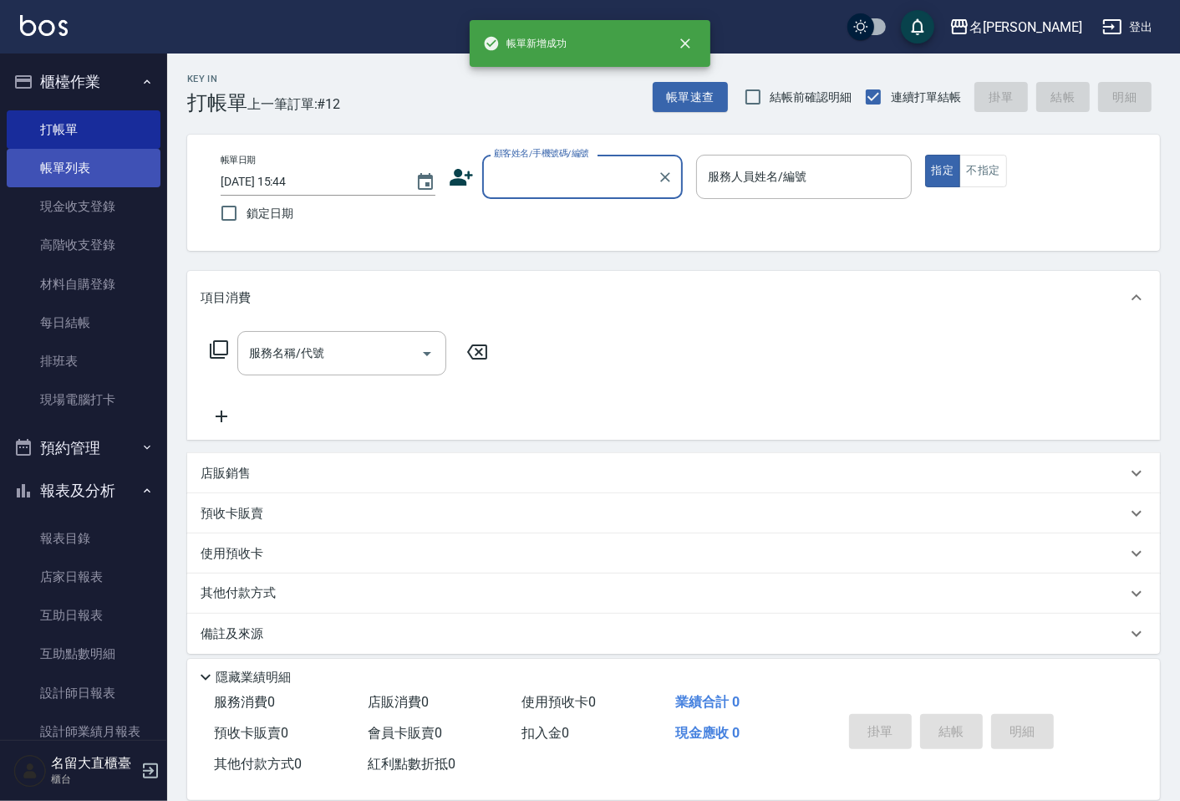
click at [48, 177] on link "帳單列表" at bounding box center [84, 168] width 154 height 38
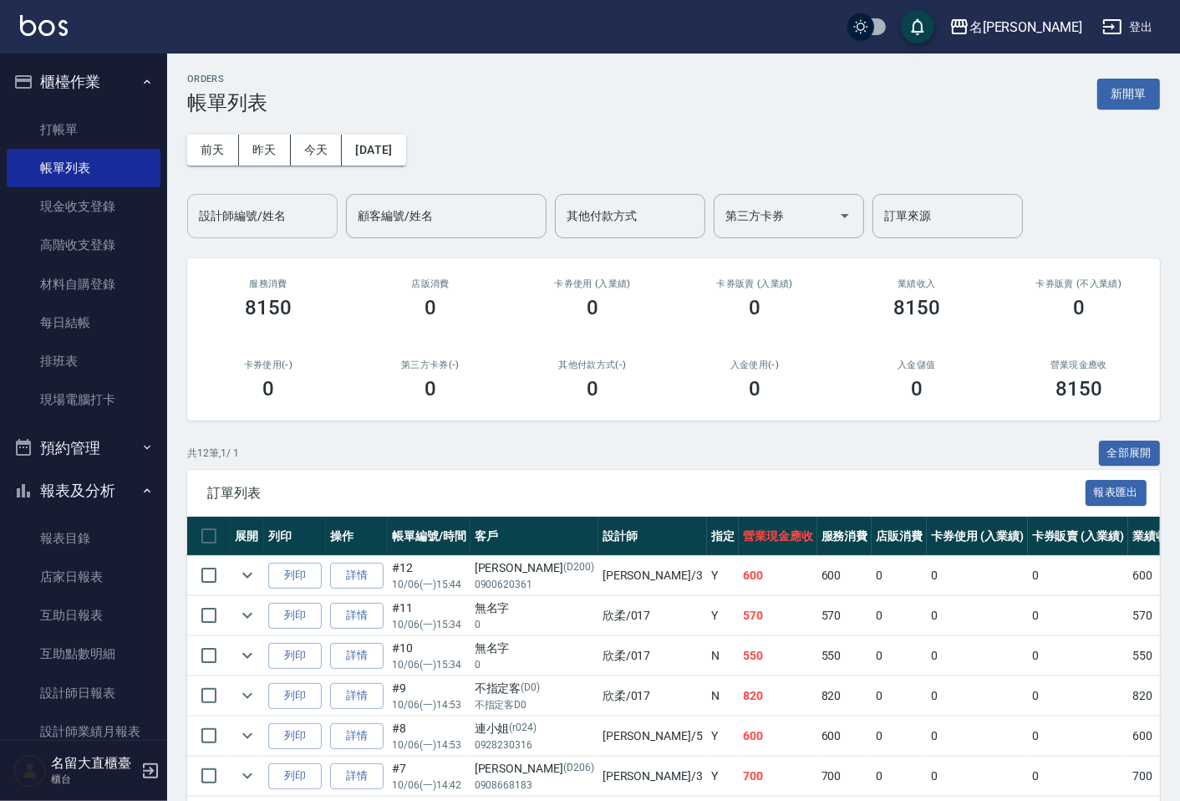
click at [247, 232] on div "設計師編號/姓名" at bounding box center [262, 216] width 150 height 44
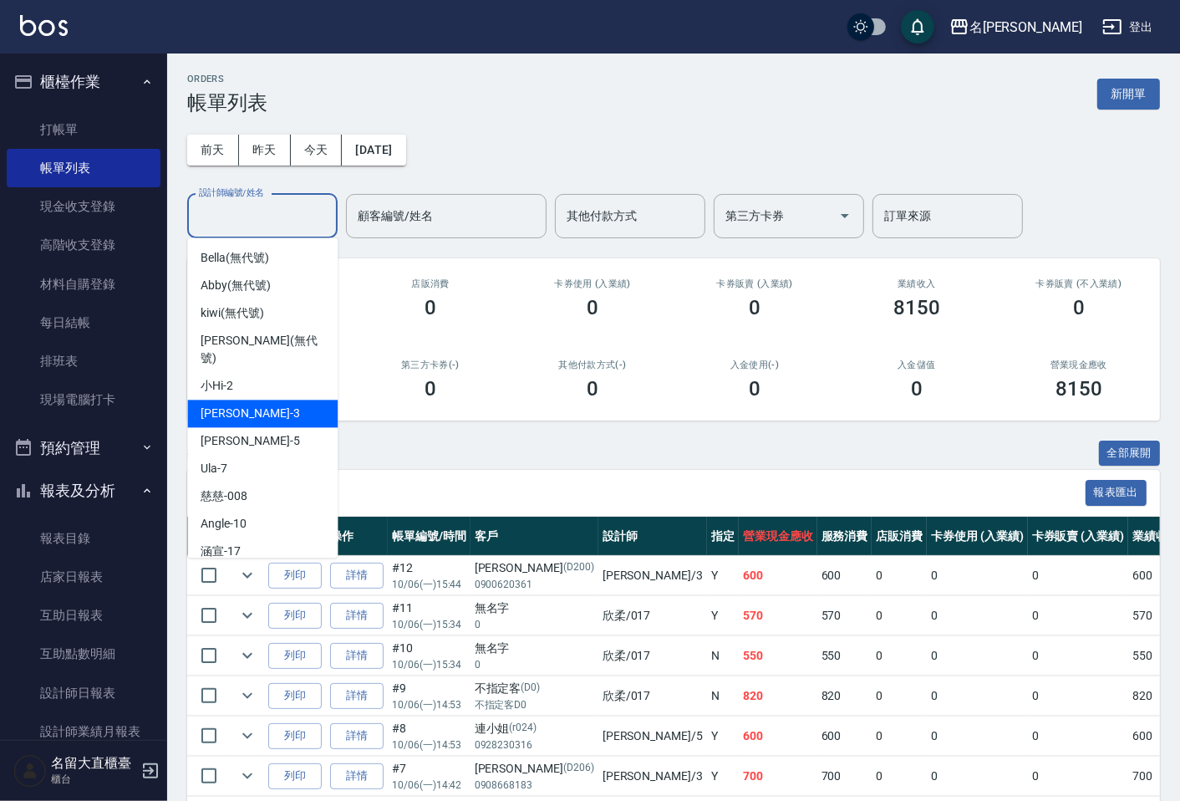
click at [240, 404] on span "[PERSON_NAME]3" at bounding box center [250, 413] width 99 height 18
type input "[PERSON_NAME]3"
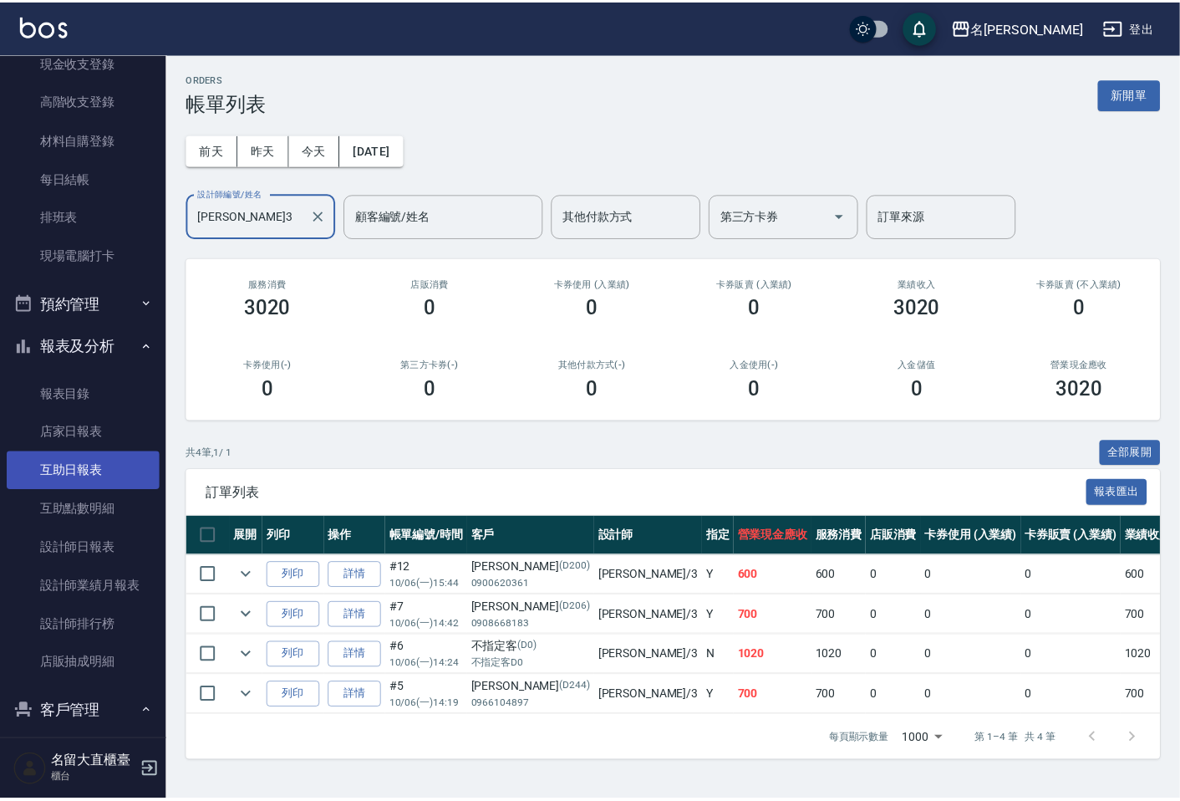
scroll to position [144, 0]
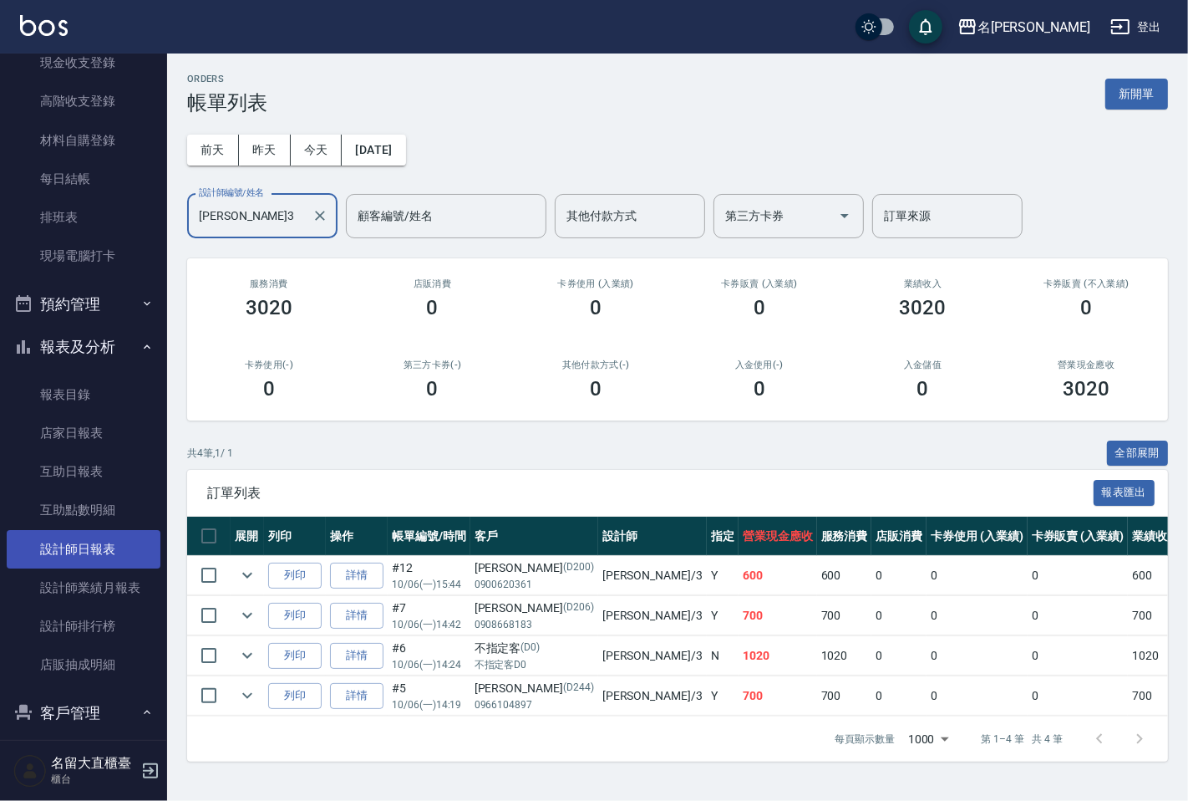
click at [106, 546] on link "設計師日報表" at bounding box center [84, 549] width 154 height 38
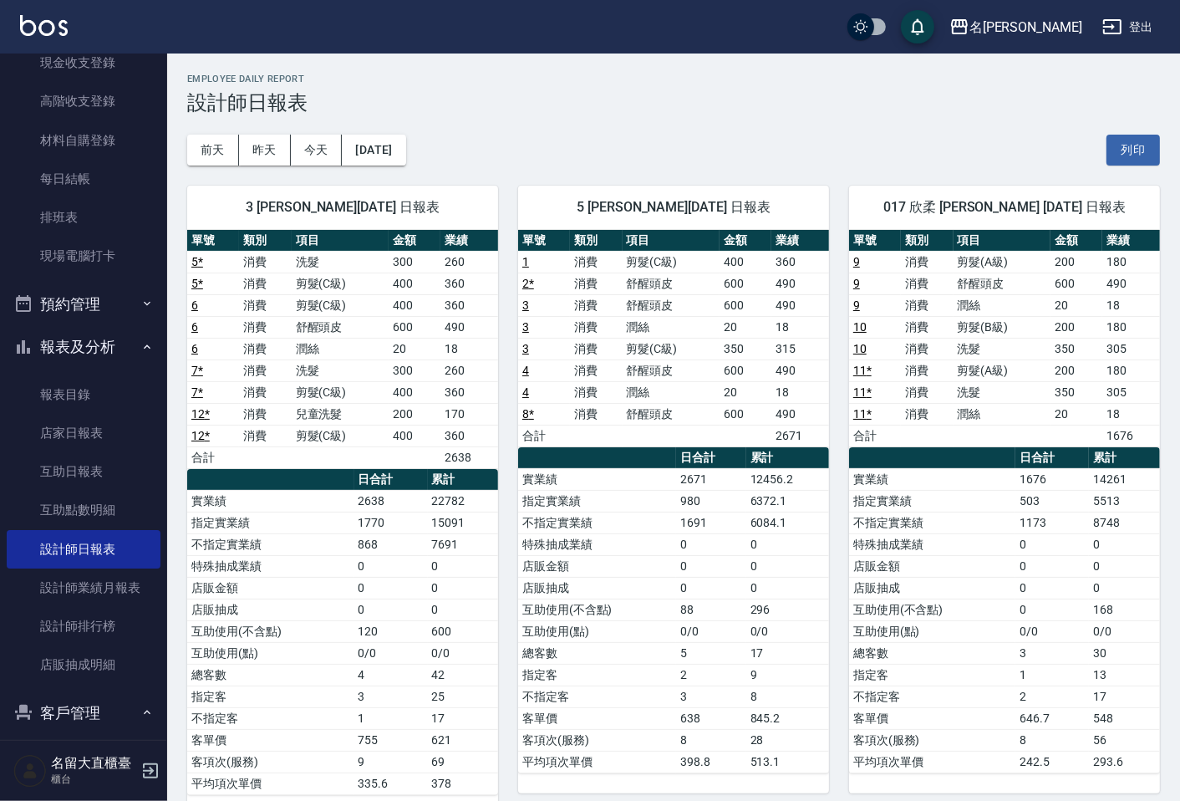
scroll to position [35, 0]
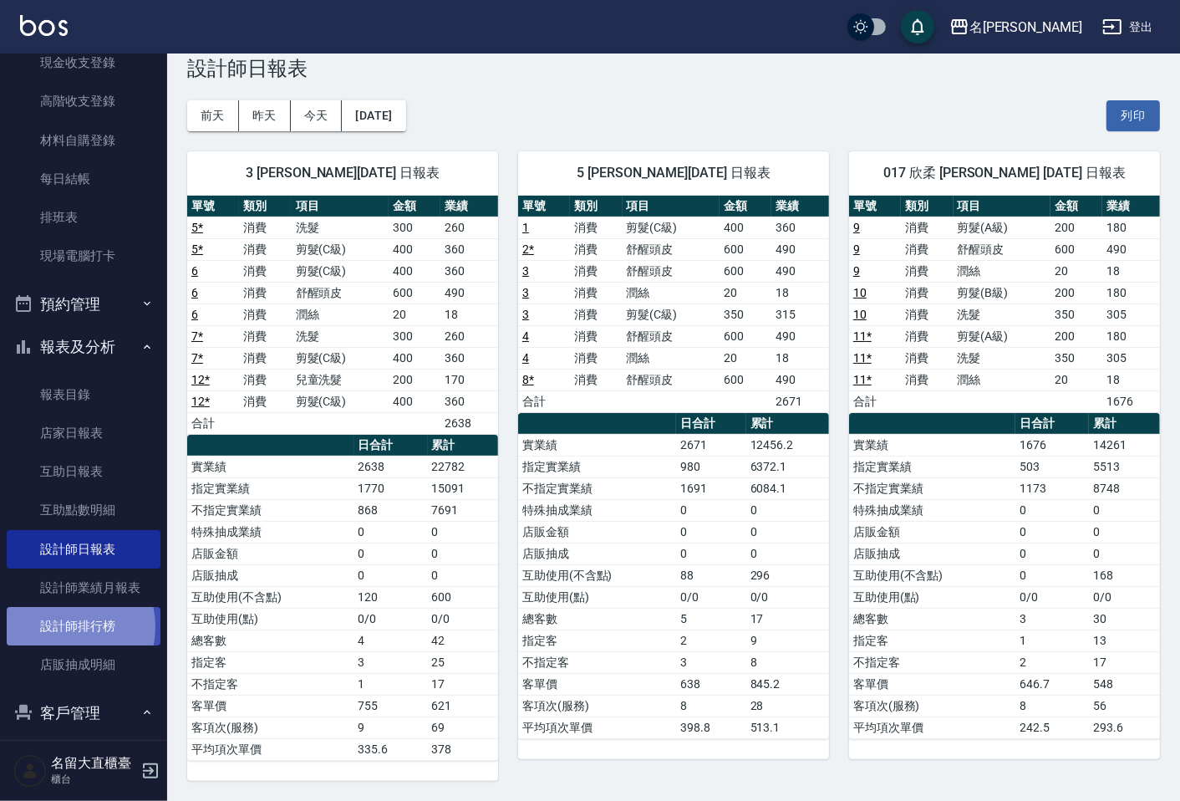
click at [63, 627] on link "設計師排行榜" at bounding box center [84, 626] width 154 height 38
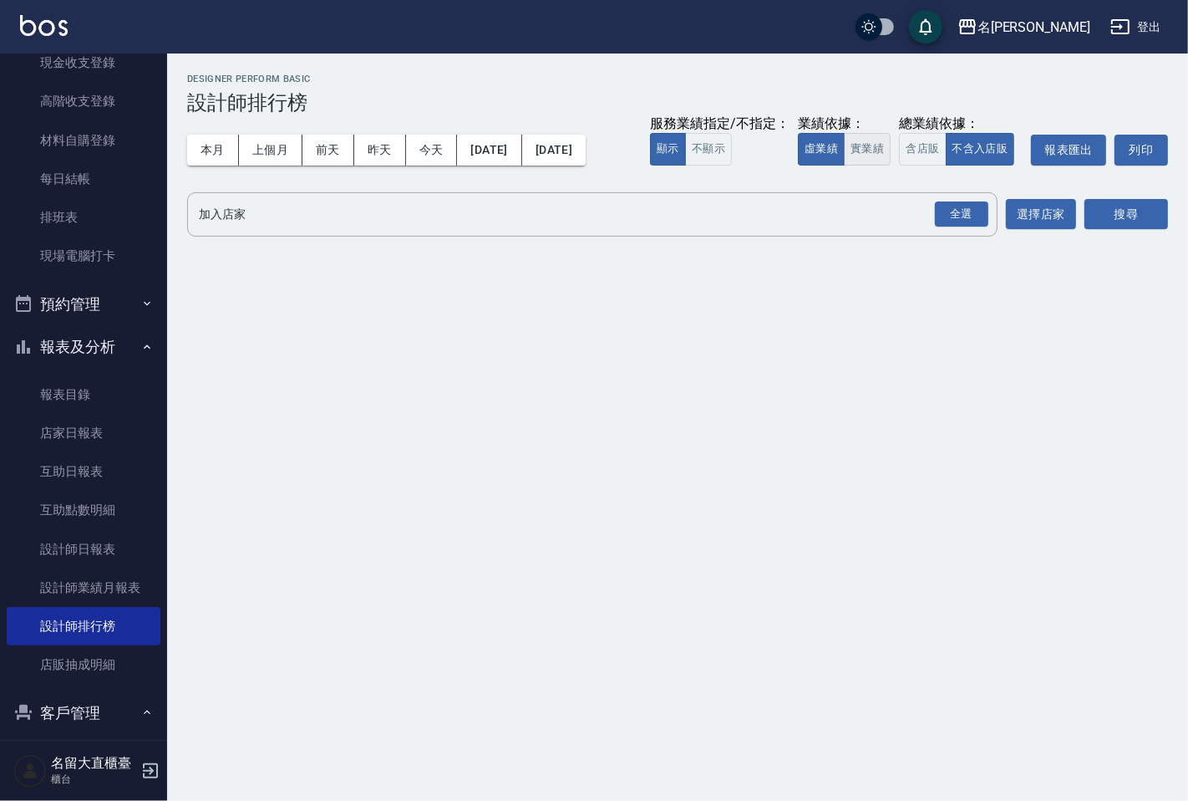
click at [874, 150] on button "實業績" at bounding box center [867, 149] width 47 height 33
click at [964, 215] on div "全選" at bounding box center [961, 214] width 53 height 26
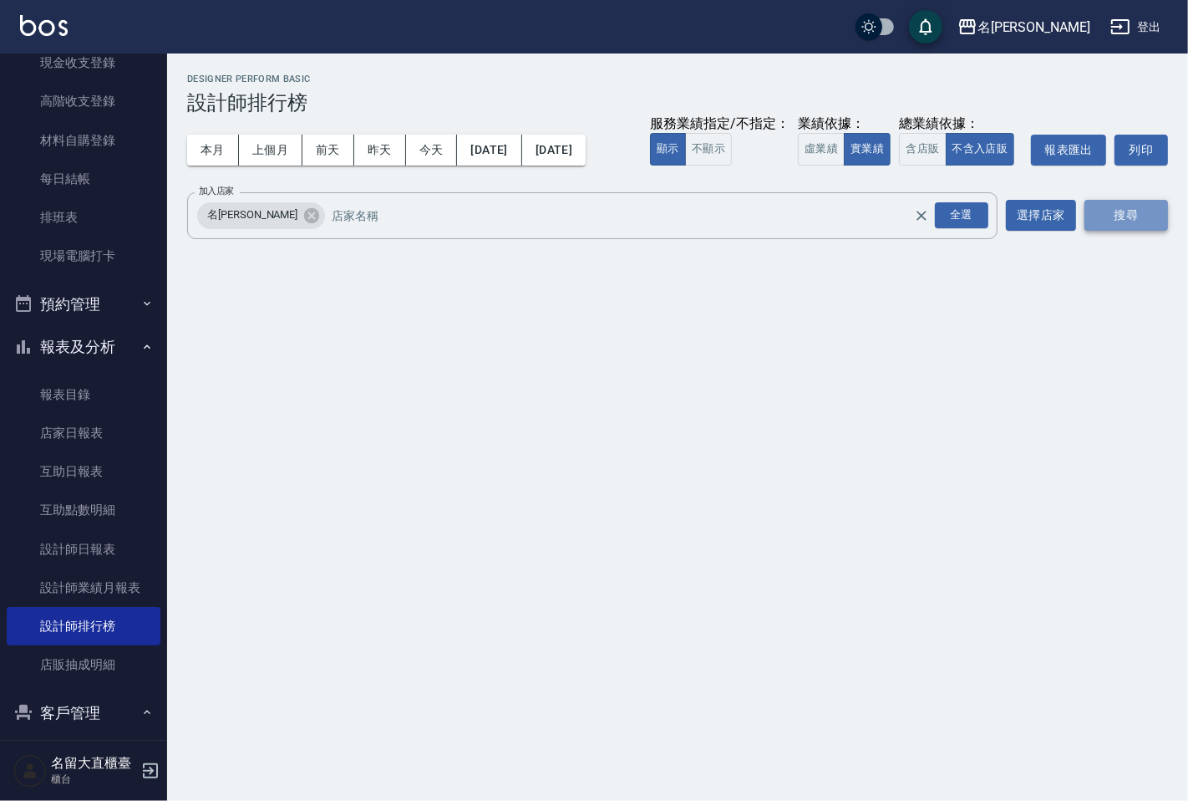
click at [1100, 213] on button "搜尋" at bounding box center [1127, 215] width 84 height 31
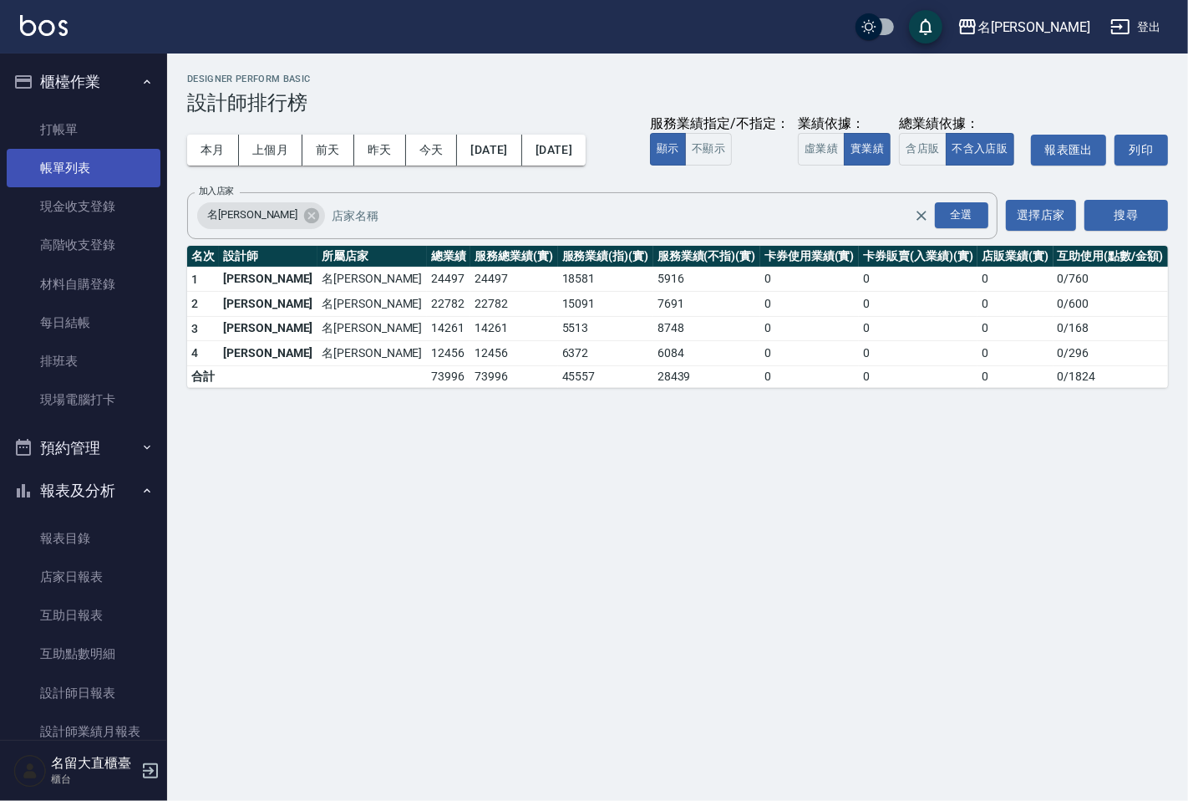
click at [92, 161] on link "帳單列表" at bounding box center [84, 168] width 154 height 38
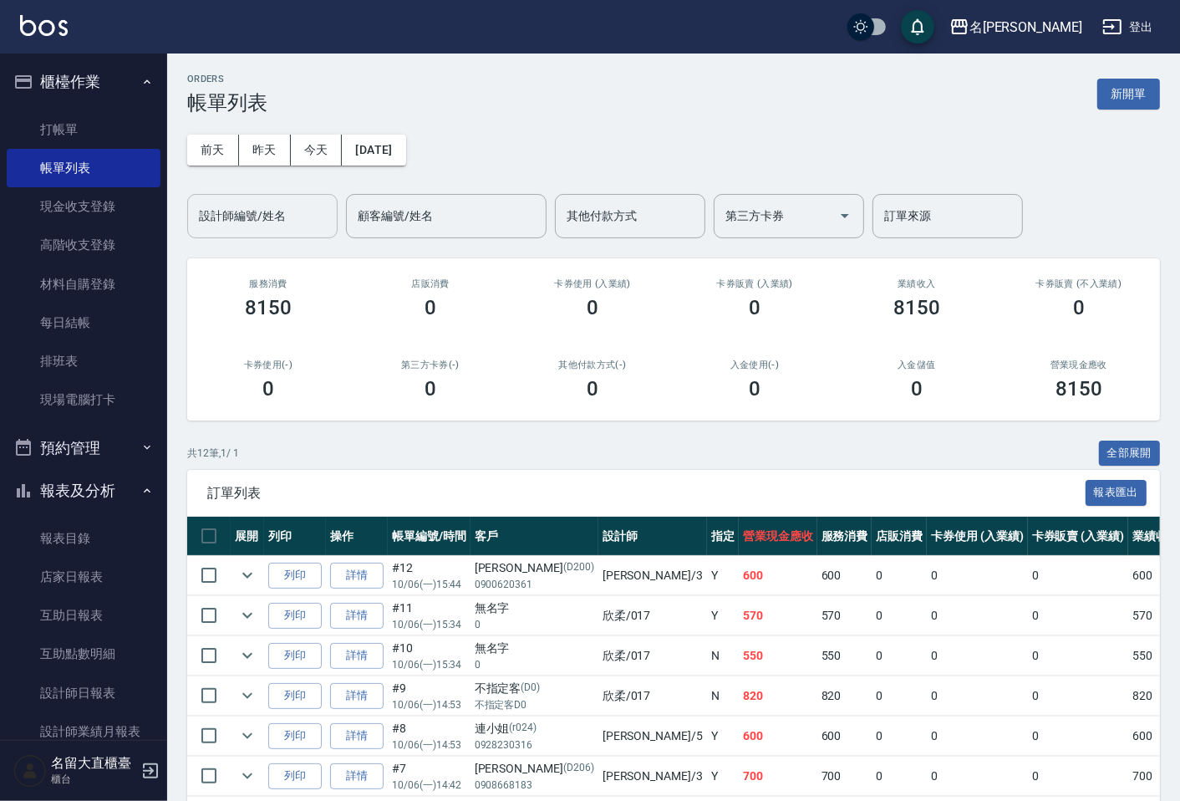
click at [273, 217] on input "設計師編號/姓名" at bounding box center [262, 215] width 135 height 29
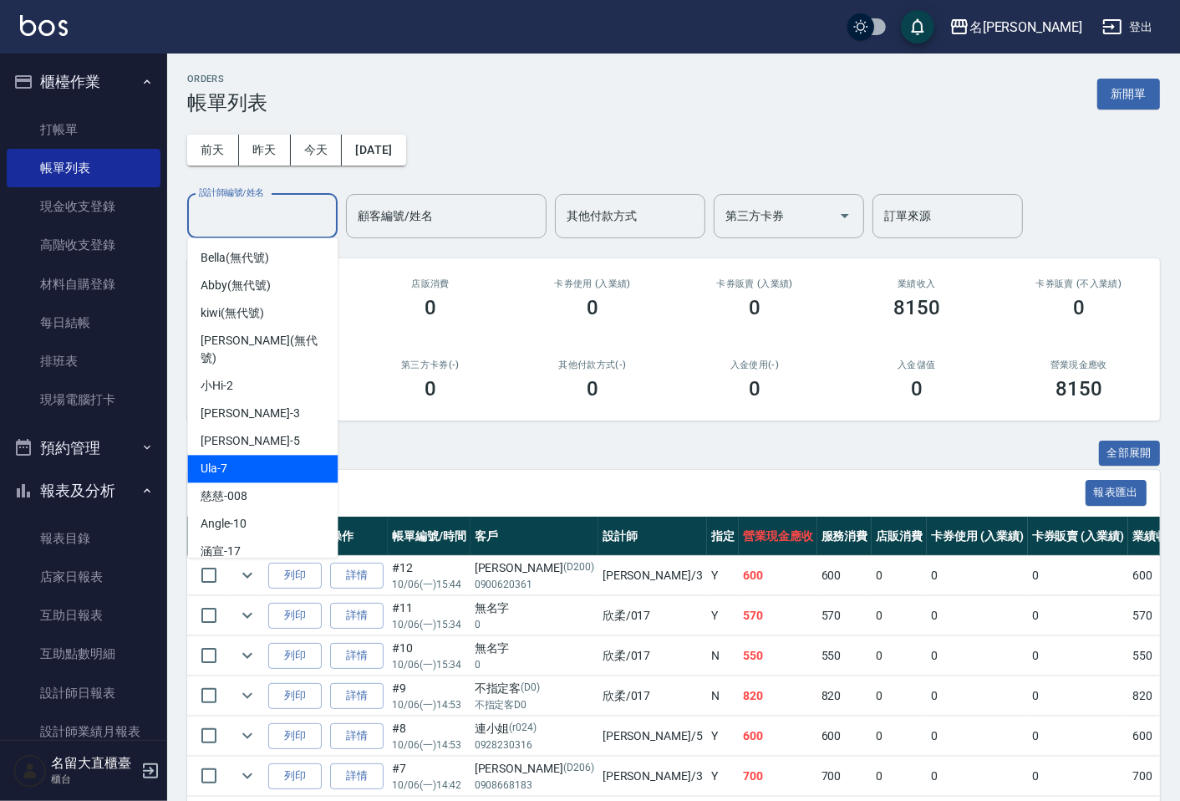
click at [299, 455] on div "Ula -7" at bounding box center [262, 469] width 150 height 28
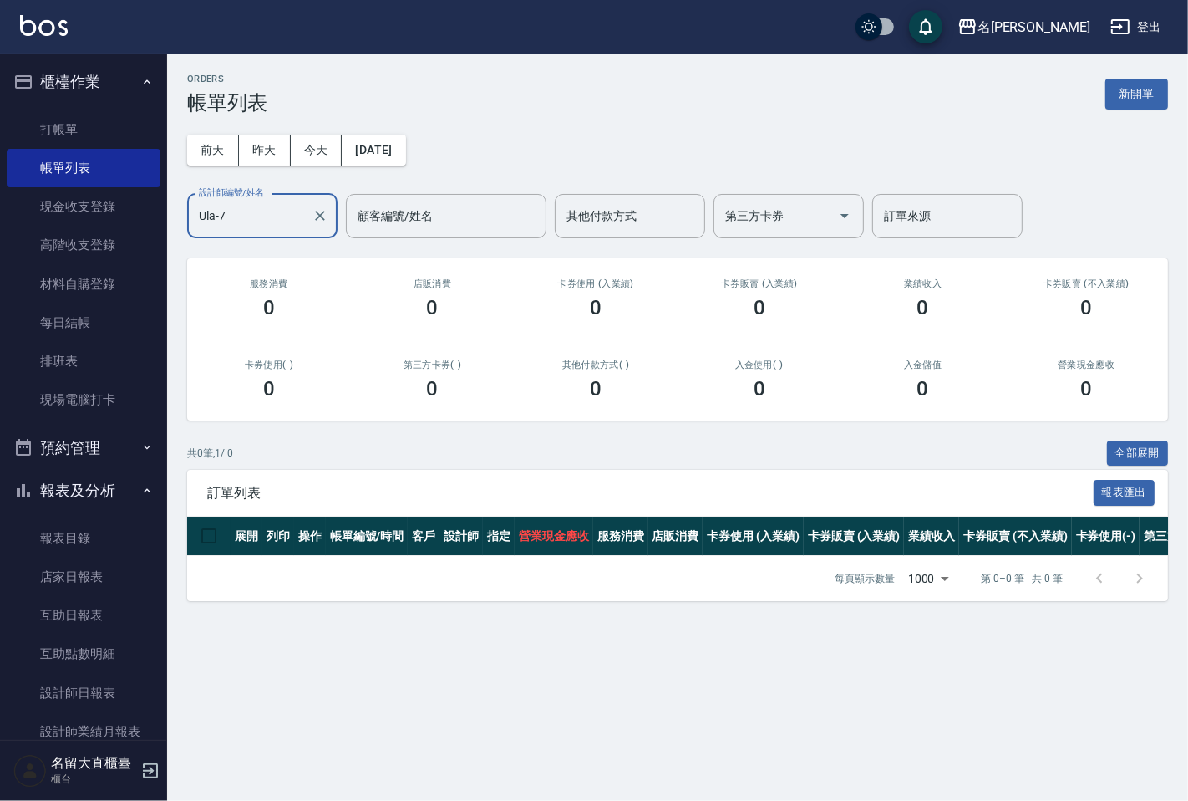
click at [293, 216] on input "Ula-7" at bounding box center [250, 215] width 110 height 29
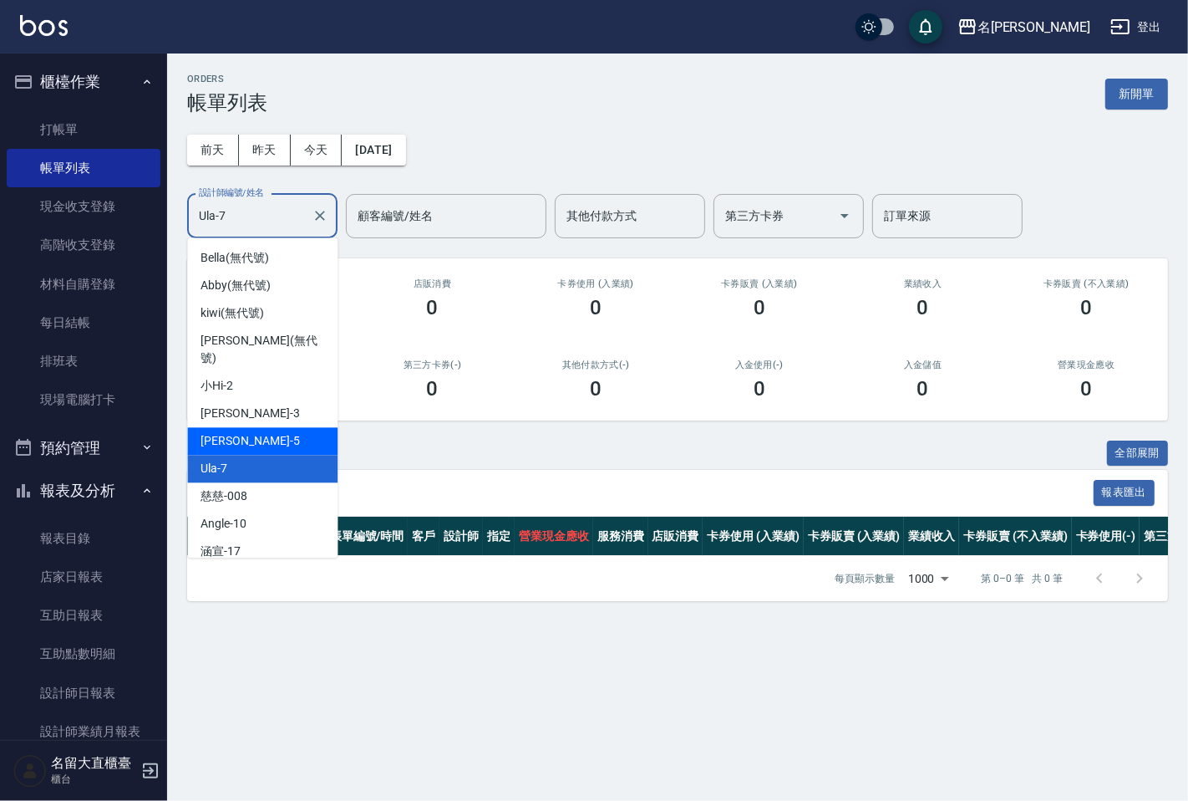
click at [303, 427] on div "[PERSON_NAME] -5" at bounding box center [262, 441] width 150 height 28
type input "Reese-5"
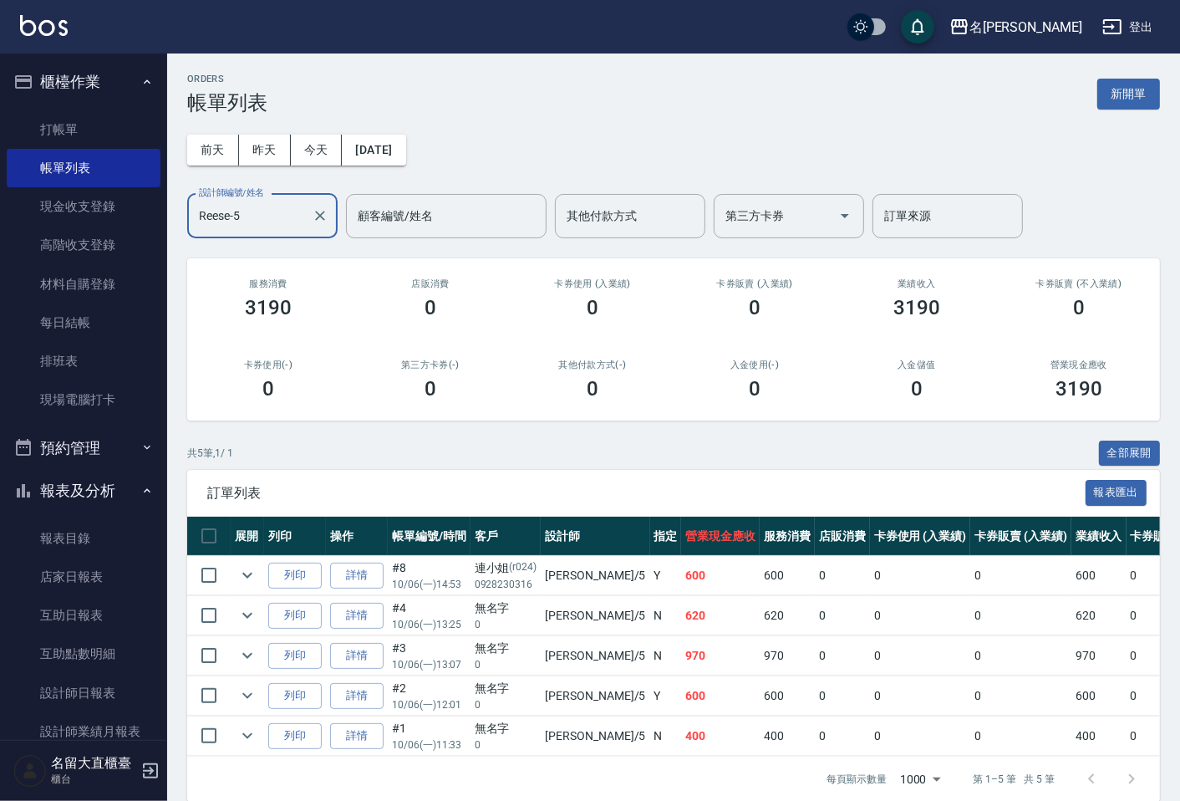
click at [390, 577] on td "#8 10/06 (一) 14:53" at bounding box center [429, 575] width 83 height 39
click at [378, 577] on link "詳情" at bounding box center [356, 575] width 53 height 26
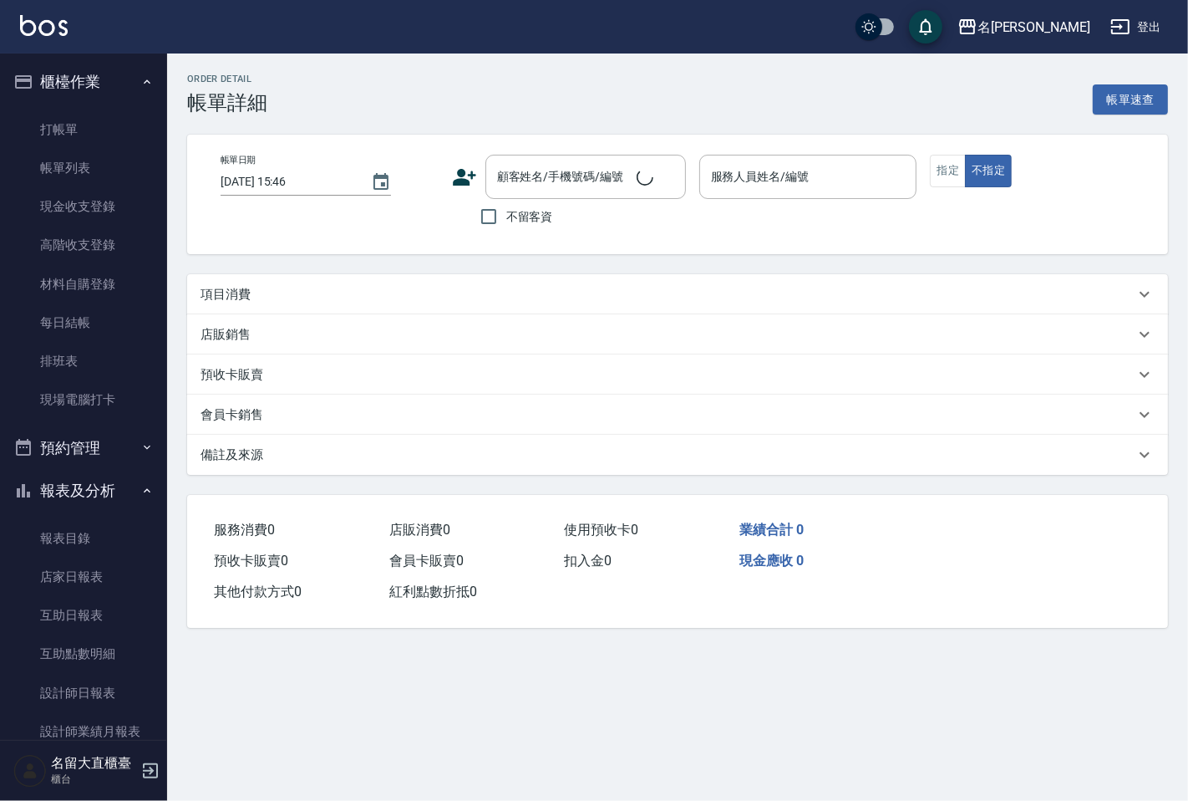
type input "[DATE] 14:53"
type input "Reese-5"
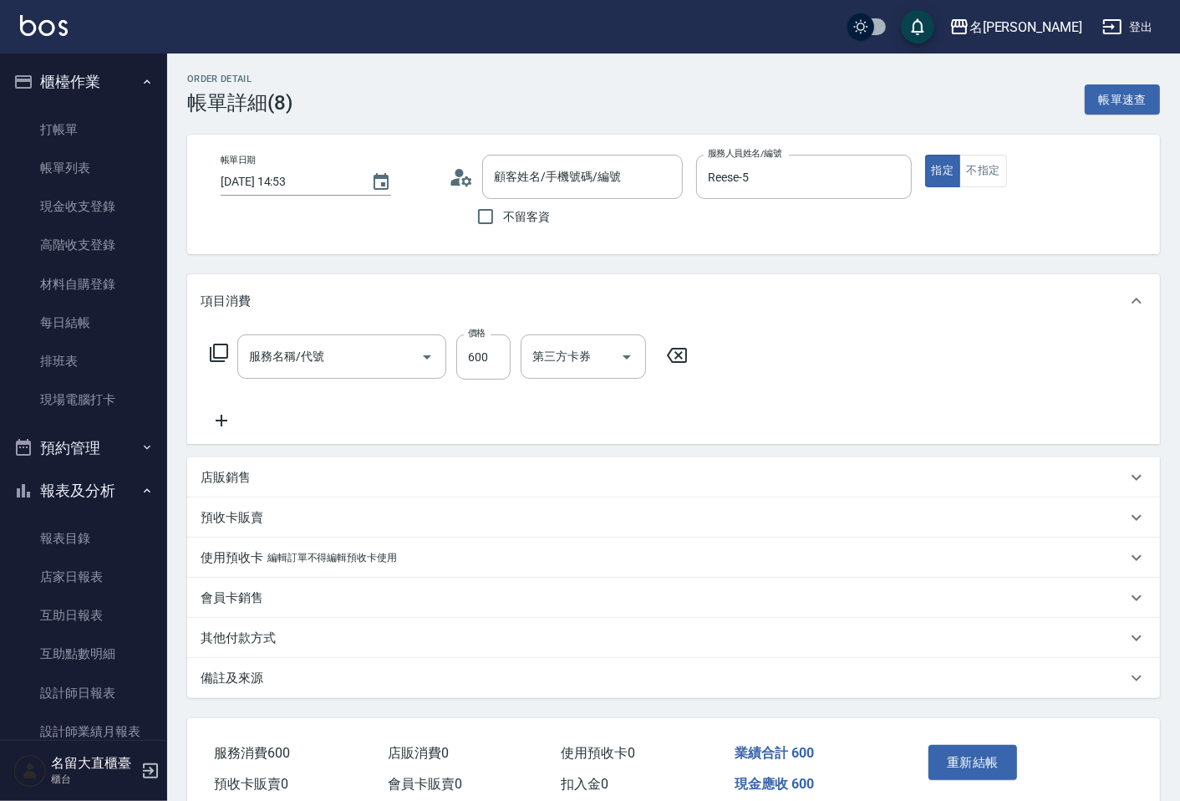
type input "連小姐/0928230316/r024"
type input "舒醒頭皮(517)"
click at [247, 416] on div "服務名稱/代號 舒醒頭皮(517) 服務名稱/代號 價格 600 價格 洗-1 洗-1 洗-2 洗-2 第三方卡券 第三方卡券" at bounding box center [560, 382] width 718 height 96
click at [223, 415] on icon at bounding box center [222, 420] width 42 height 20
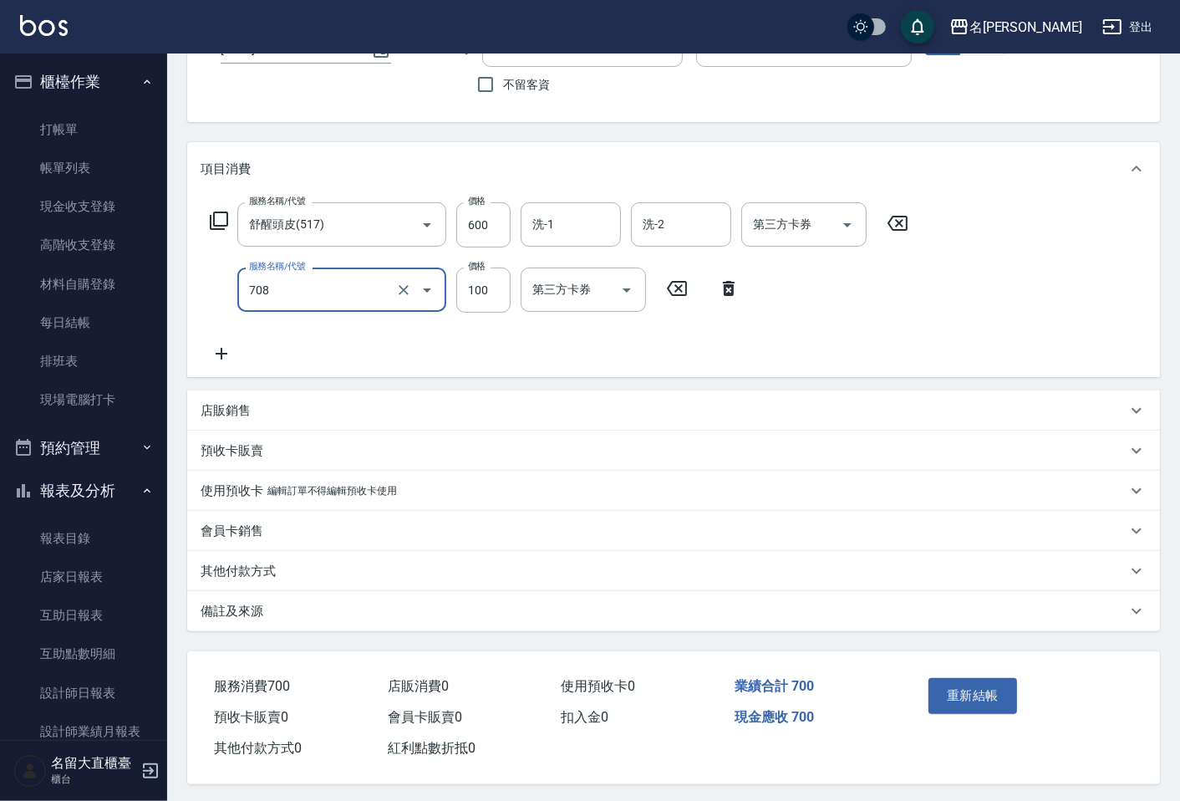
scroll to position [140, 0]
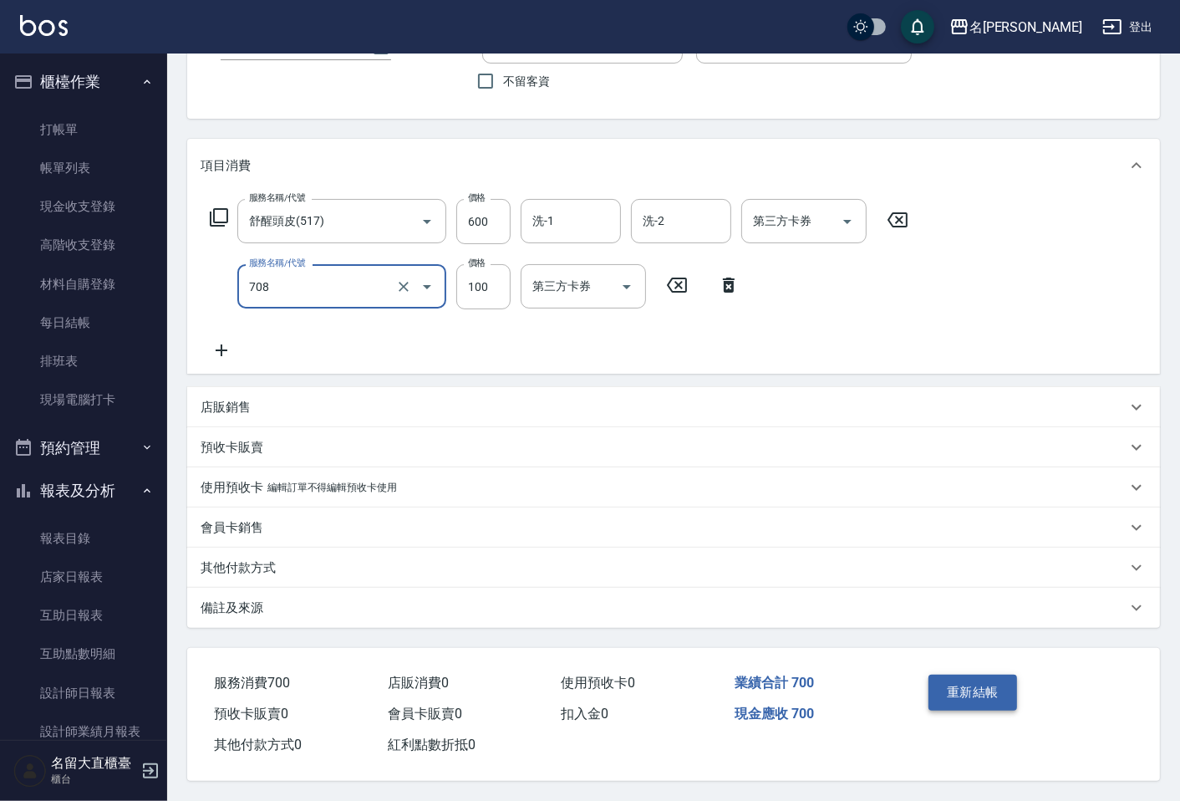
type input "吹捲.造型.包頭(708)"
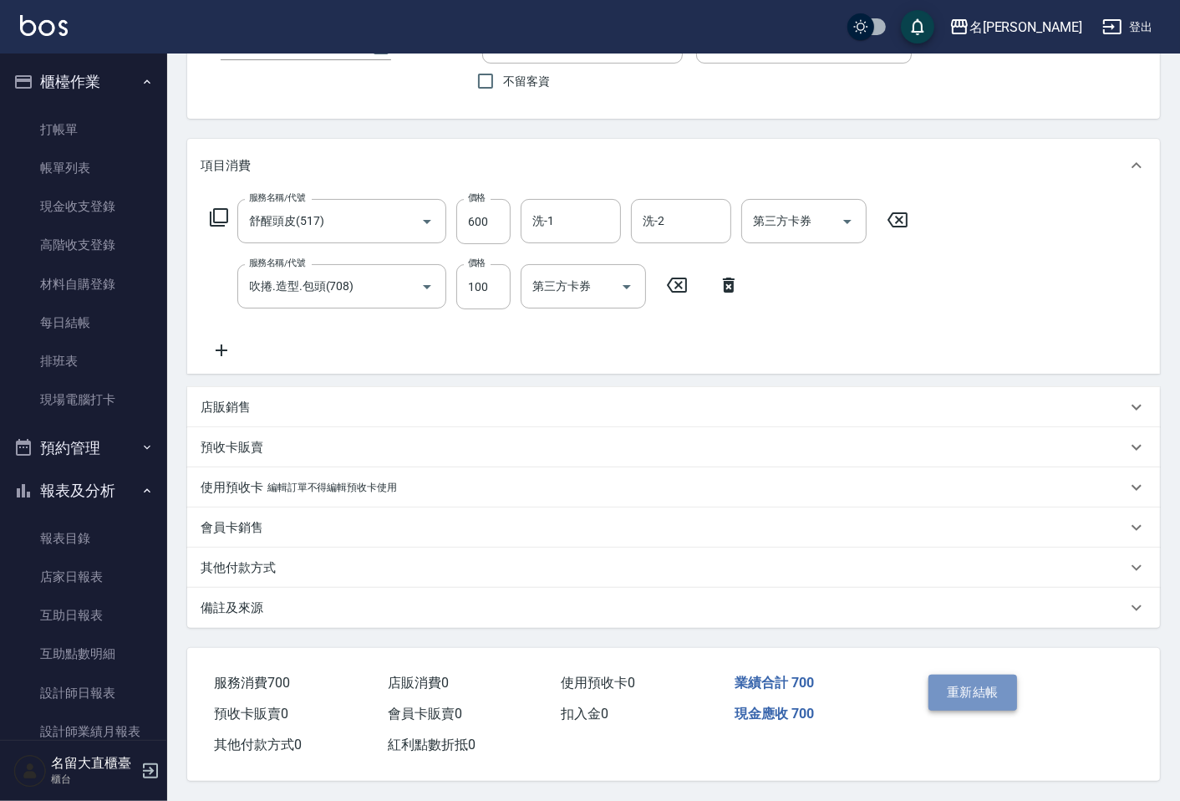
click at [957, 685] on button "重新結帳" at bounding box center [972, 691] width 89 height 35
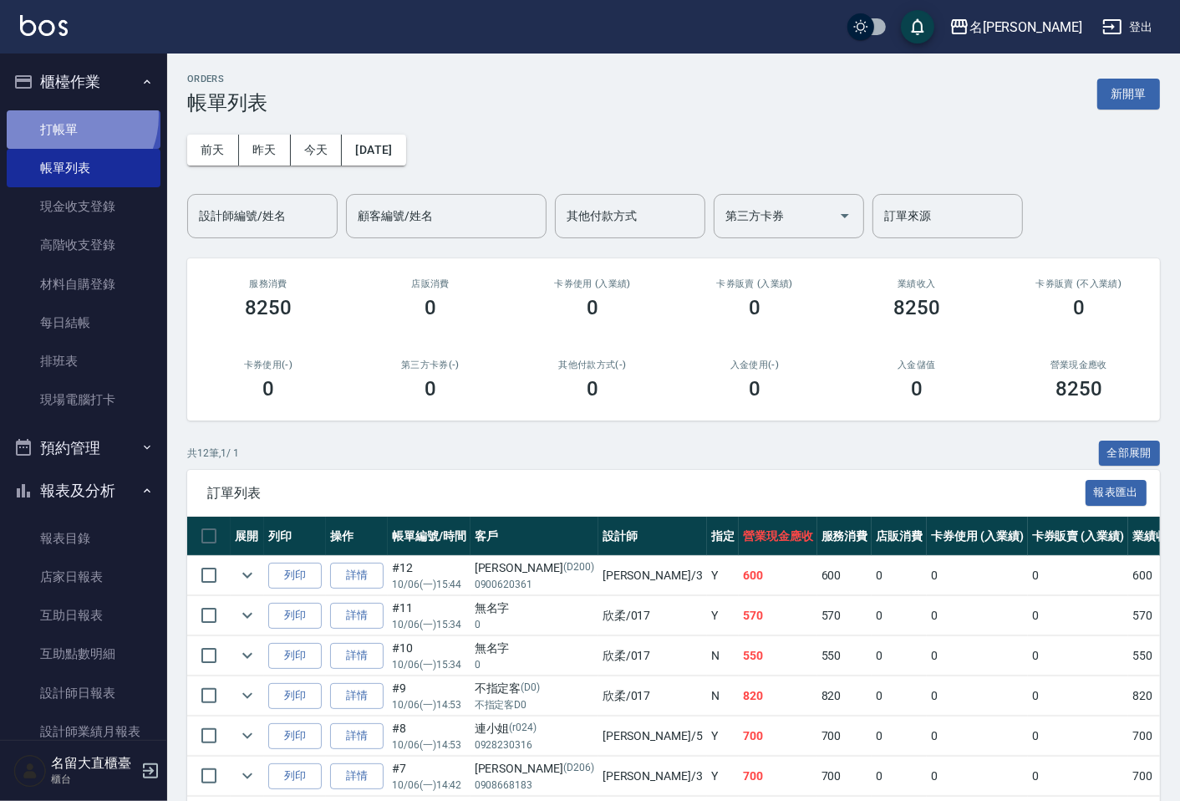
click at [65, 115] on link "打帳單" at bounding box center [84, 129] width 154 height 38
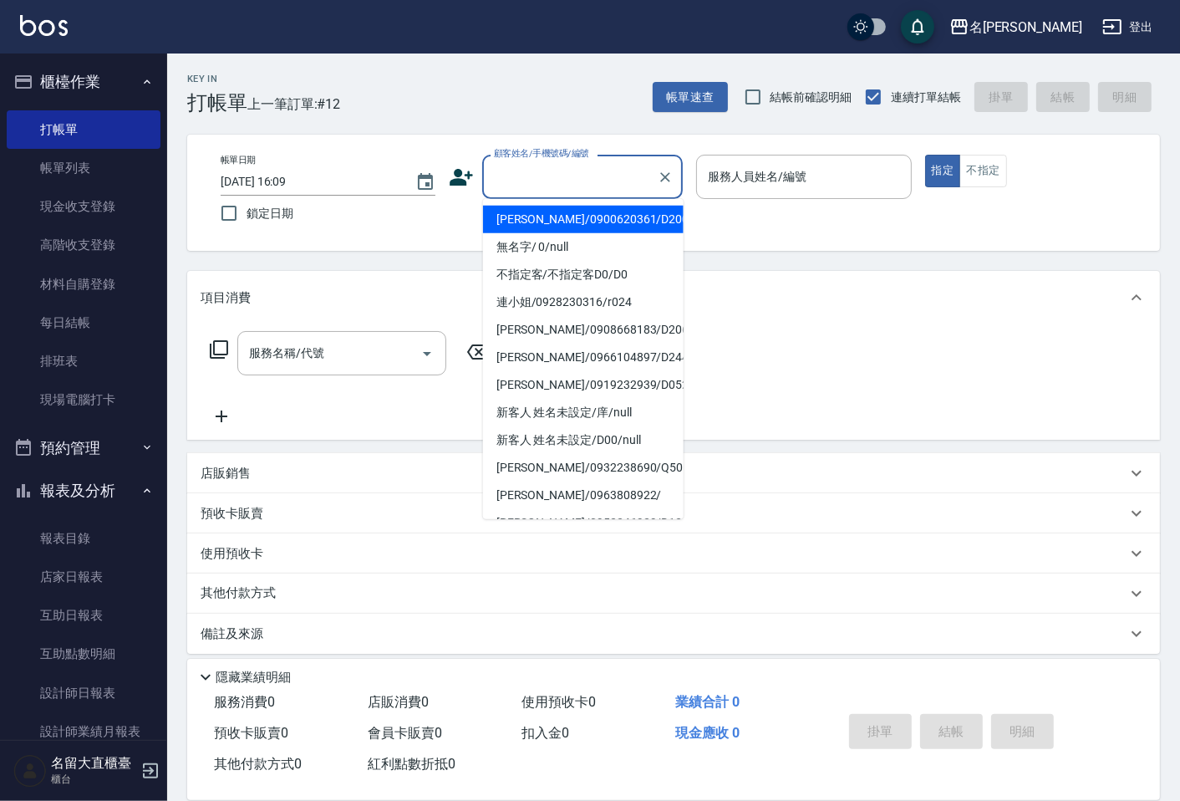
click at [562, 174] on input "顧客姓名/手機號碼/編號" at bounding box center [570, 176] width 160 height 29
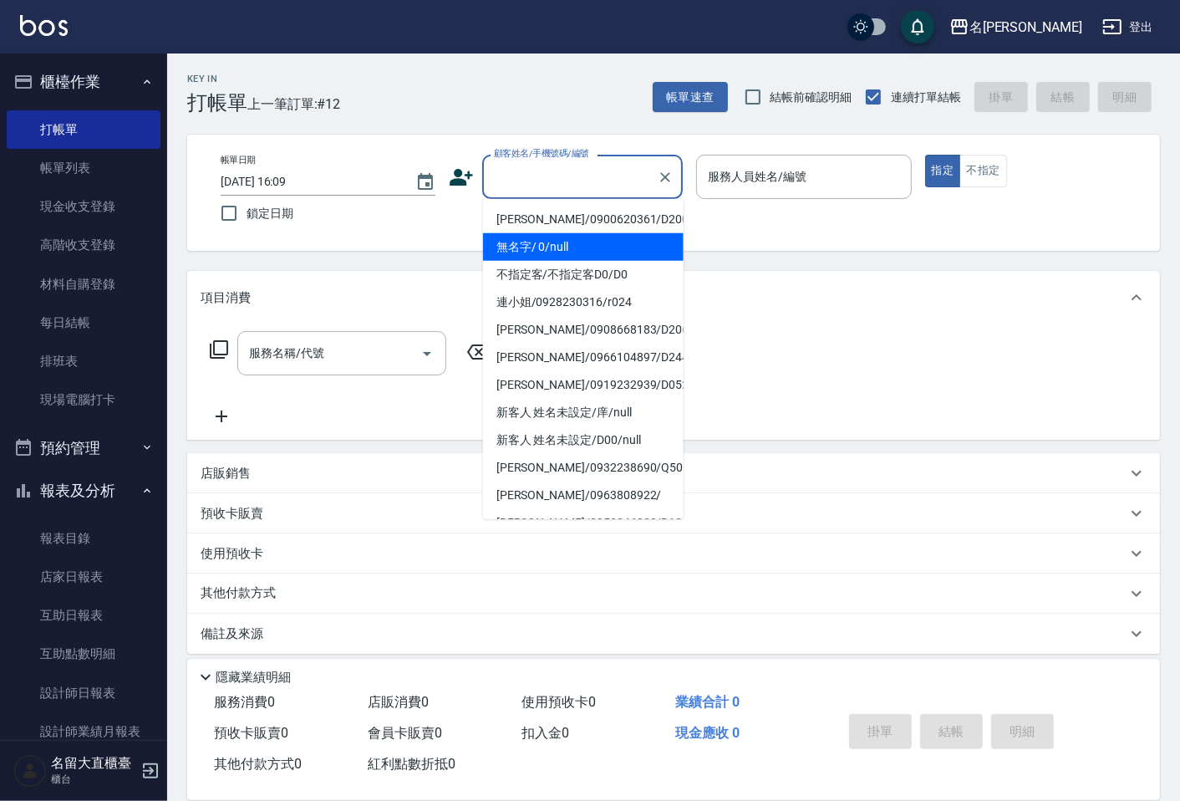
click at [514, 253] on li "無名字/ 0/null" at bounding box center [583, 247] width 201 height 28
type input "無名字/ 0/null"
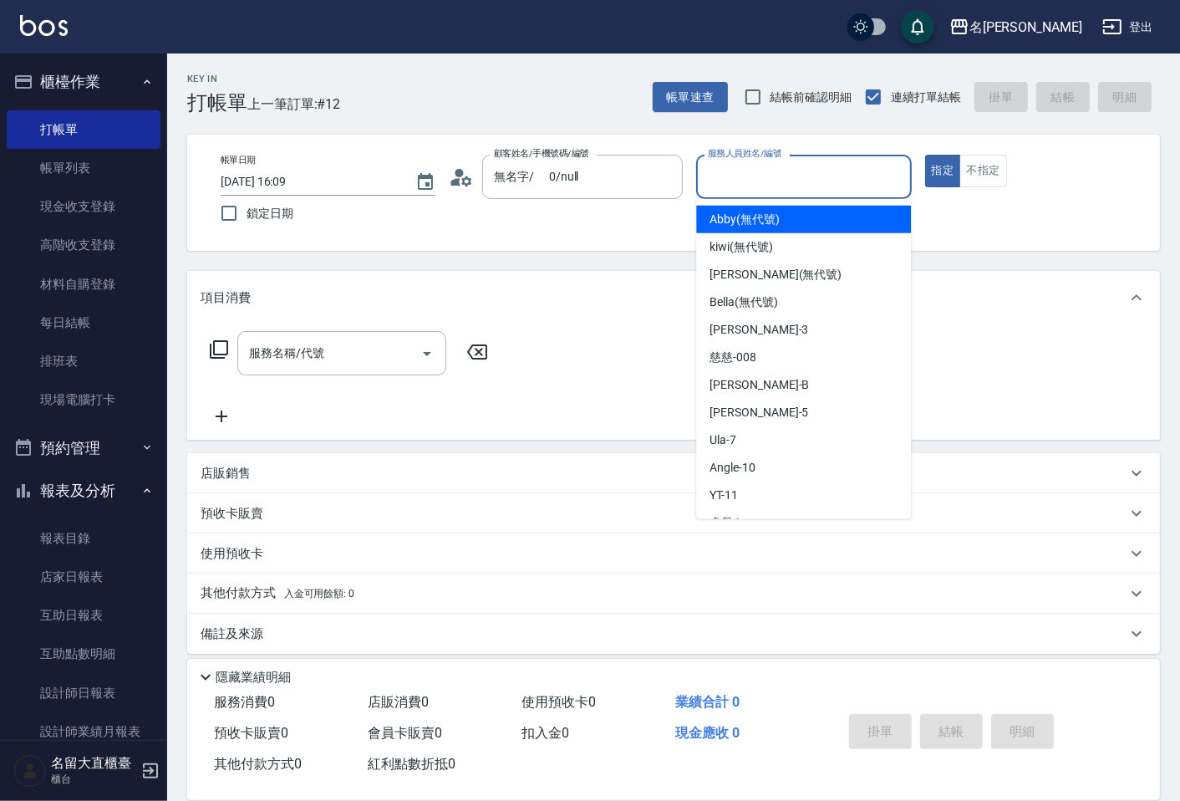
click at [886, 163] on input "服務人員姓名/編號" at bounding box center [804, 176] width 200 height 29
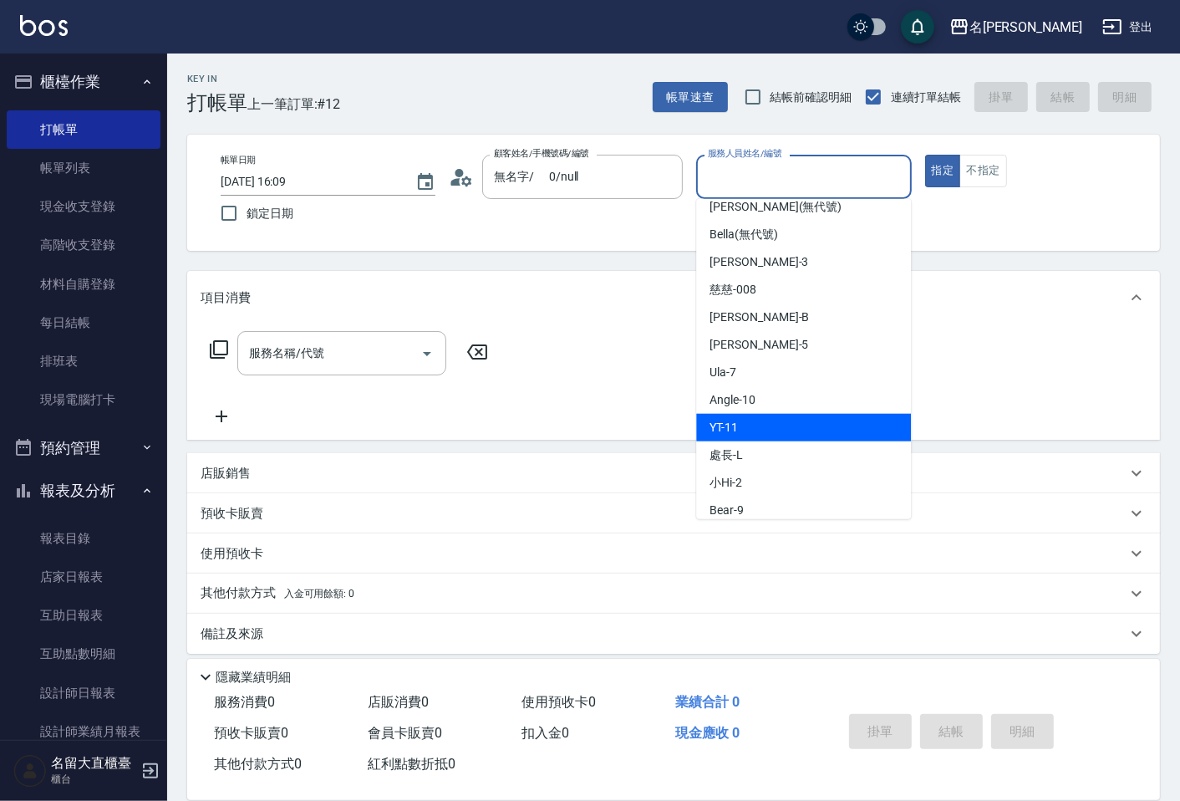
scroll to position [186, 0]
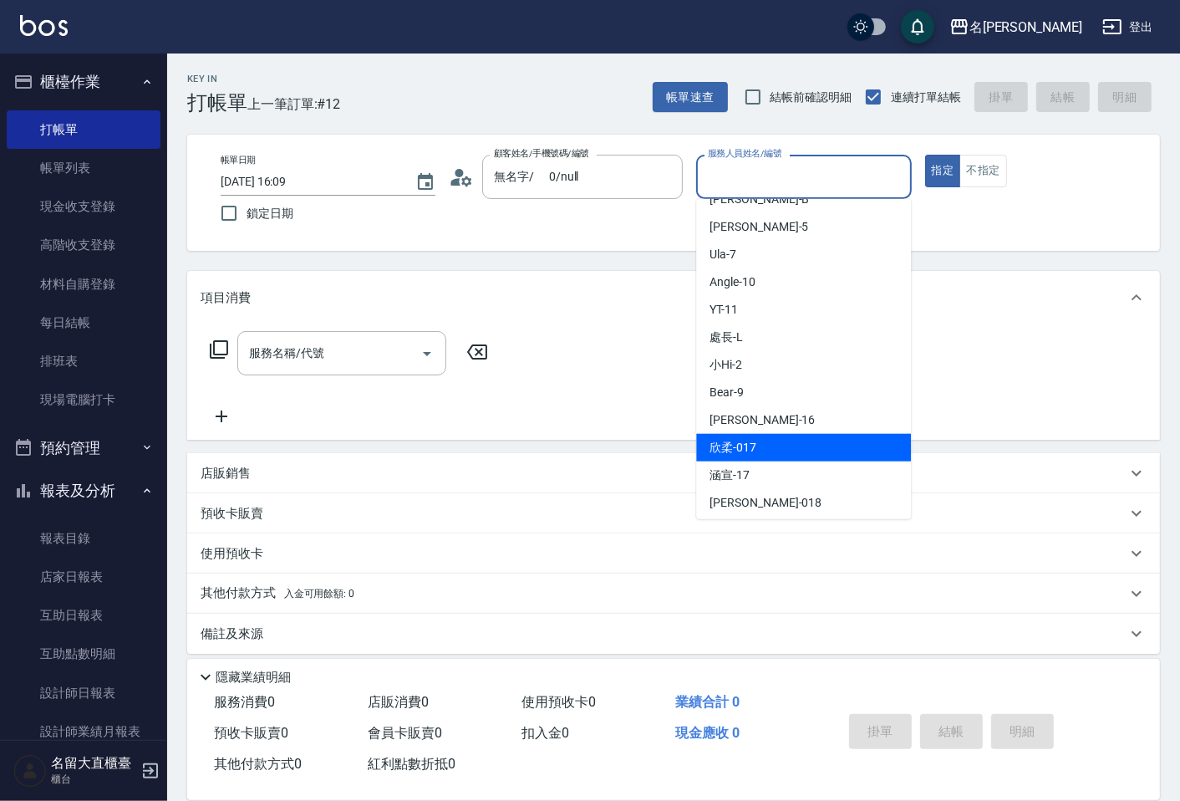
click at [786, 449] on div "欣柔 -017" at bounding box center [803, 448] width 215 height 28
type input "欣柔-017"
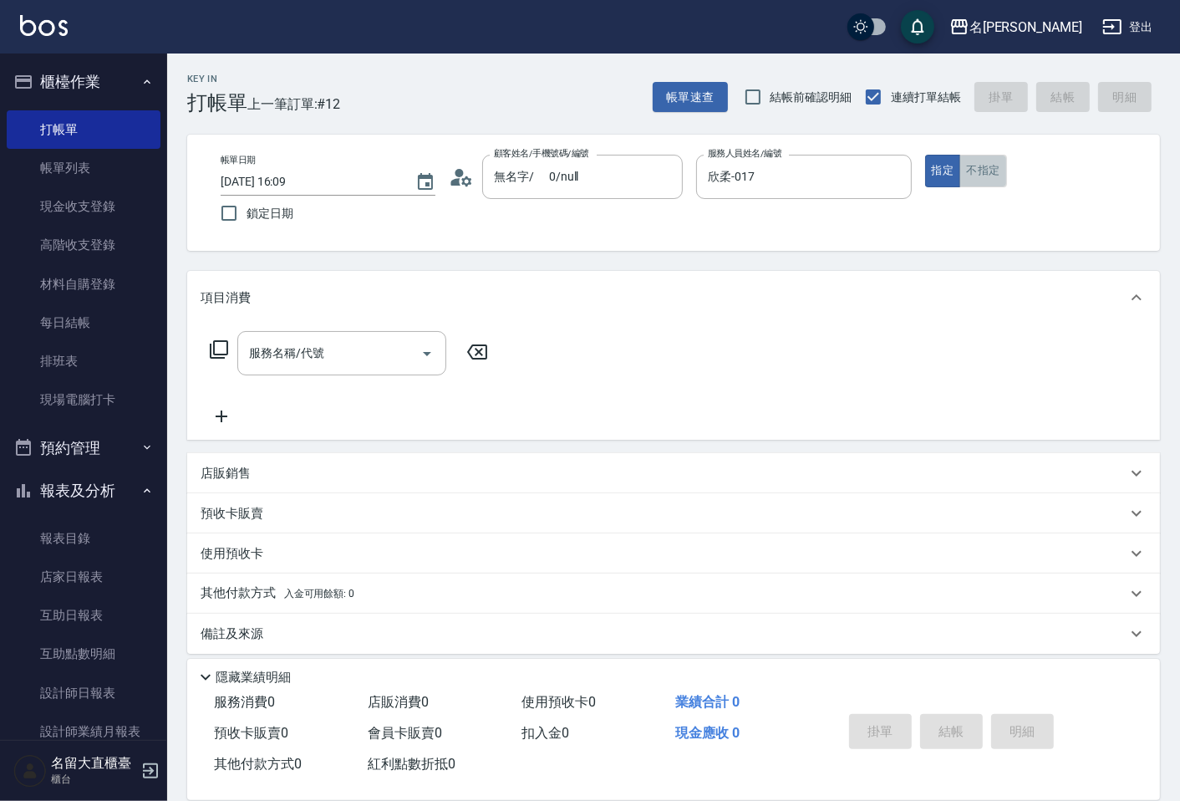
click at [971, 177] on button "不指定" at bounding box center [982, 171] width 47 height 33
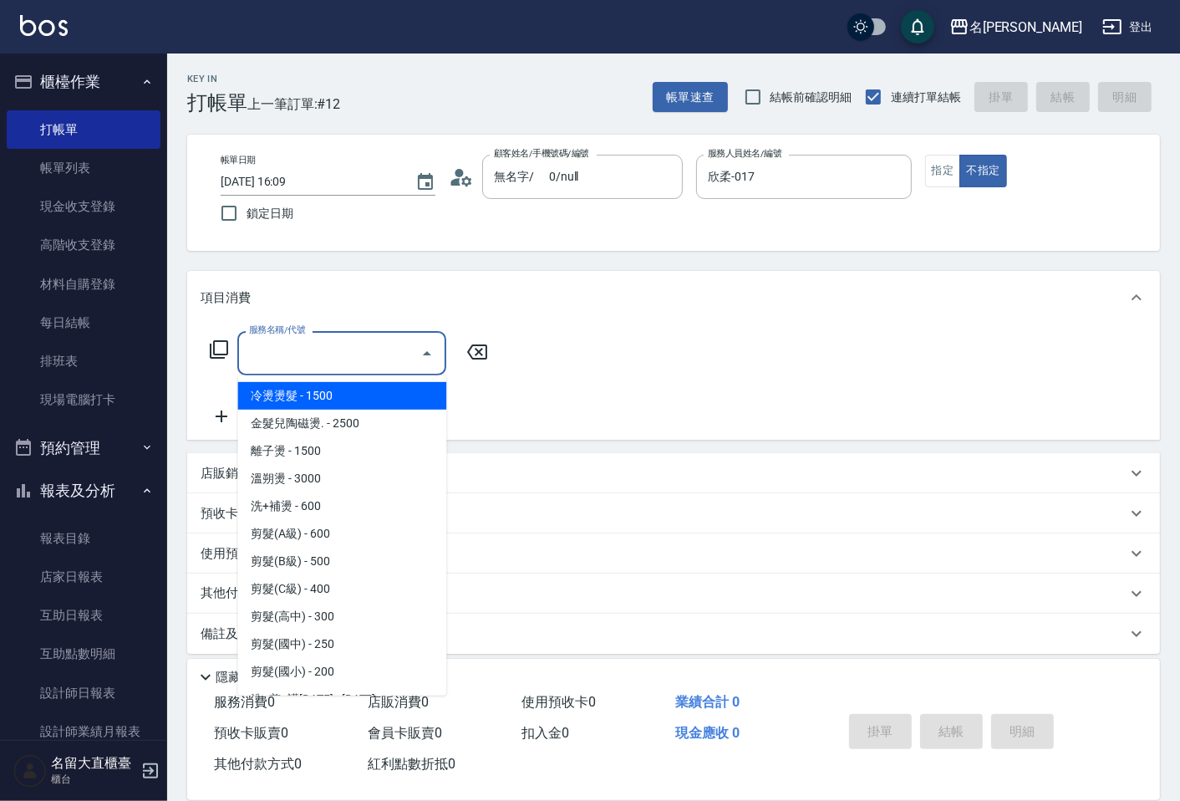
click at [296, 354] on input "服務名稱/代號" at bounding box center [329, 352] width 169 height 29
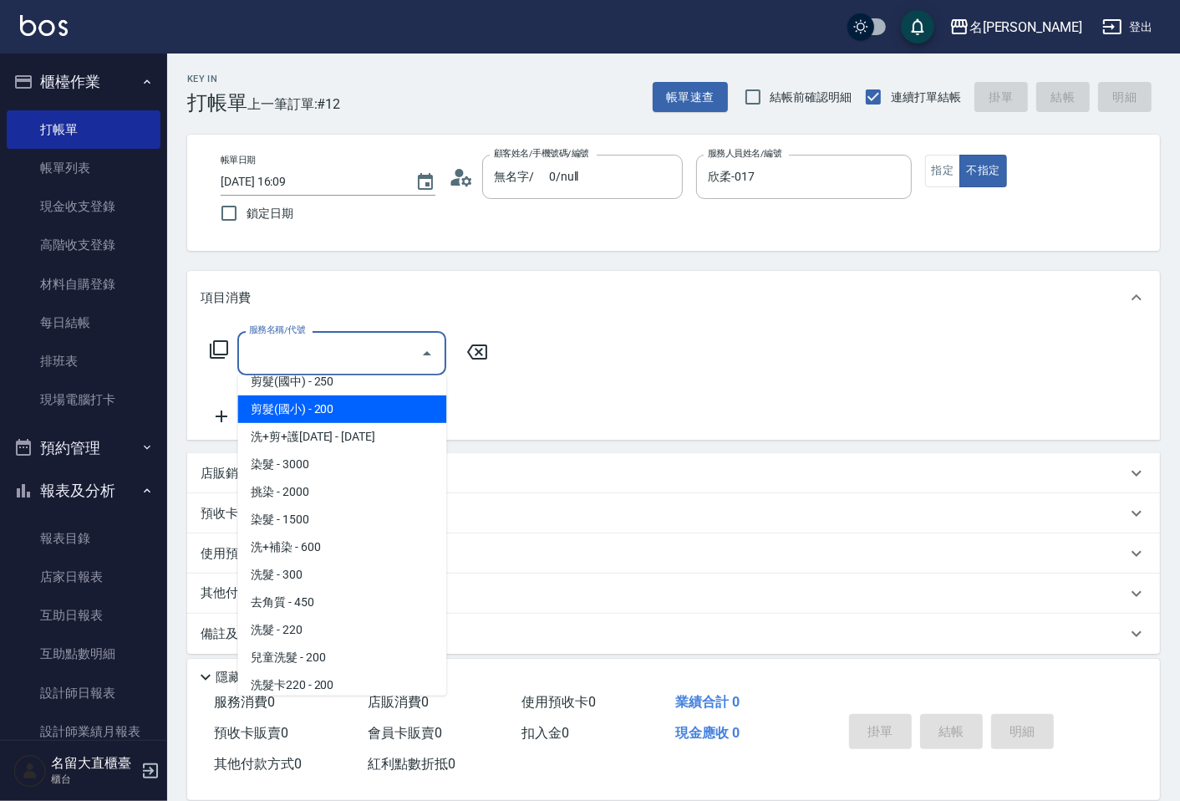
scroll to position [93, 0]
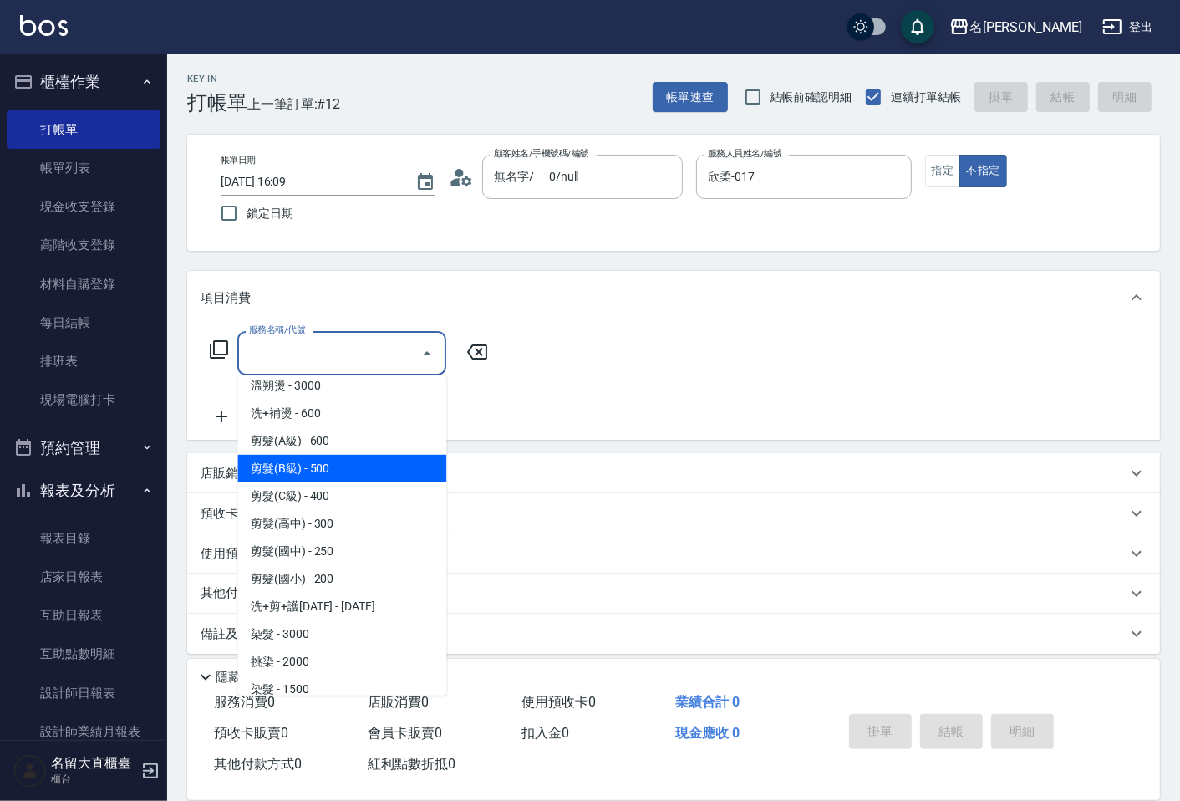
click at [348, 471] on span "剪髮(B級) - 500" at bounding box center [341, 469] width 209 height 28
type input "剪髮(B級)(302)"
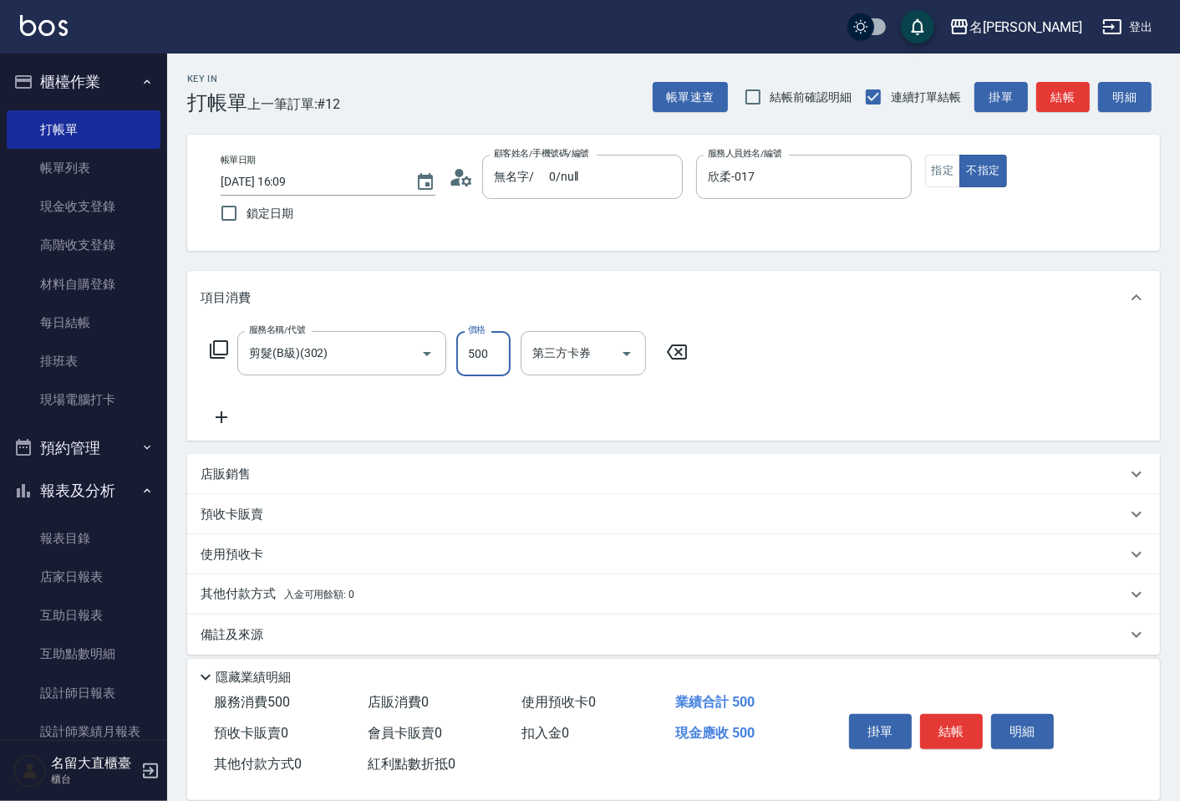
click at [462, 354] on input "500" at bounding box center [483, 353] width 54 height 45
type input "200"
click at [937, 165] on button "指定" at bounding box center [943, 171] width 36 height 33
click at [944, 738] on button "結帳" at bounding box center [951, 731] width 63 height 35
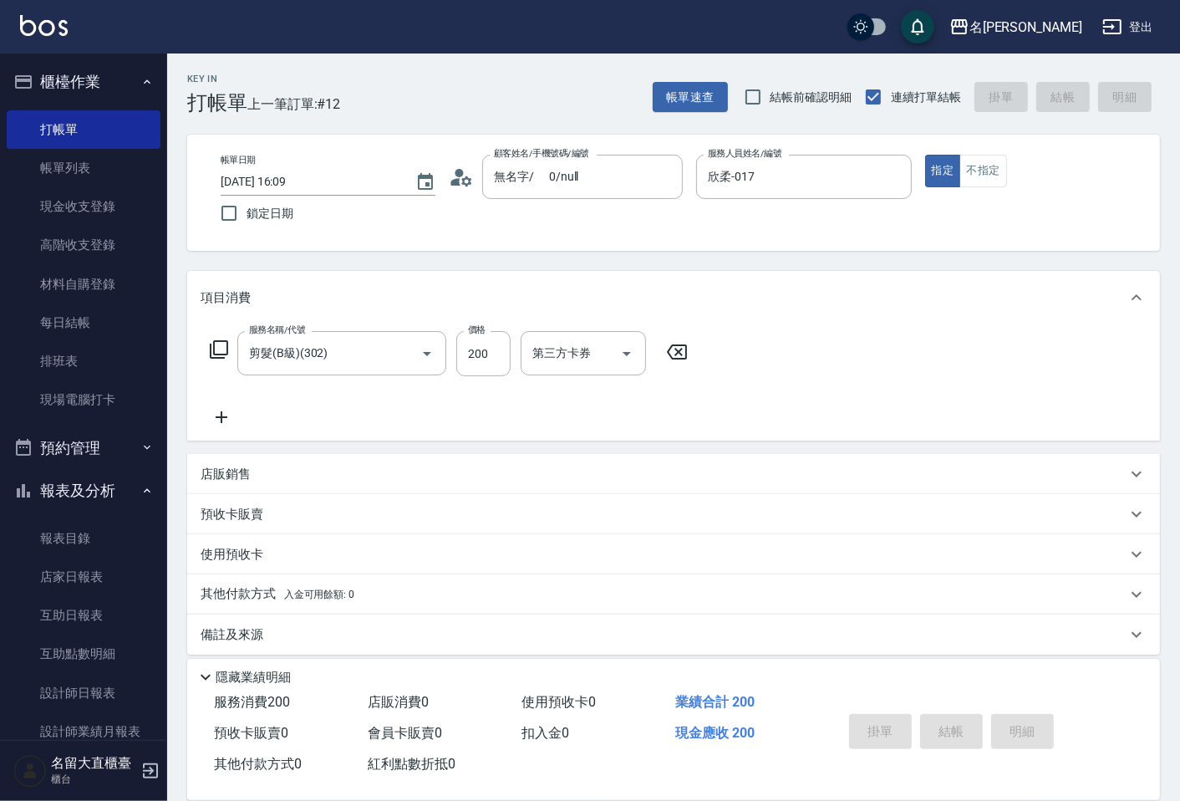
type input "[DATE] 16:10"
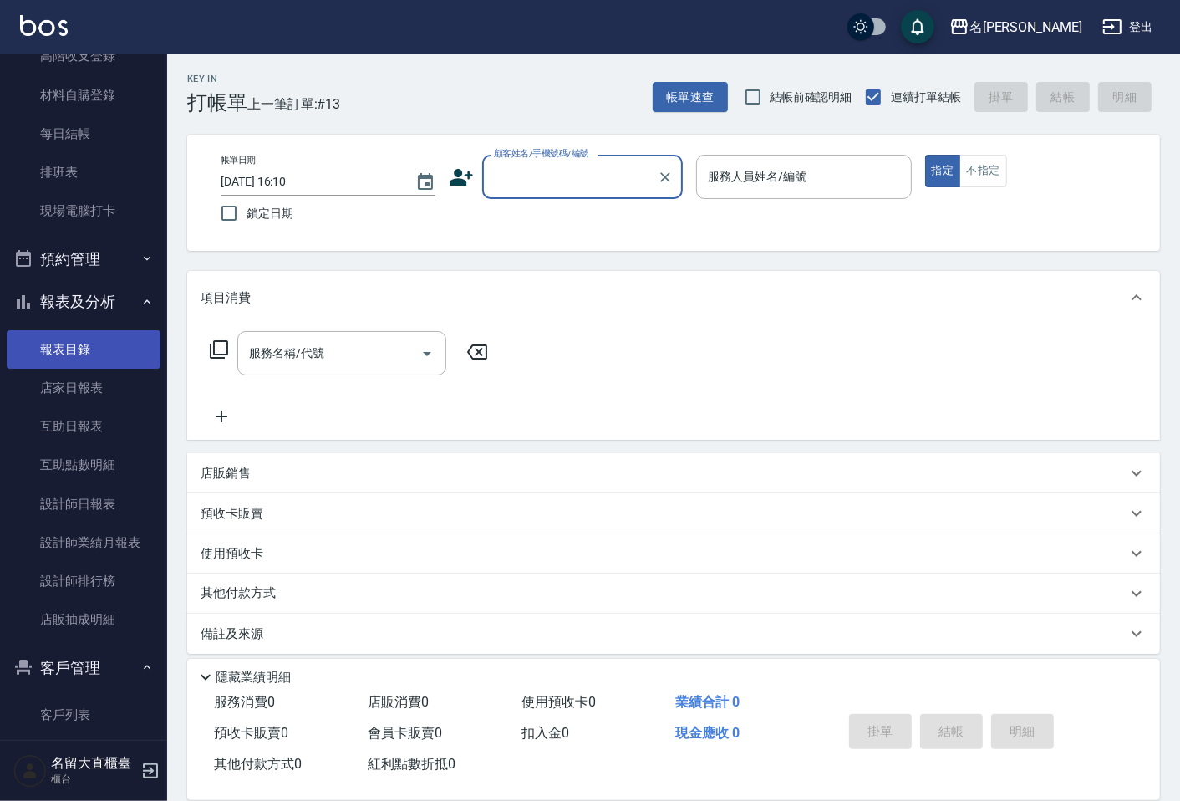
scroll to position [278, 0]
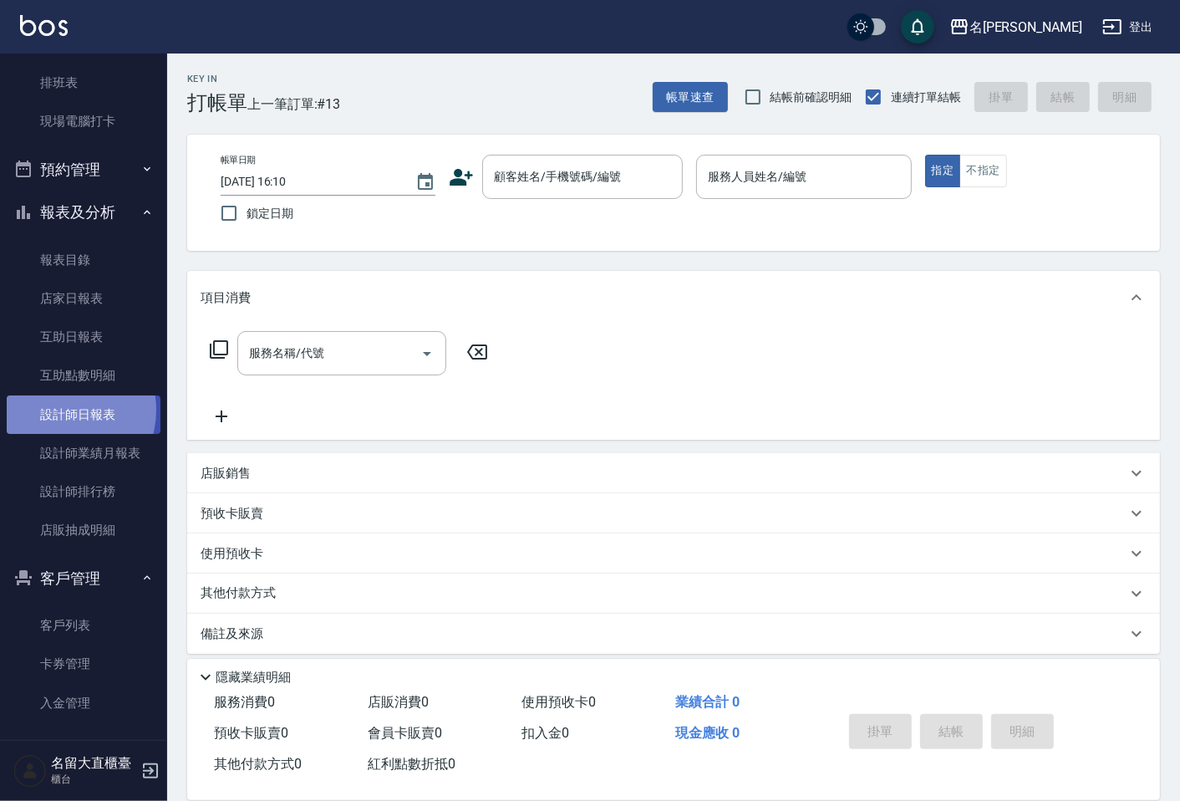
click at [59, 410] on link "設計師日報表" at bounding box center [84, 414] width 154 height 38
